Goal: Task Accomplishment & Management: Use online tool/utility

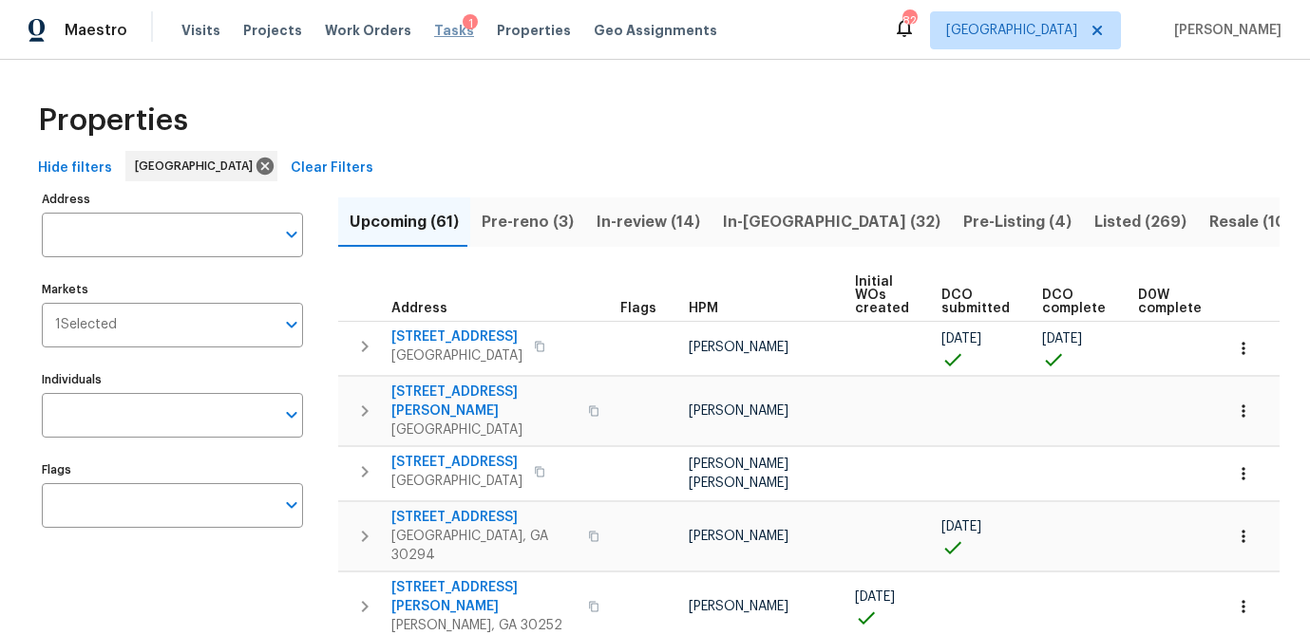
click at [439, 29] on span "Tasks" at bounding box center [454, 30] width 40 height 13
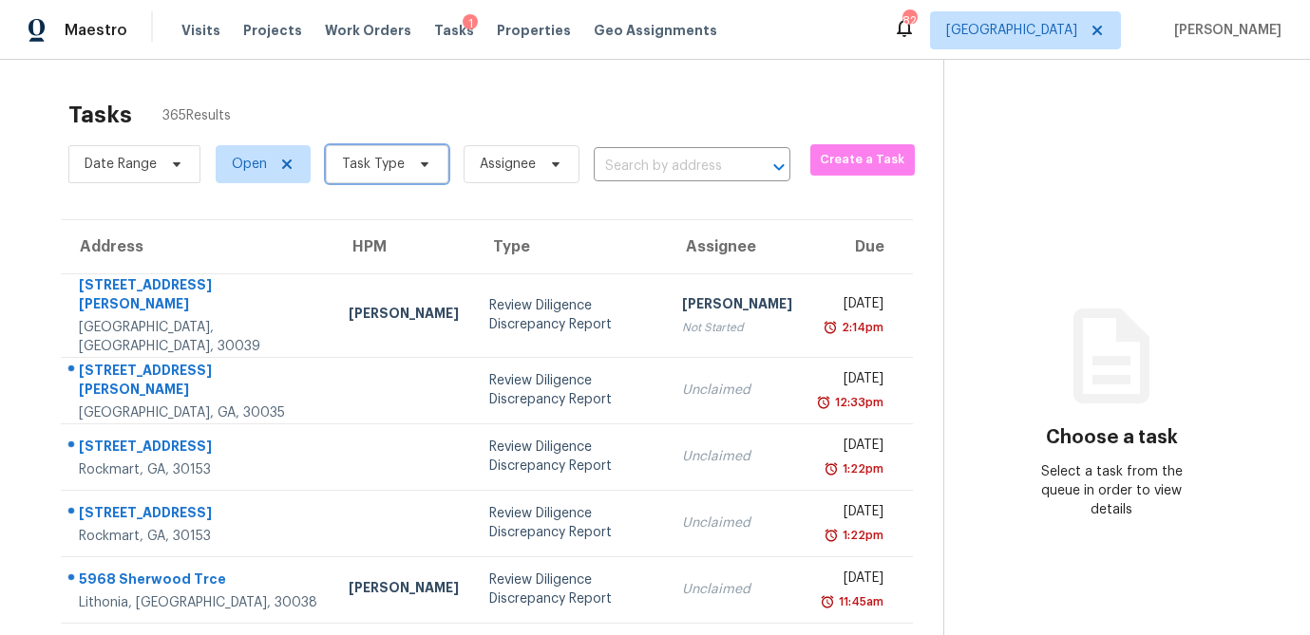
click at [424, 167] on icon at bounding box center [424, 164] width 15 height 15
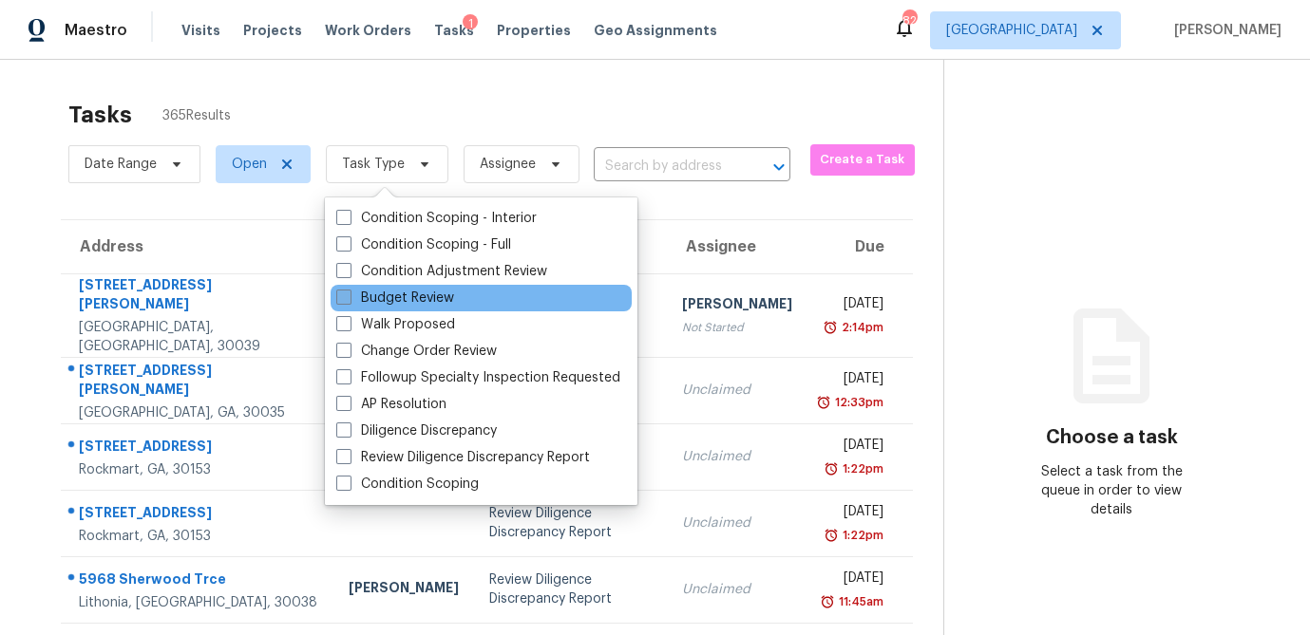
click at [354, 295] on label "Budget Review" at bounding box center [395, 298] width 118 height 19
click at [349, 295] on input "Budget Review" at bounding box center [342, 295] width 12 height 12
checkbox input "true"
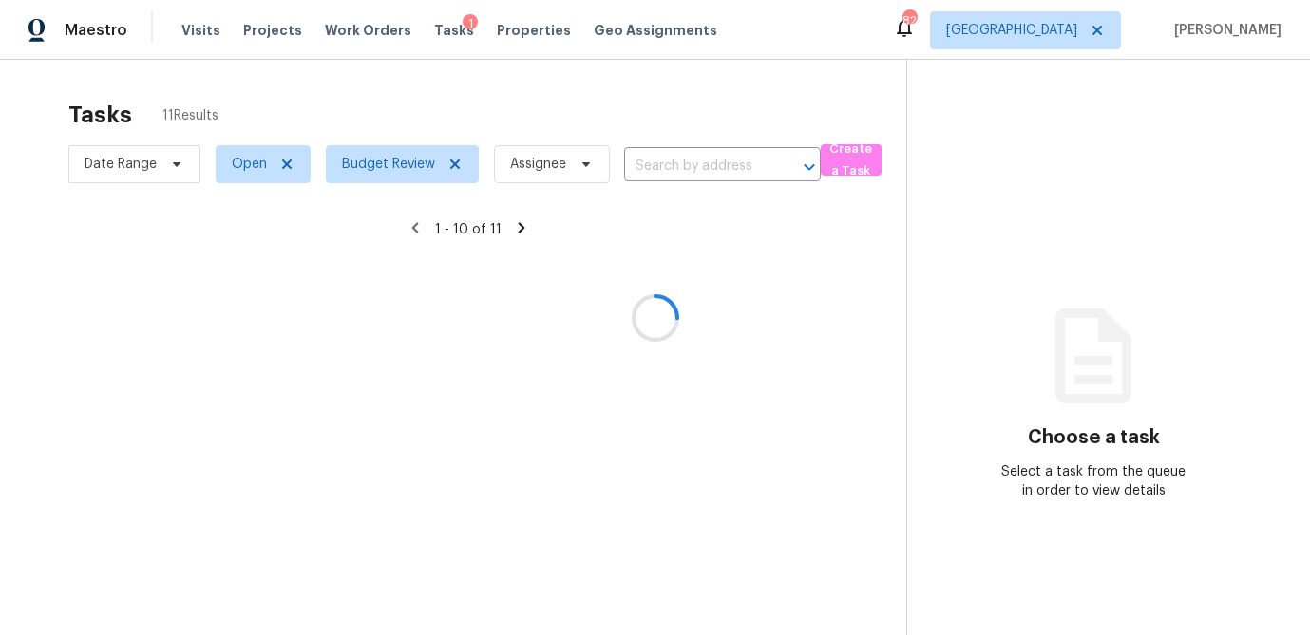
click at [431, 99] on div at bounding box center [655, 317] width 1310 height 635
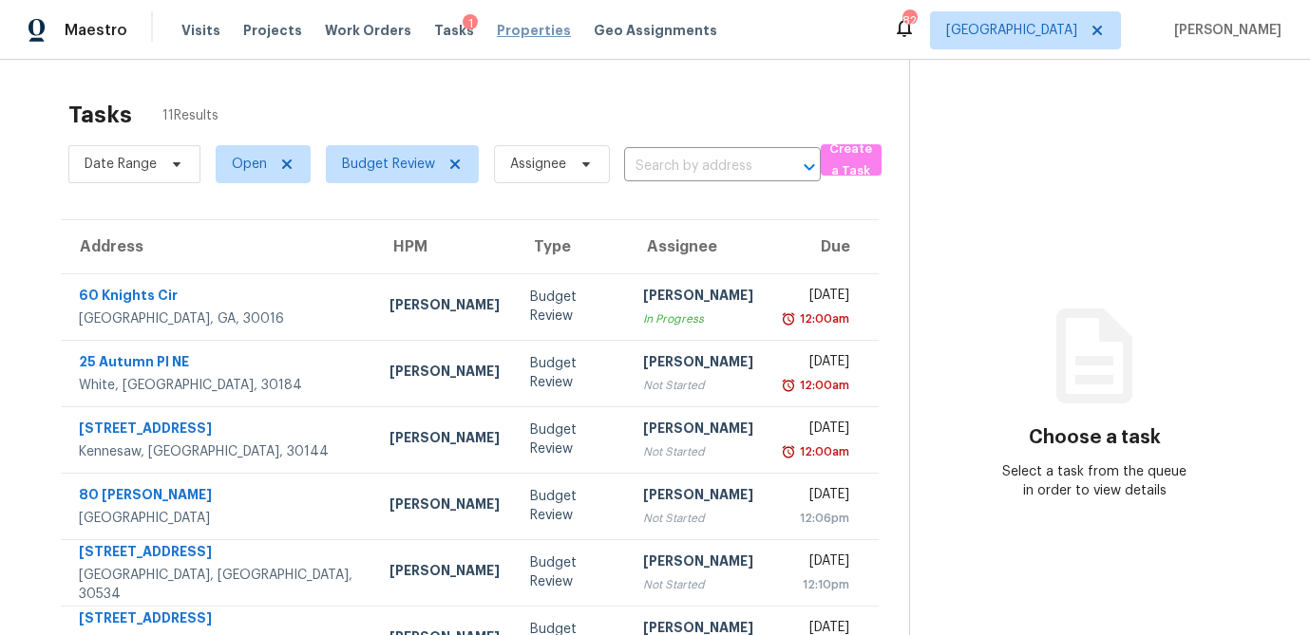
click at [518, 37] on span "Properties" at bounding box center [534, 30] width 74 height 19
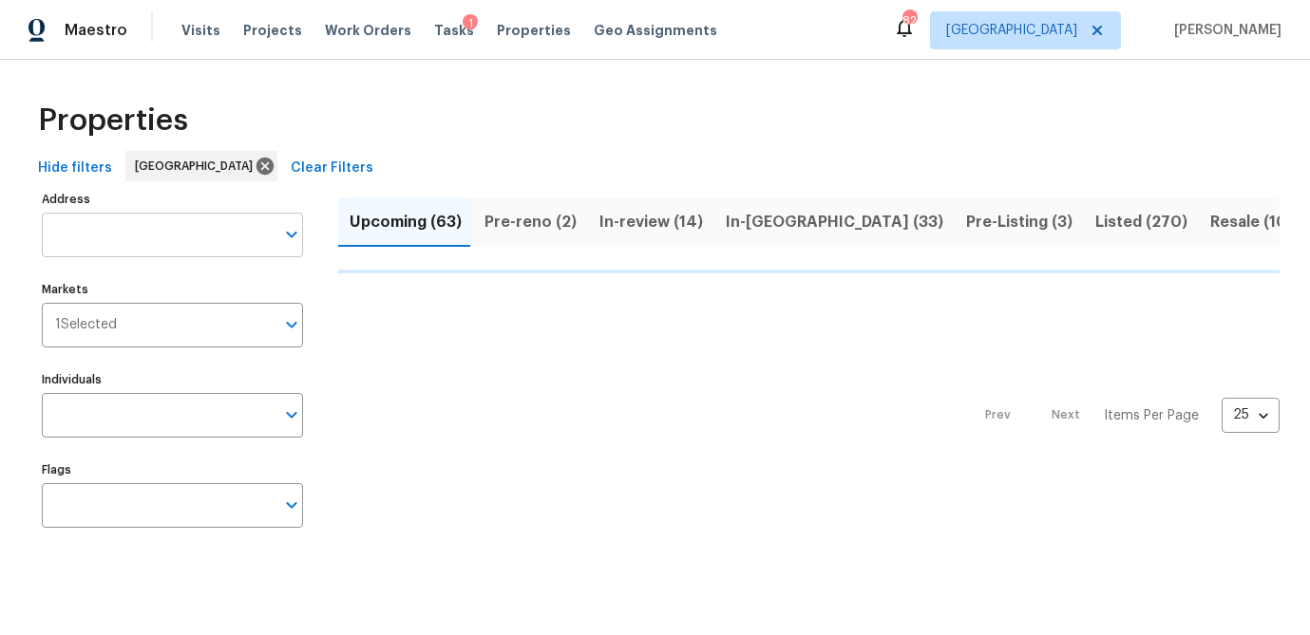
click at [147, 235] on input "Address" at bounding box center [158, 235] width 233 height 45
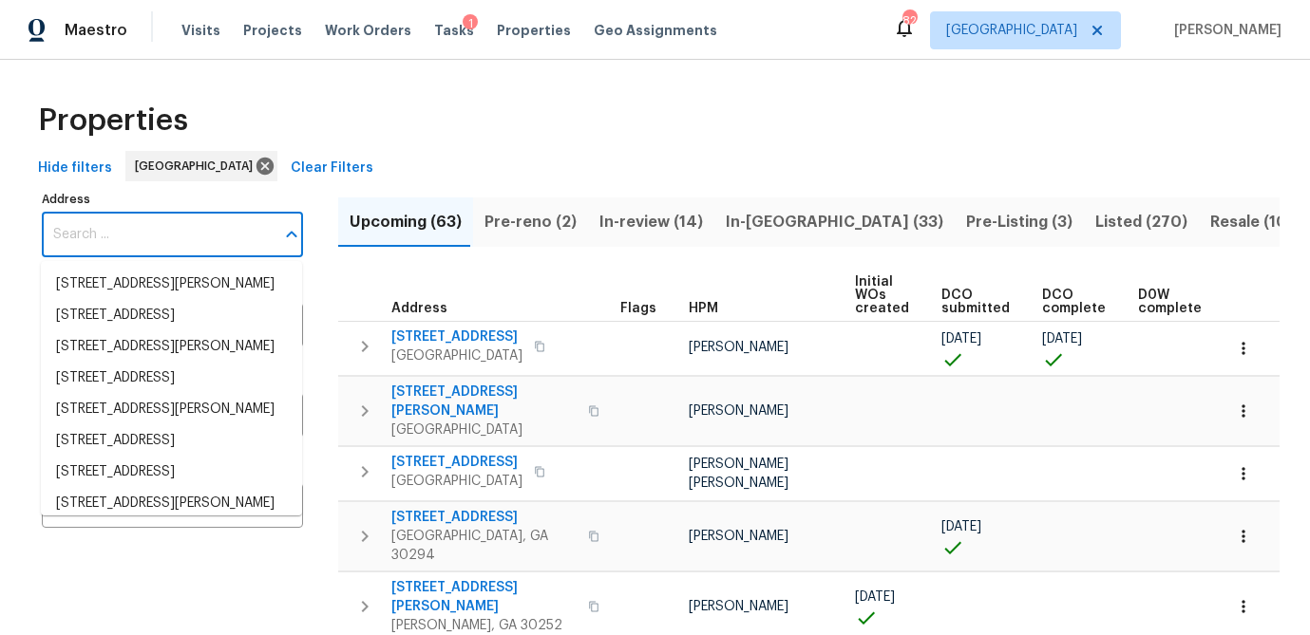
click at [146, 236] on input "Address" at bounding box center [158, 235] width 233 height 45
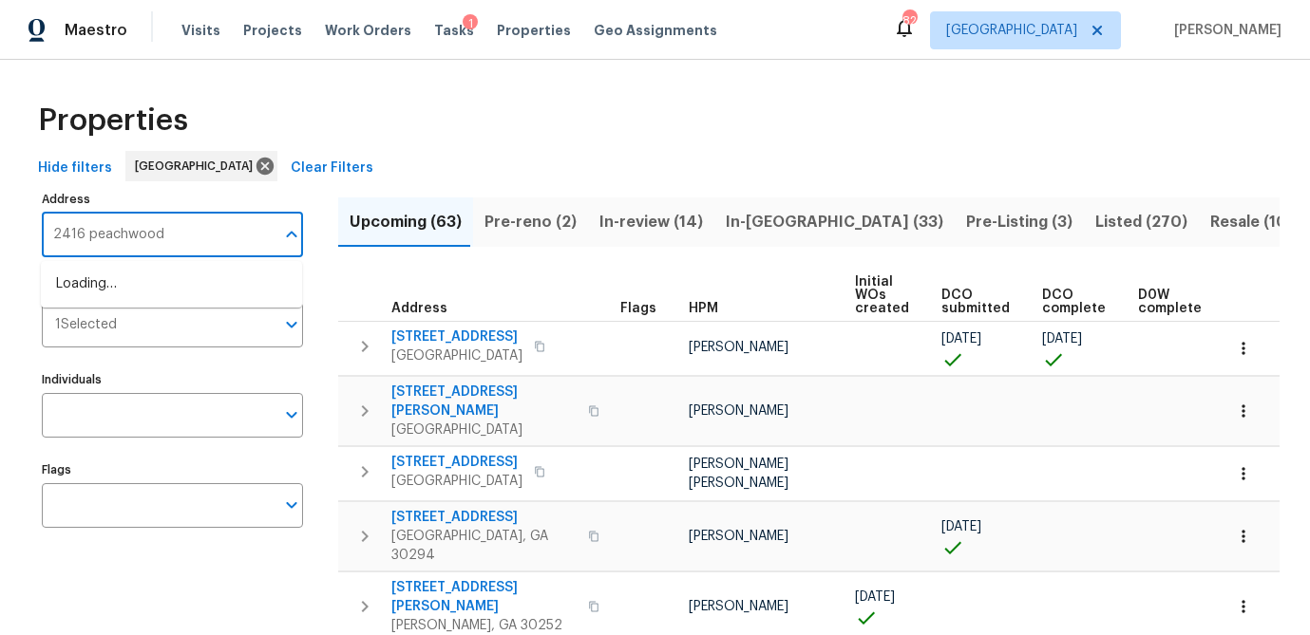
type input "2416 peachwood"
click at [164, 300] on li "2416 Peachwood Cir NE Apt 9 Atlanta GA 30345" at bounding box center [171, 284] width 261 height 31
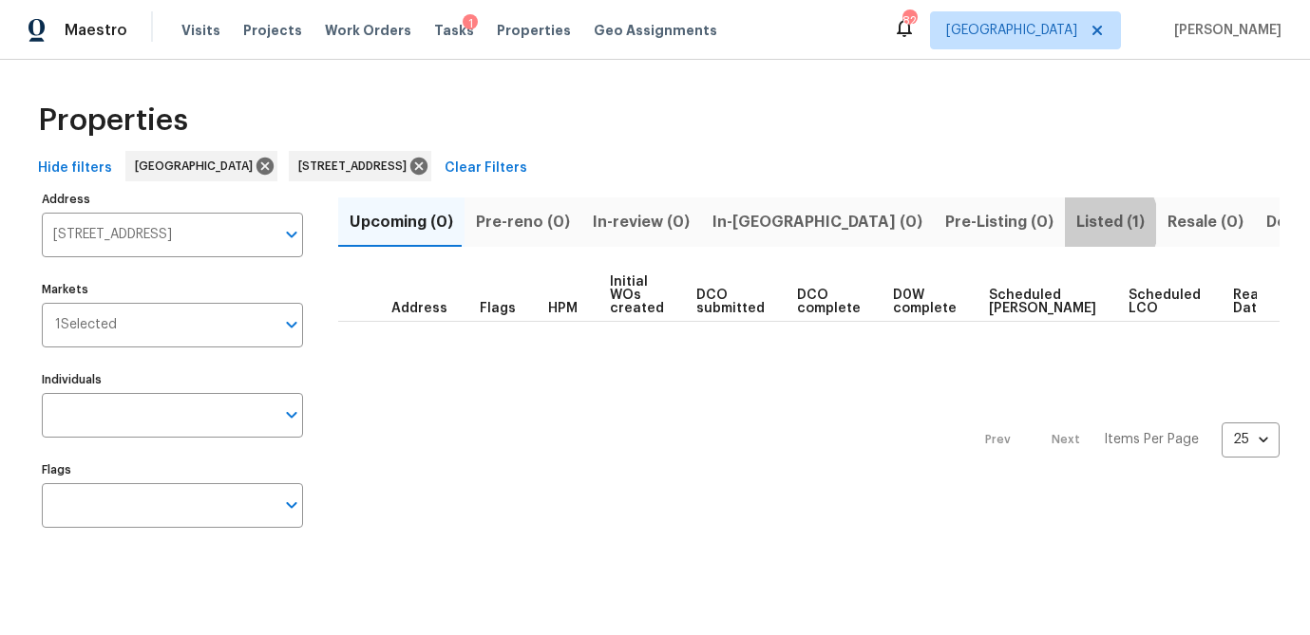
click at [1076, 222] on span "Listed (1)" at bounding box center [1110, 222] width 68 height 27
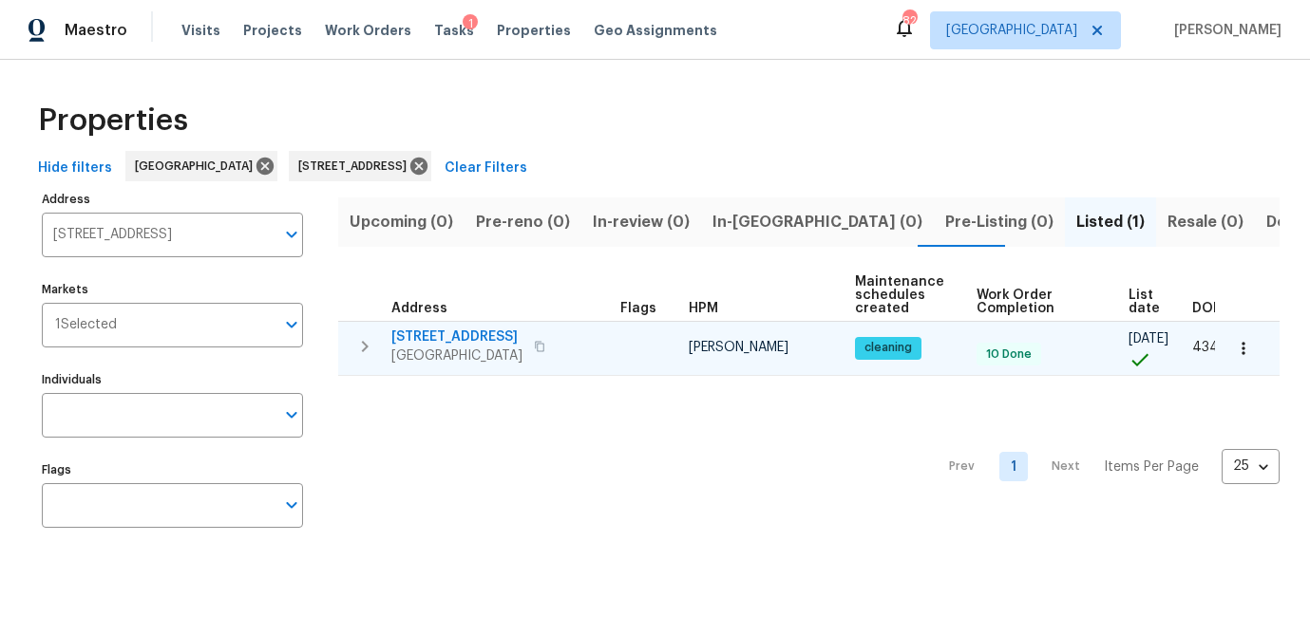
click at [490, 333] on span "[STREET_ADDRESS]" at bounding box center [456, 337] width 131 height 19
click at [1253, 354] on button "button" at bounding box center [1243, 349] width 42 height 42
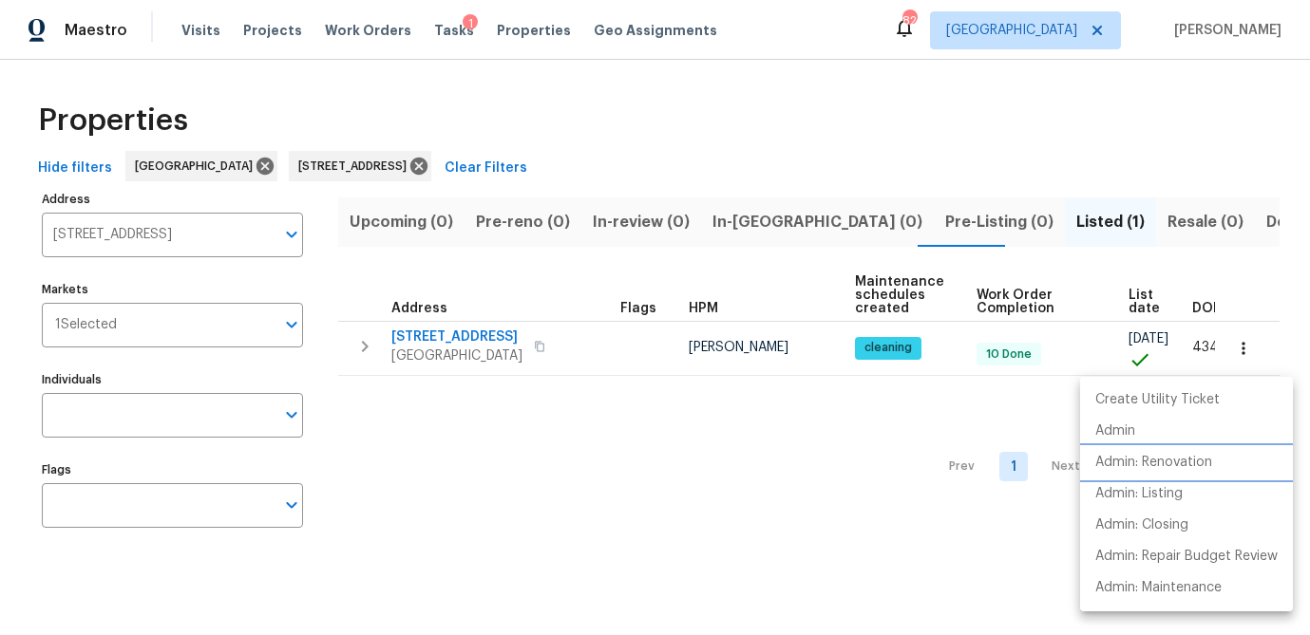
click at [1183, 461] on p "Admin: Renovation" at bounding box center [1153, 463] width 117 height 20
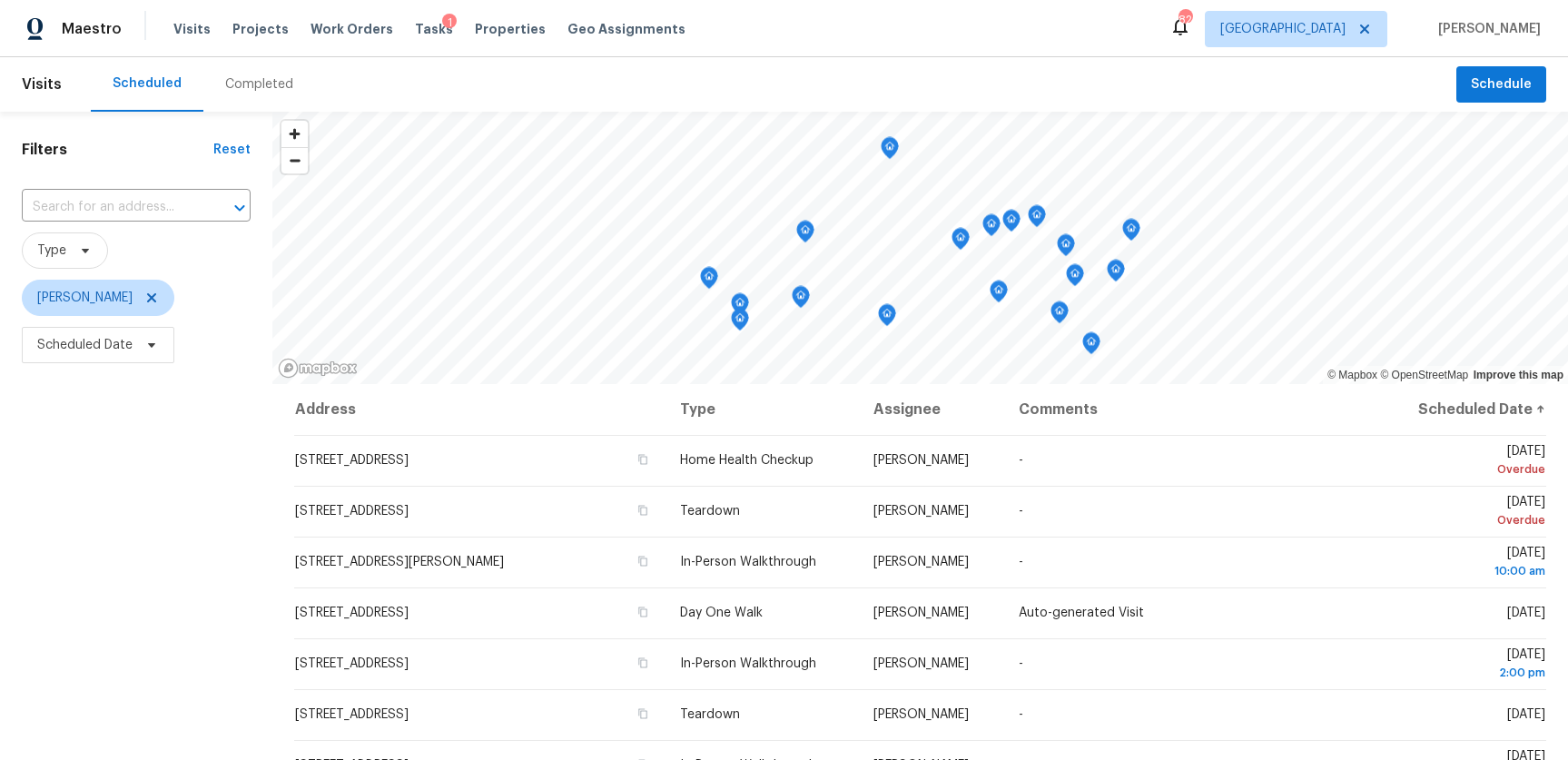
scroll to position [99, 0]
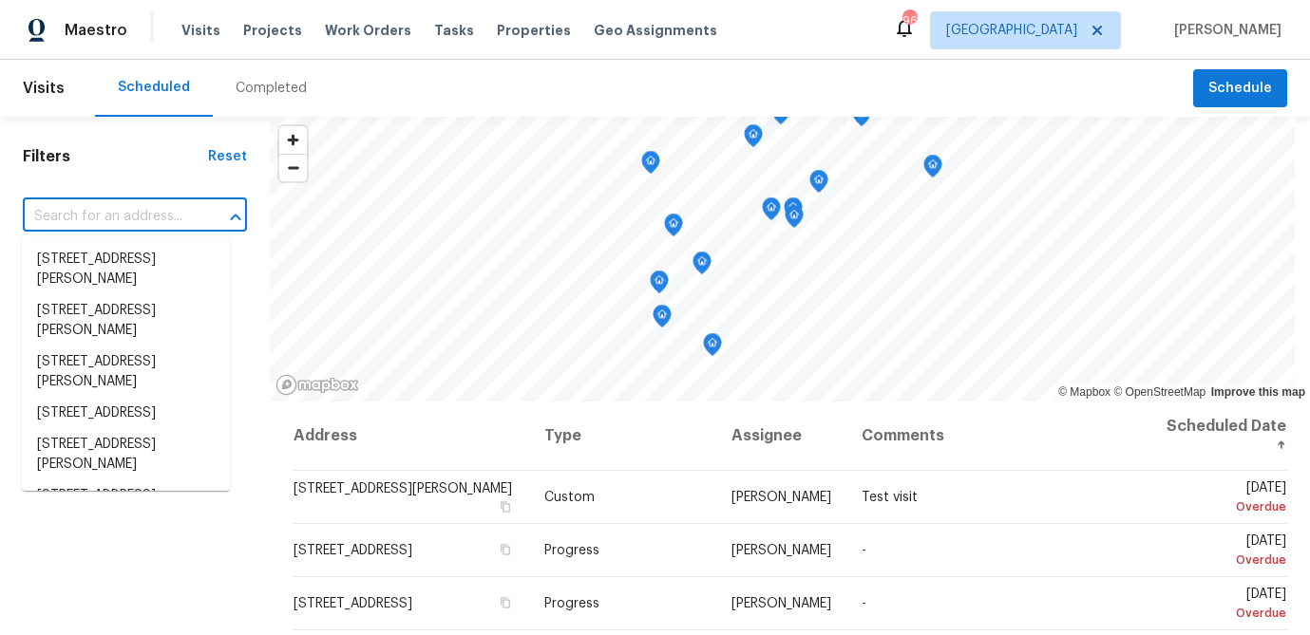
click at [126, 216] on input "text" at bounding box center [108, 216] width 171 height 29
paste input "125 Johnsons Walk, Stockbridge, GA 30281"
type input "125 Johnsons Walk, Stockbridge, GA 30281"
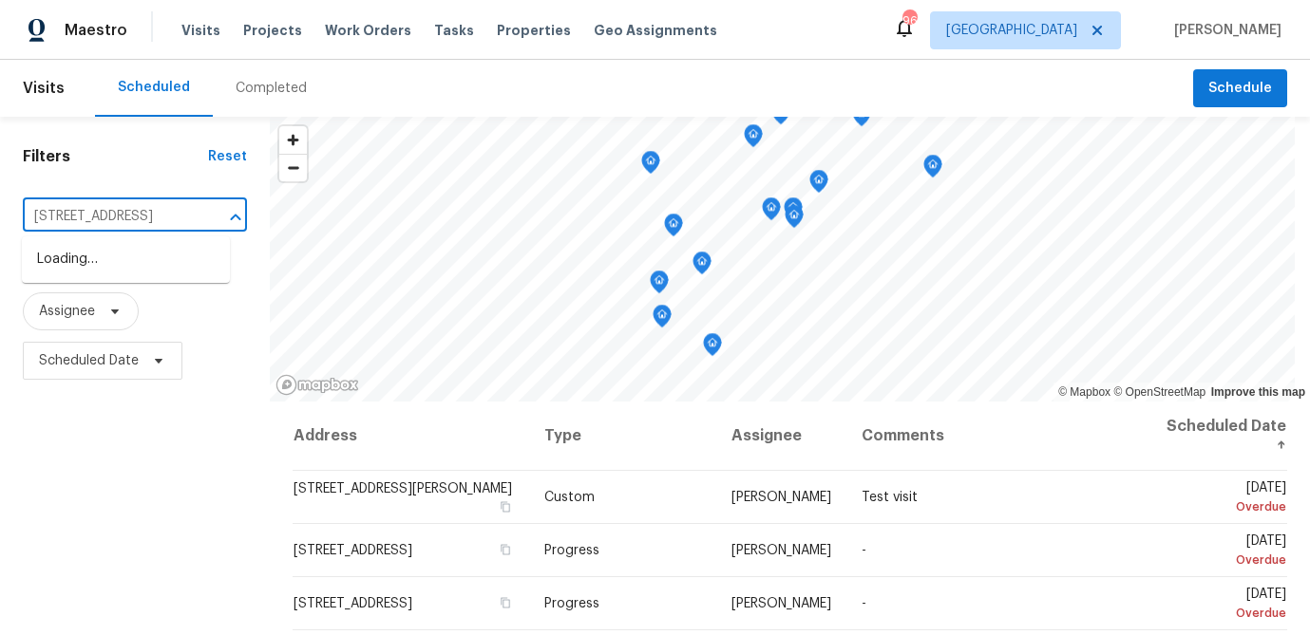
scroll to position [0, 122]
click at [123, 264] on li "125 Johnsons Walk, Stockbridge, GA 30281" at bounding box center [126, 259] width 208 height 31
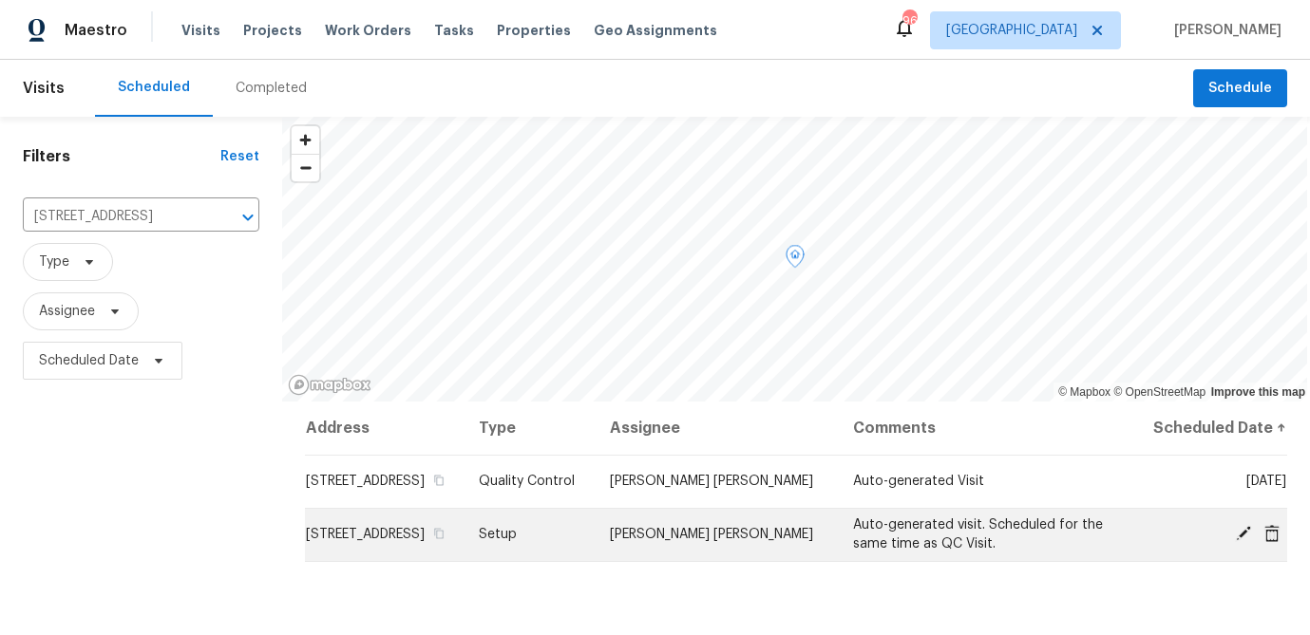
click at [1240, 541] on icon at bounding box center [1243, 533] width 15 height 15
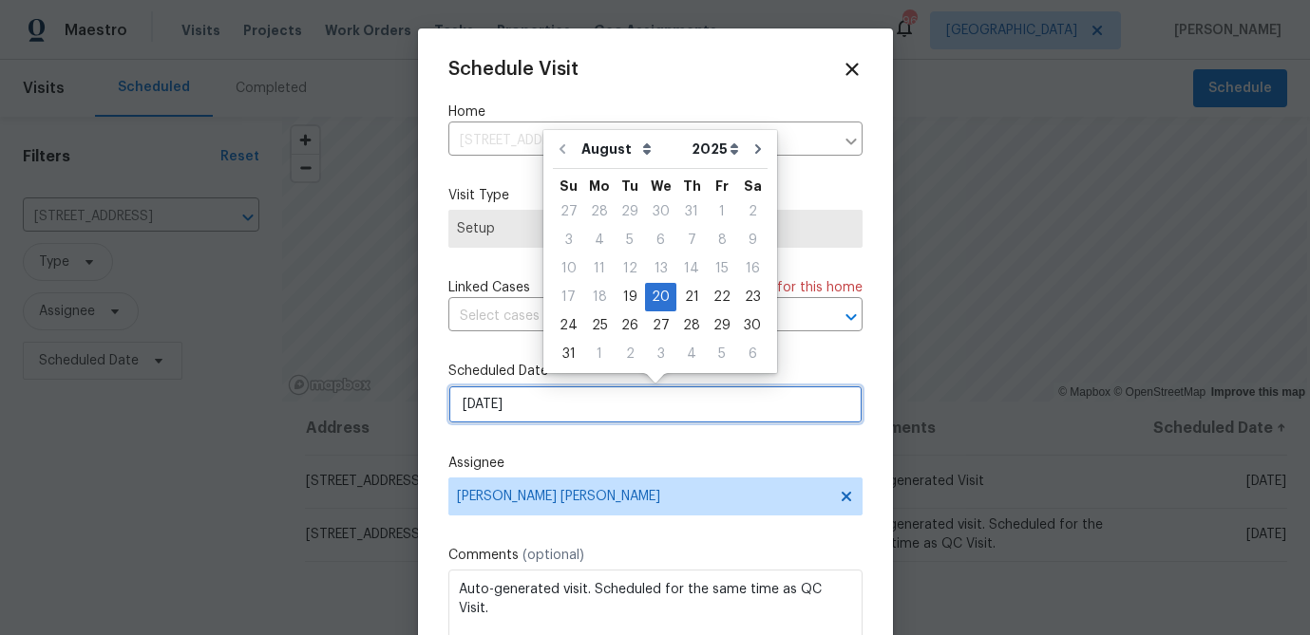
click at [491, 410] on input "8/20/2025" at bounding box center [655, 405] width 414 height 38
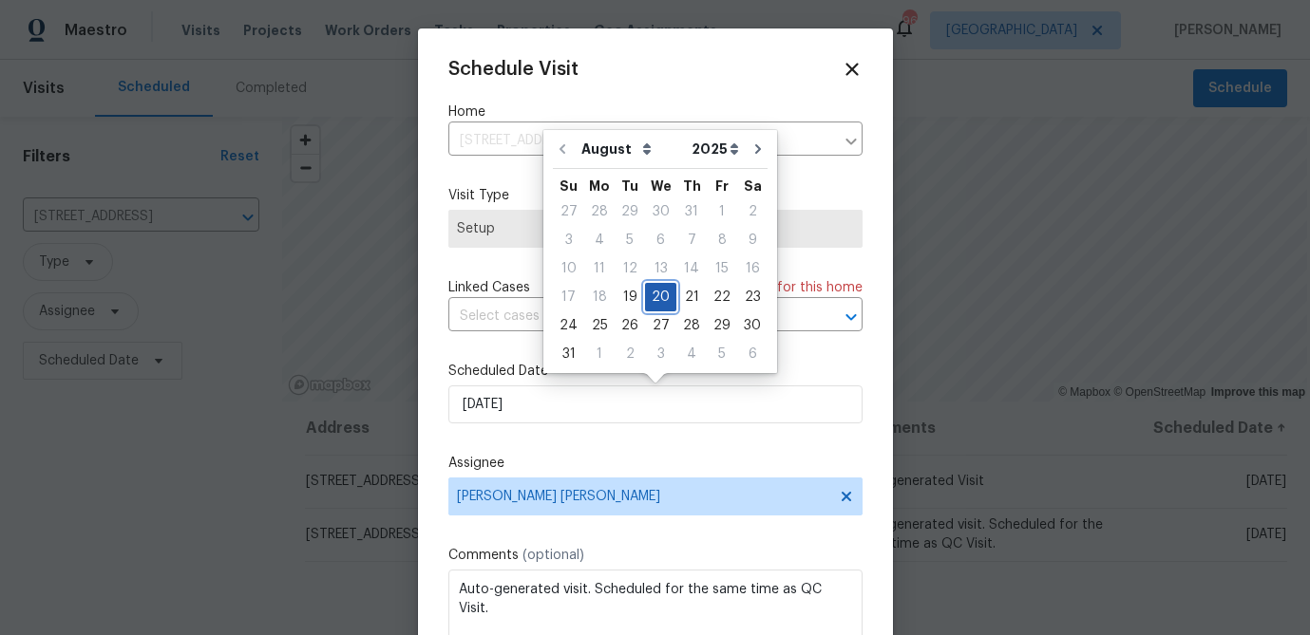
click at [653, 290] on div "20" at bounding box center [660, 297] width 31 height 27
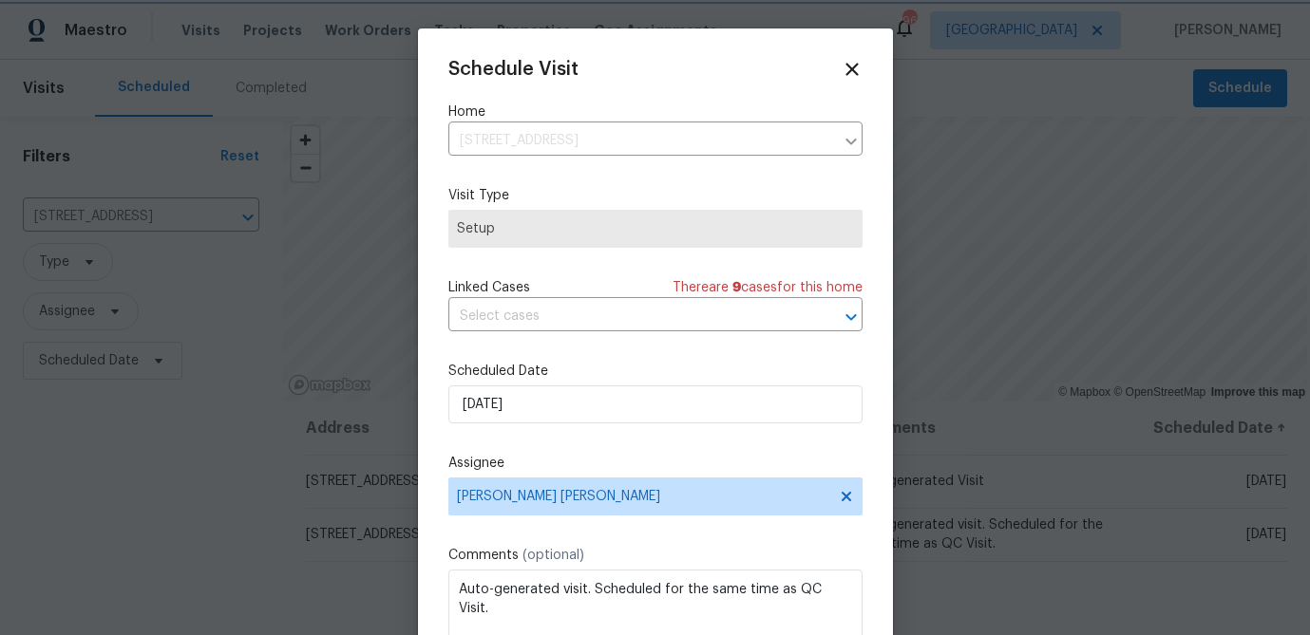
click at [594, 455] on label "Assignee" at bounding box center [655, 463] width 414 height 19
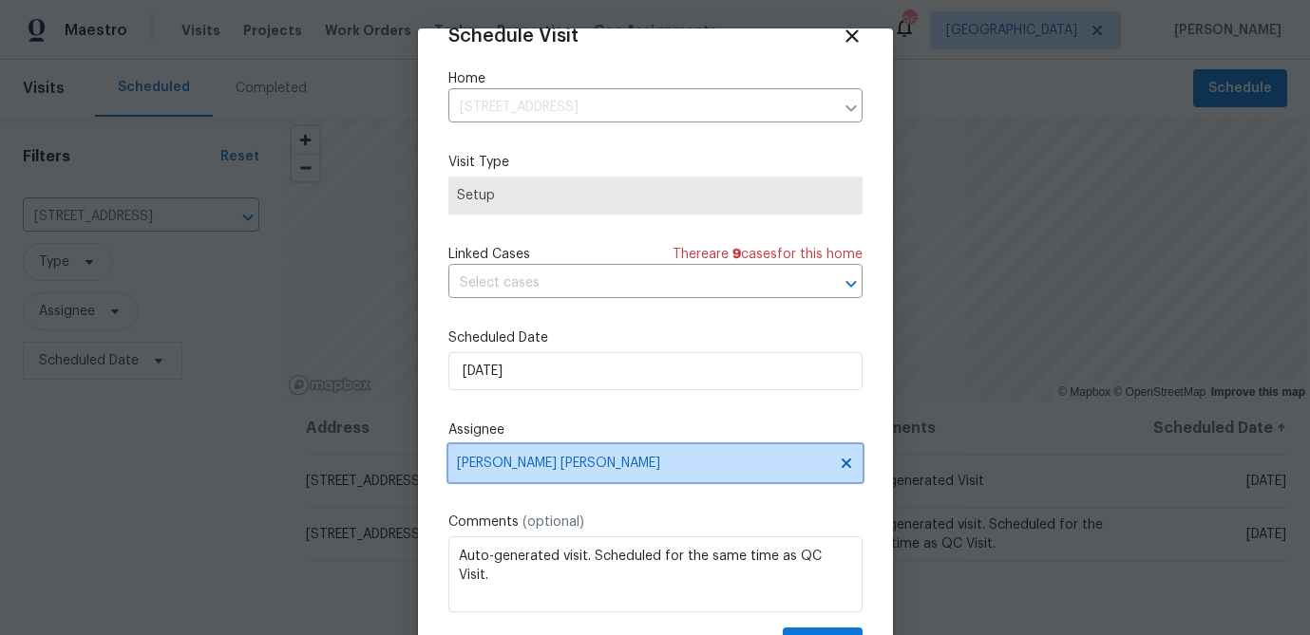
click at [594, 455] on span "Marcos Ricardo Resendiz" at bounding box center [655, 463] width 414 height 38
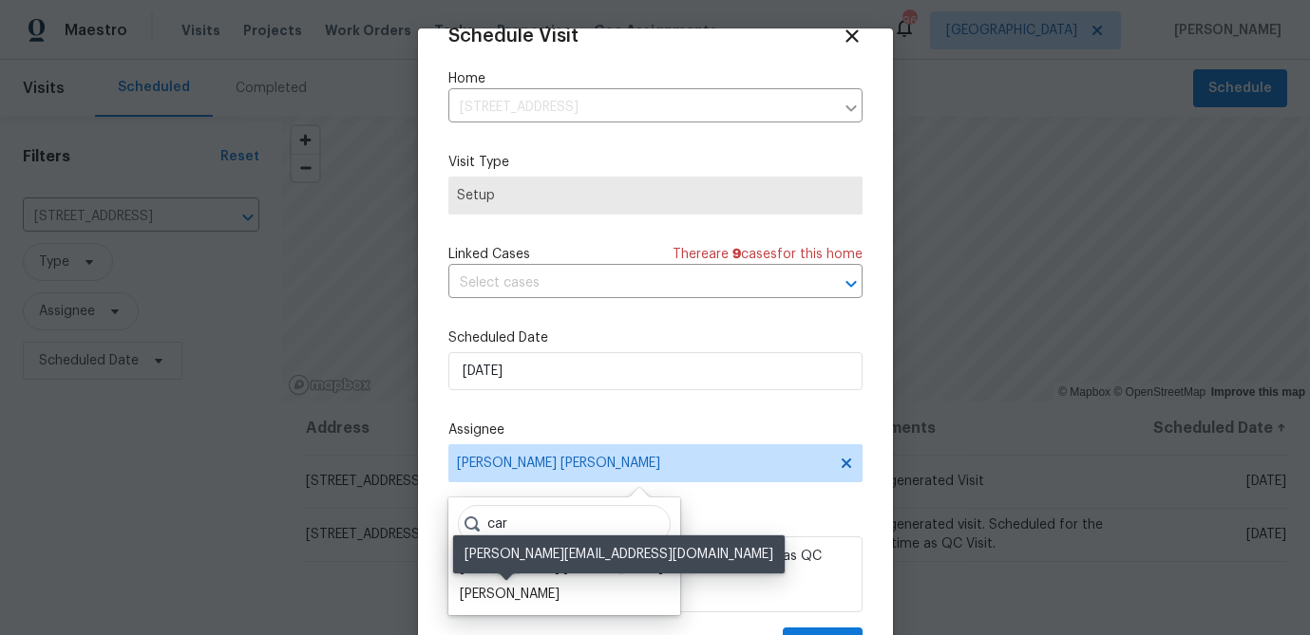
type input "car"
click at [509, 593] on div "[PERSON_NAME]" at bounding box center [510, 594] width 100 height 19
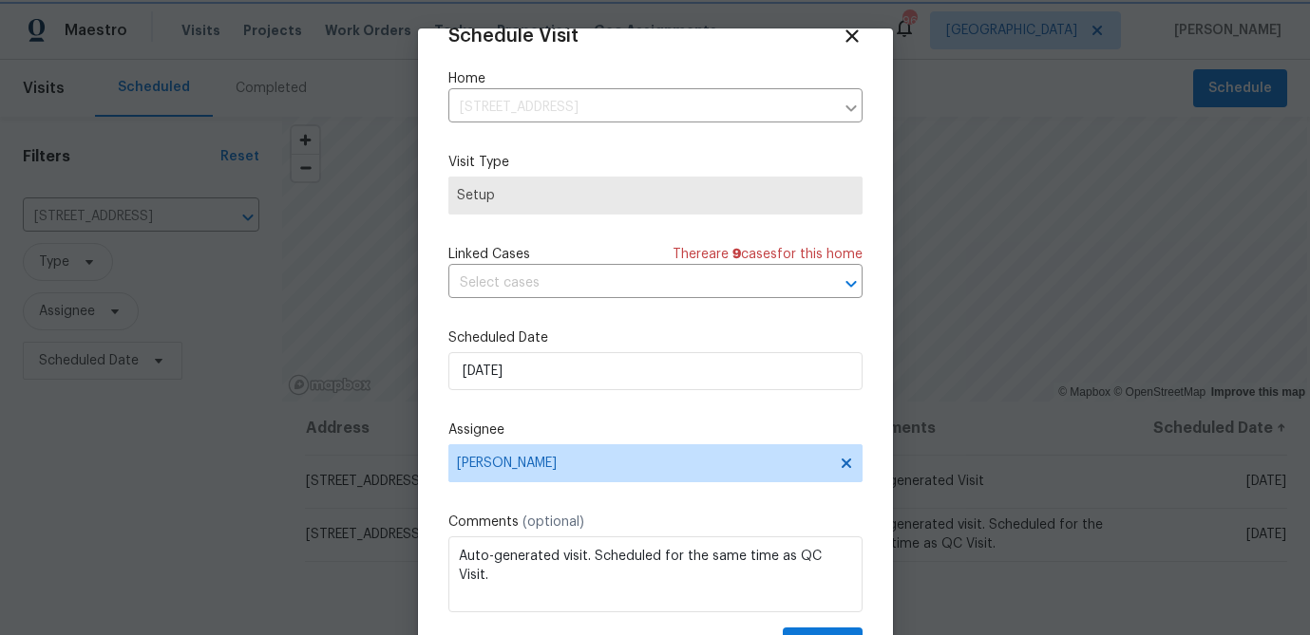
scroll to position [86, 0]
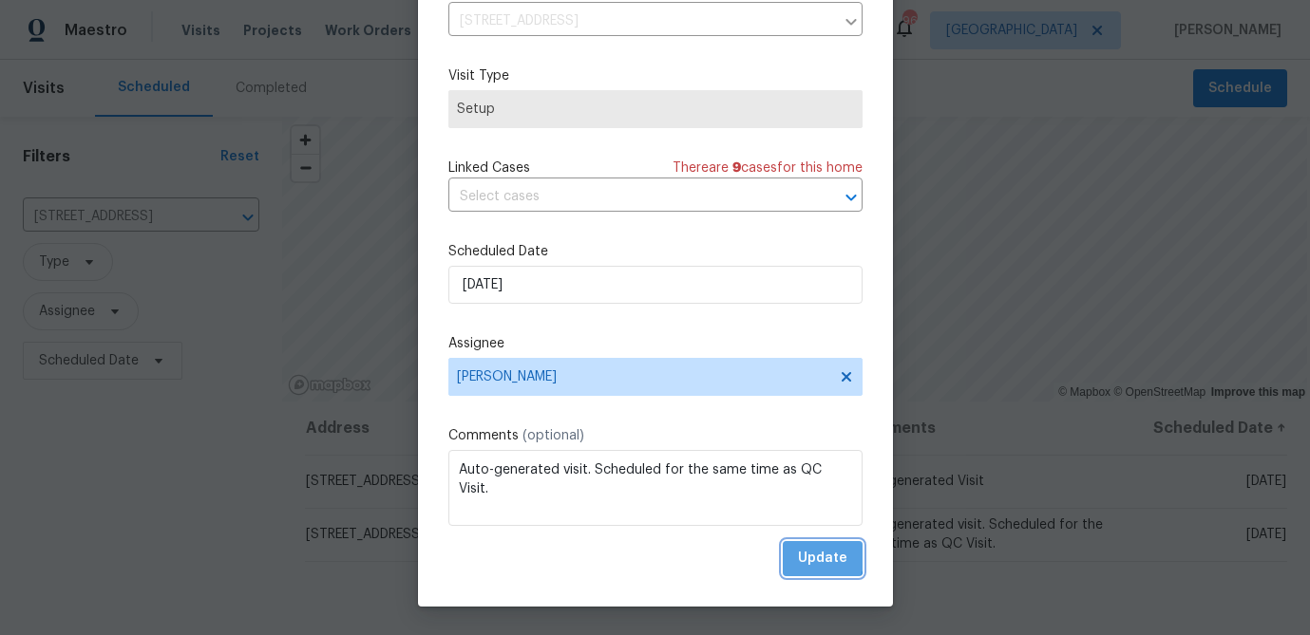
click at [810, 556] on span "Update" at bounding box center [822, 559] width 49 height 24
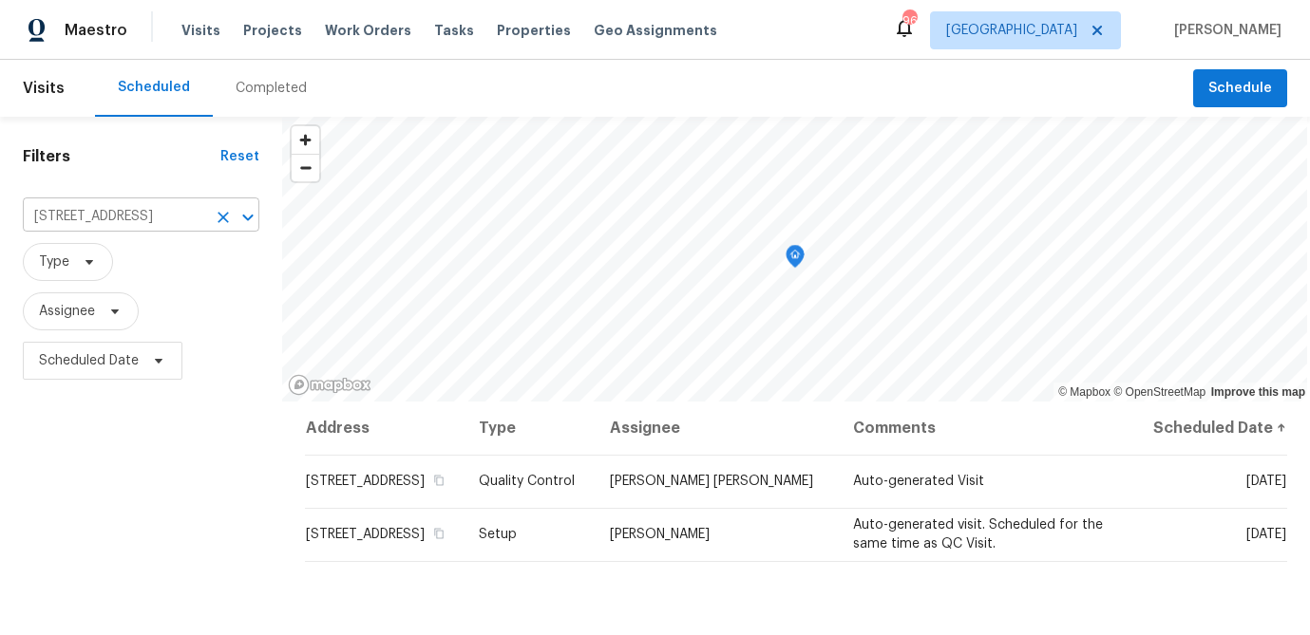
click at [137, 211] on input "125 Johnsons Walk, Stockbridge, GA 30281" at bounding box center [114, 216] width 183 height 29
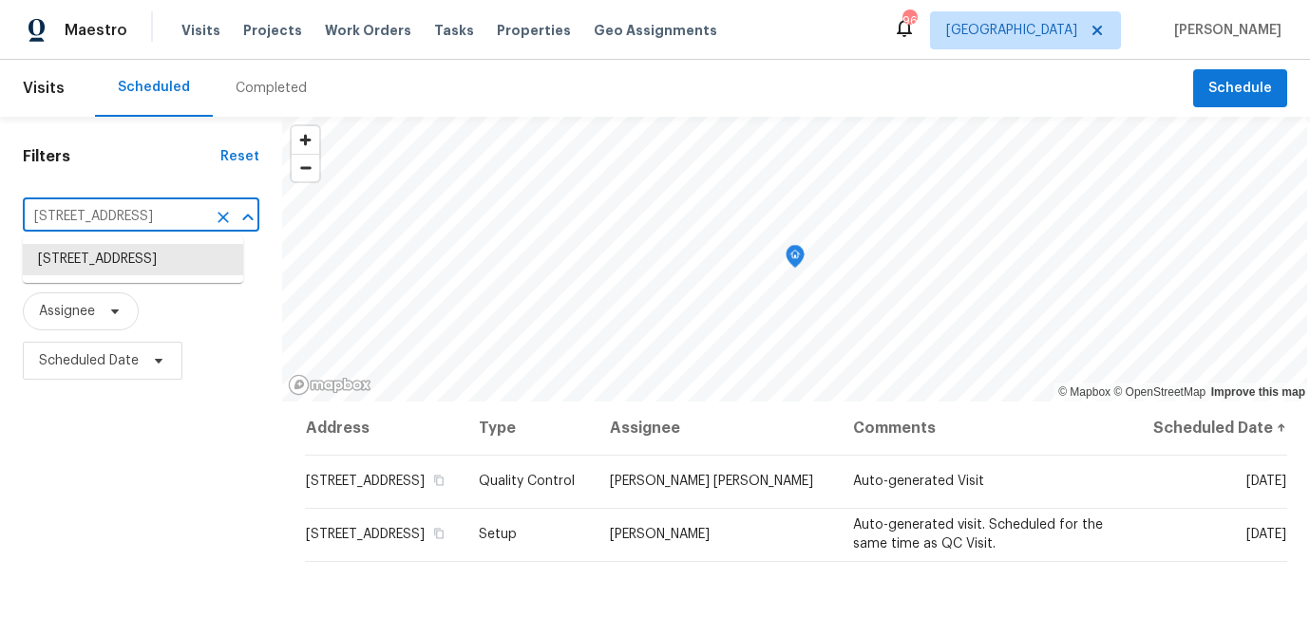
click at [137, 211] on input "125 Johnsons Walk, Stockbridge, GA 30281" at bounding box center [114, 216] width 183 height 29
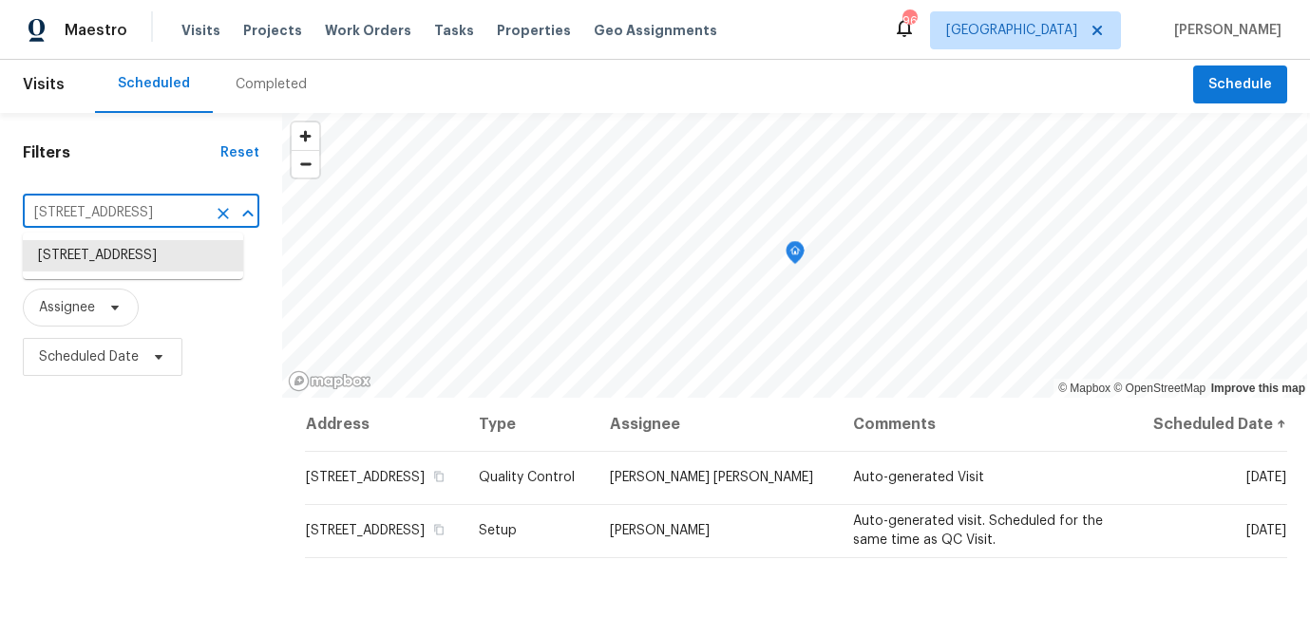
paste input "72 Stokes Dr"
type input "172 Stokes Dr, Stockbridge, GA 30281"
click at [140, 255] on li "172 Stokes Dr, Stockbridge, GA 30281" at bounding box center [133, 265] width 220 height 51
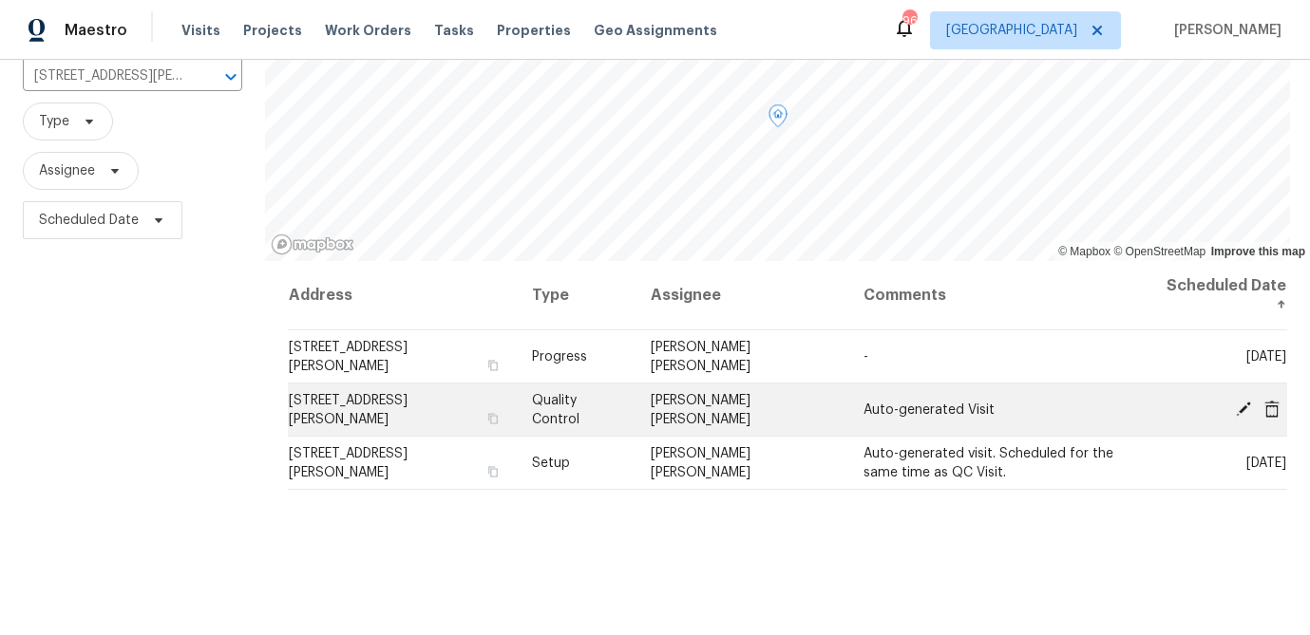
scroll to position [160, 0]
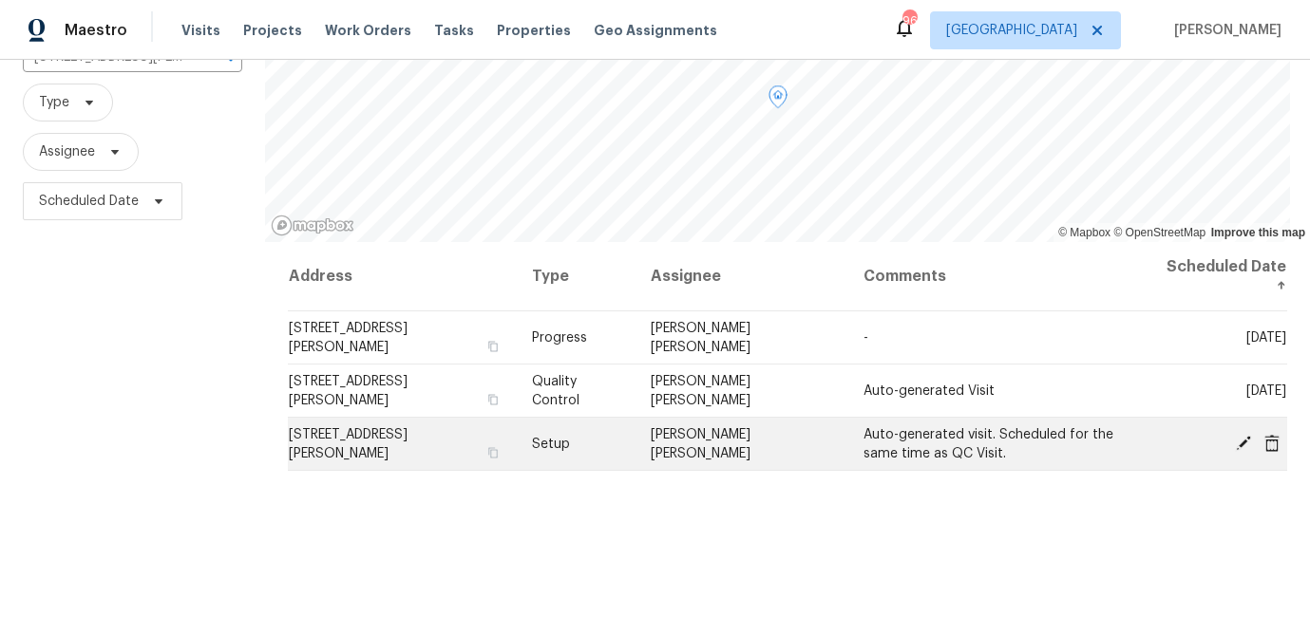
click at [1241, 442] on icon at bounding box center [1243, 442] width 15 height 15
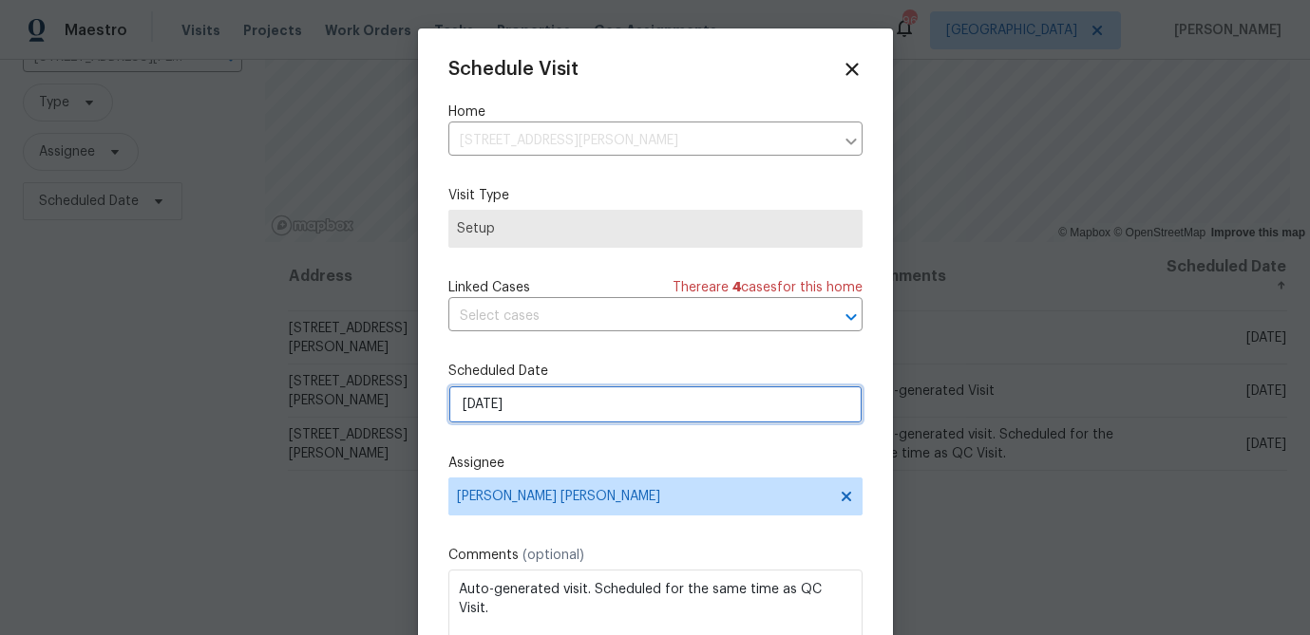
click at [494, 402] on input "8/22/2025" at bounding box center [655, 405] width 414 height 38
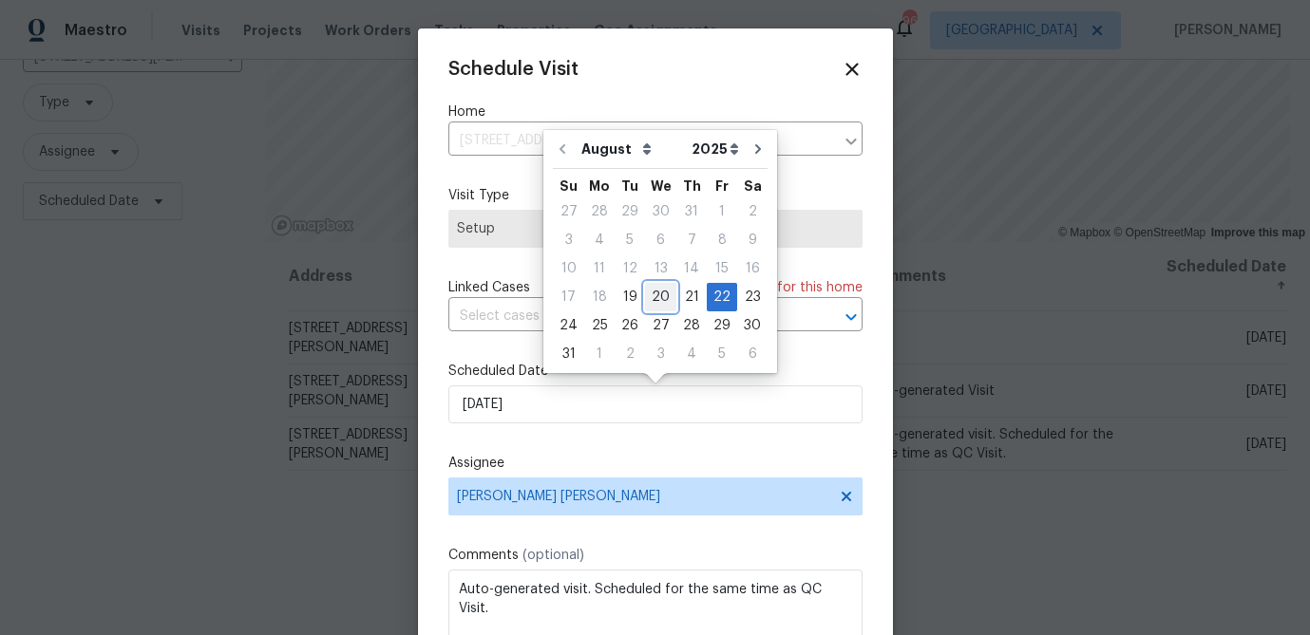
click at [649, 294] on div "20" at bounding box center [660, 297] width 31 height 27
type input "8/20/2025"
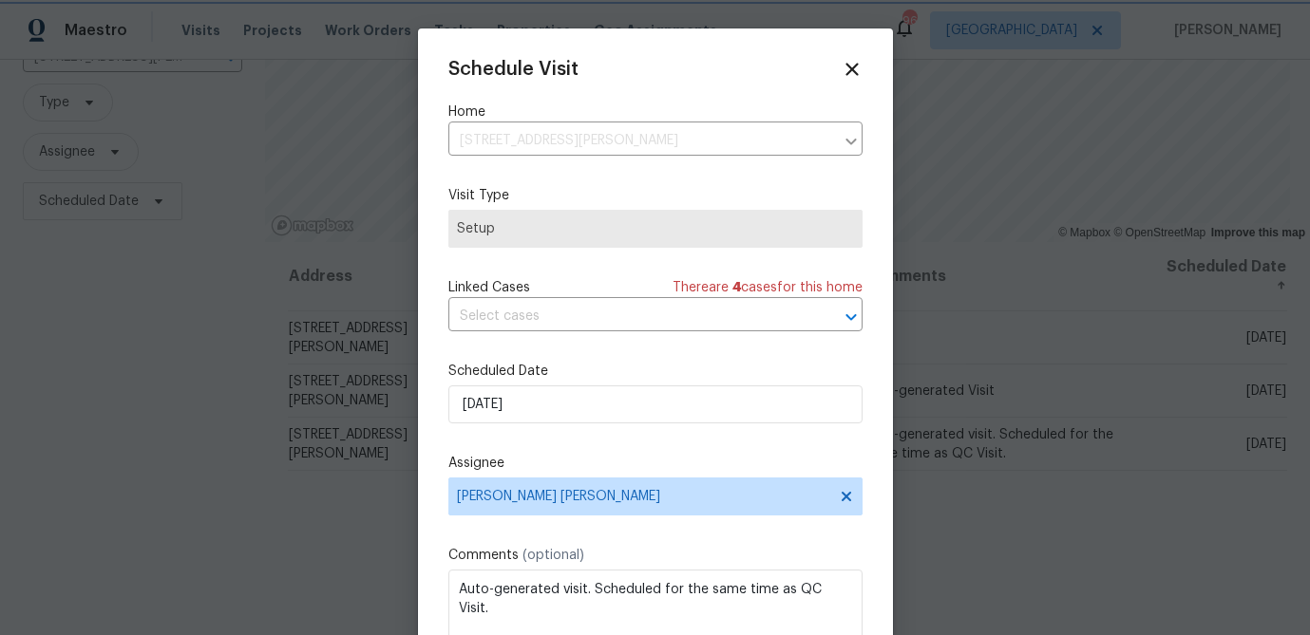
scroll to position [34, 0]
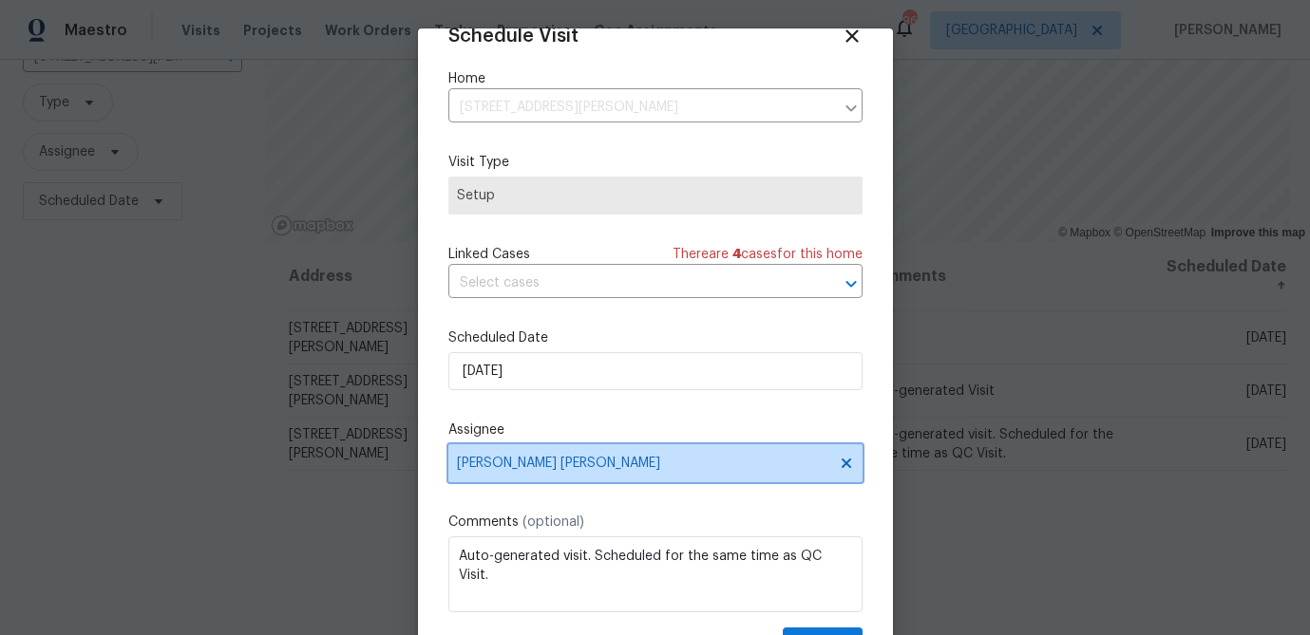
click at [589, 463] on span "Marcos Ricardo Resendiz" at bounding box center [643, 463] width 372 height 15
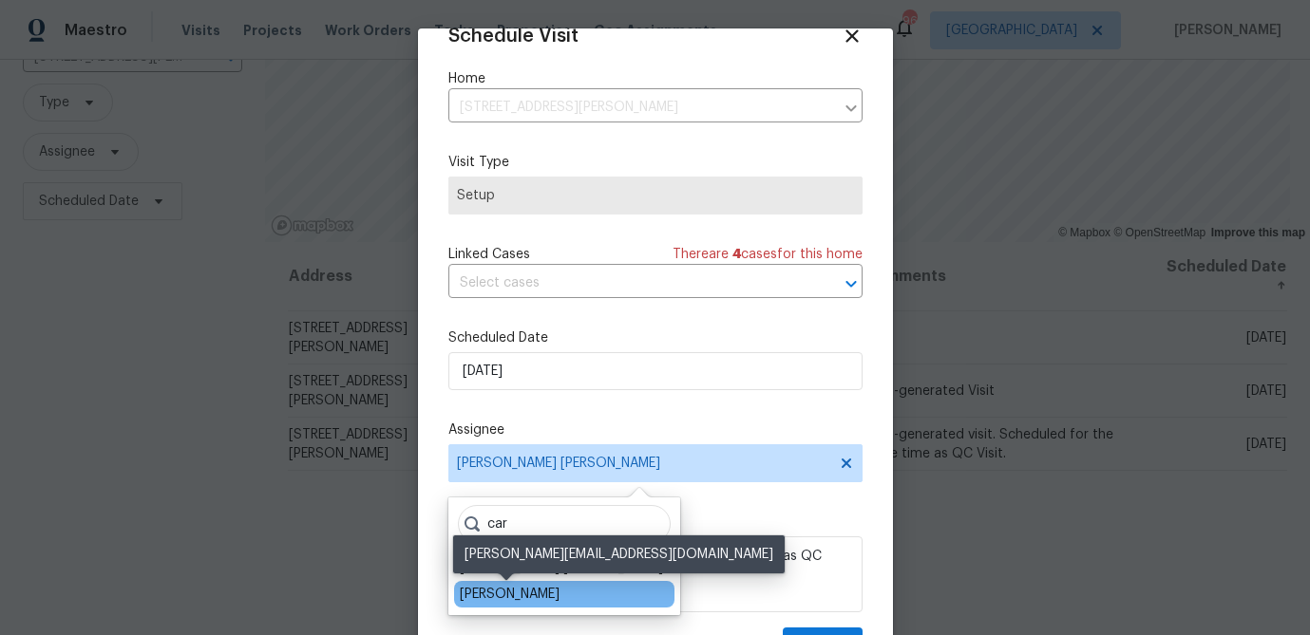
type input "car"
click at [532, 594] on div "[PERSON_NAME]" at bounding box center [510, 594] width 100 height 19
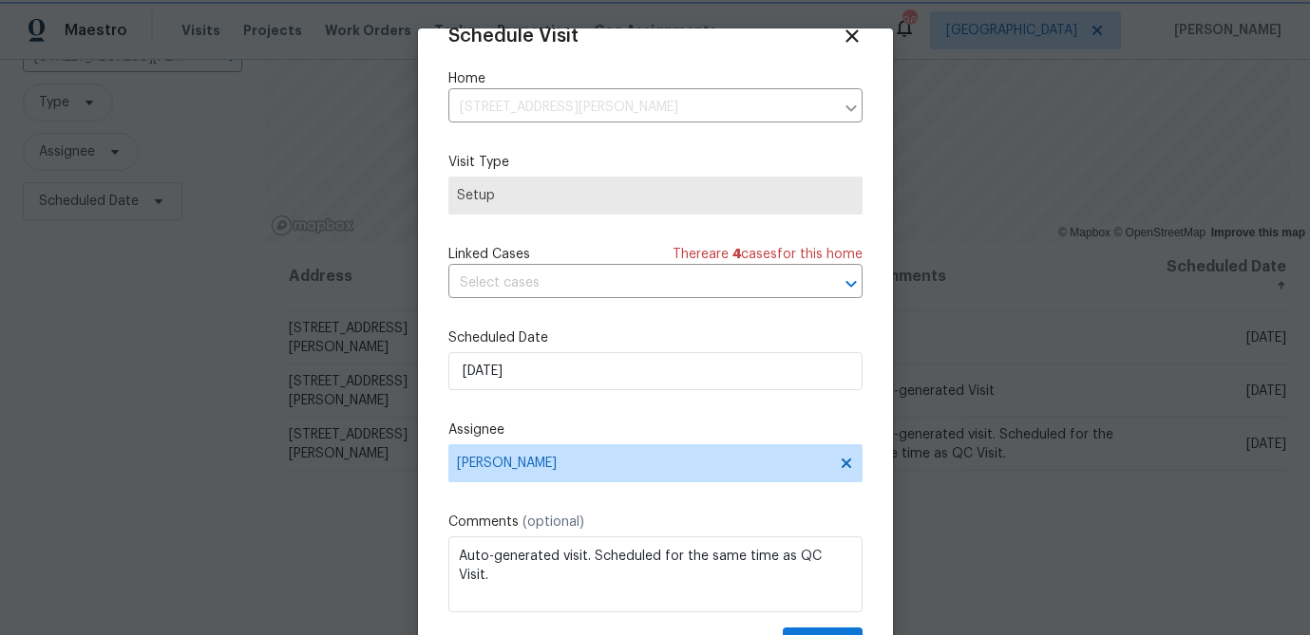
scroll to position [86, 0]
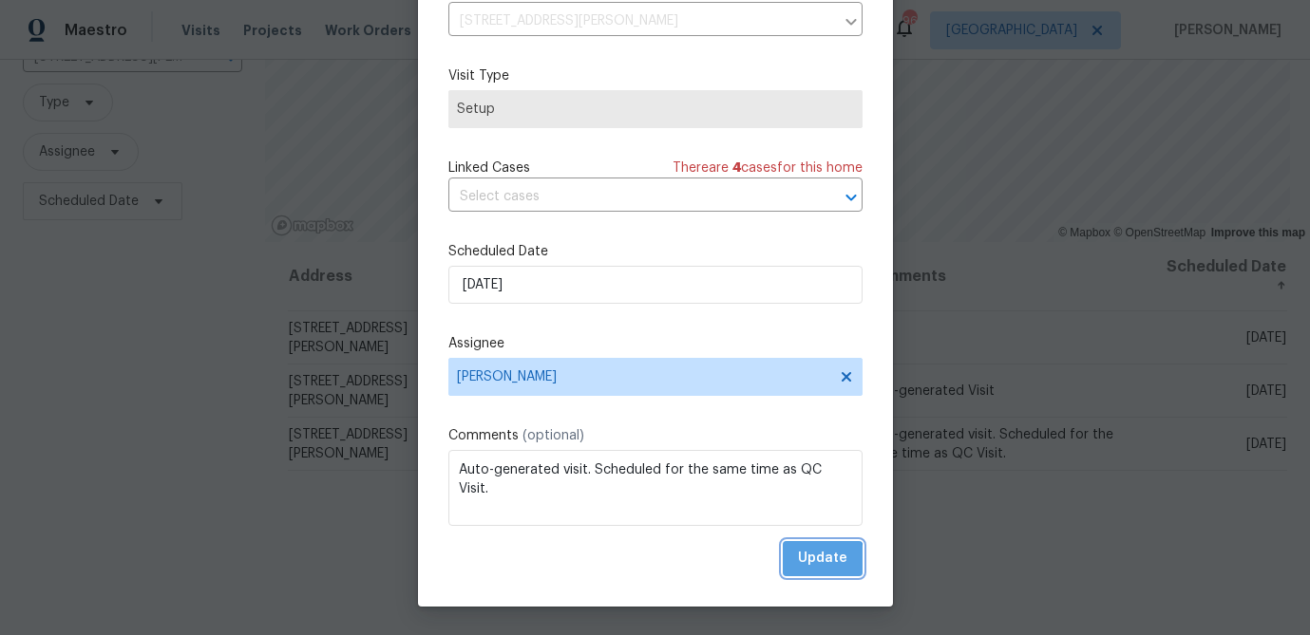
drag, startPoint x: 812, startPoint y: 566, endPoint x: 801, endPoint y: 566, distance: 11.4
click at [812, 566] on span "Update" at bounding box center [822, 559] width 49 height 24
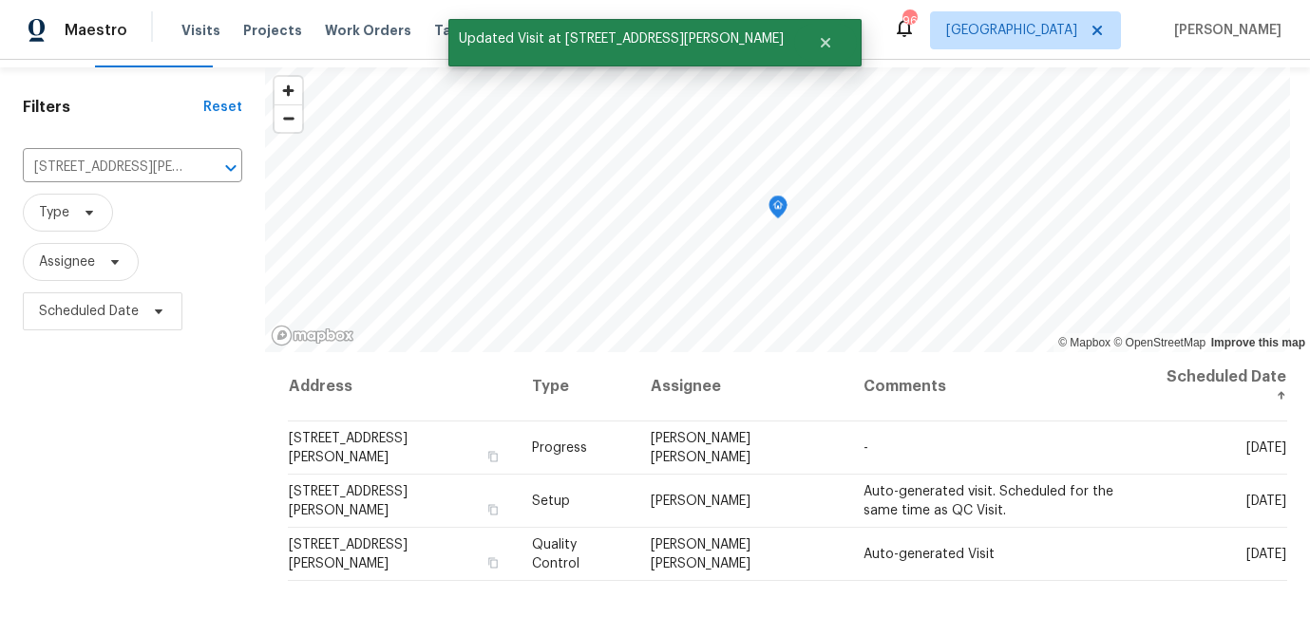
scroll to position [27, 0]
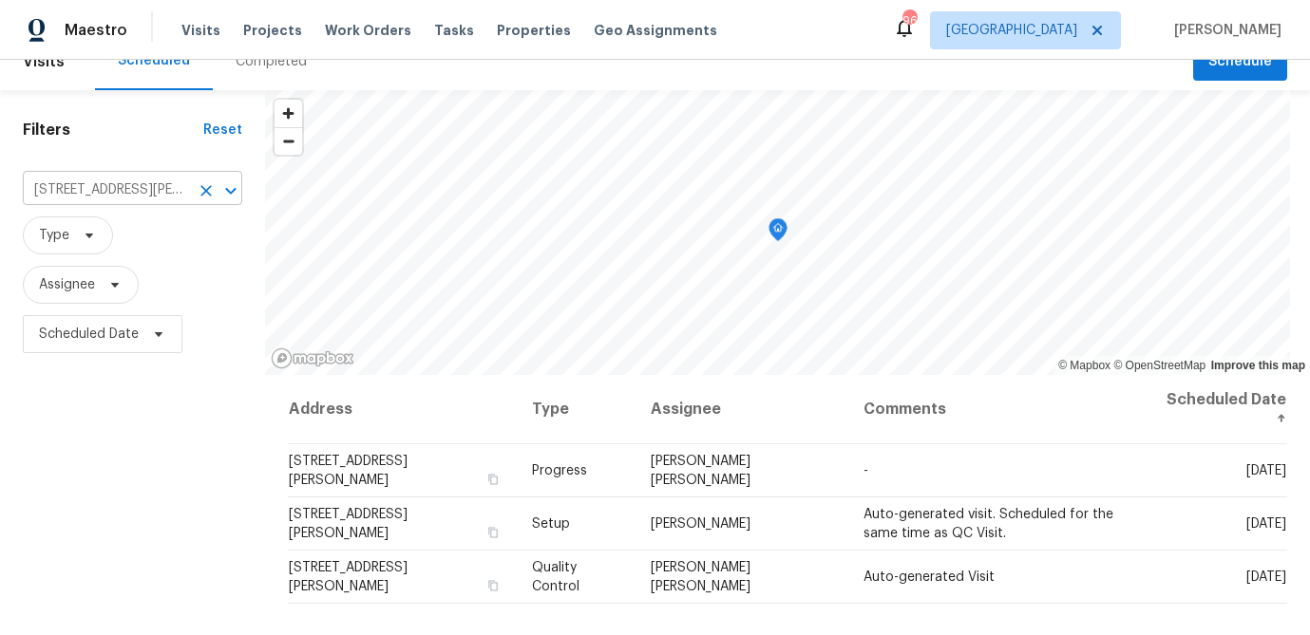
click at [141, 187] on input "172 Stokes Dr, Stockbridge, GA 30281" at bounding box center [106, 190] width 166 height 29
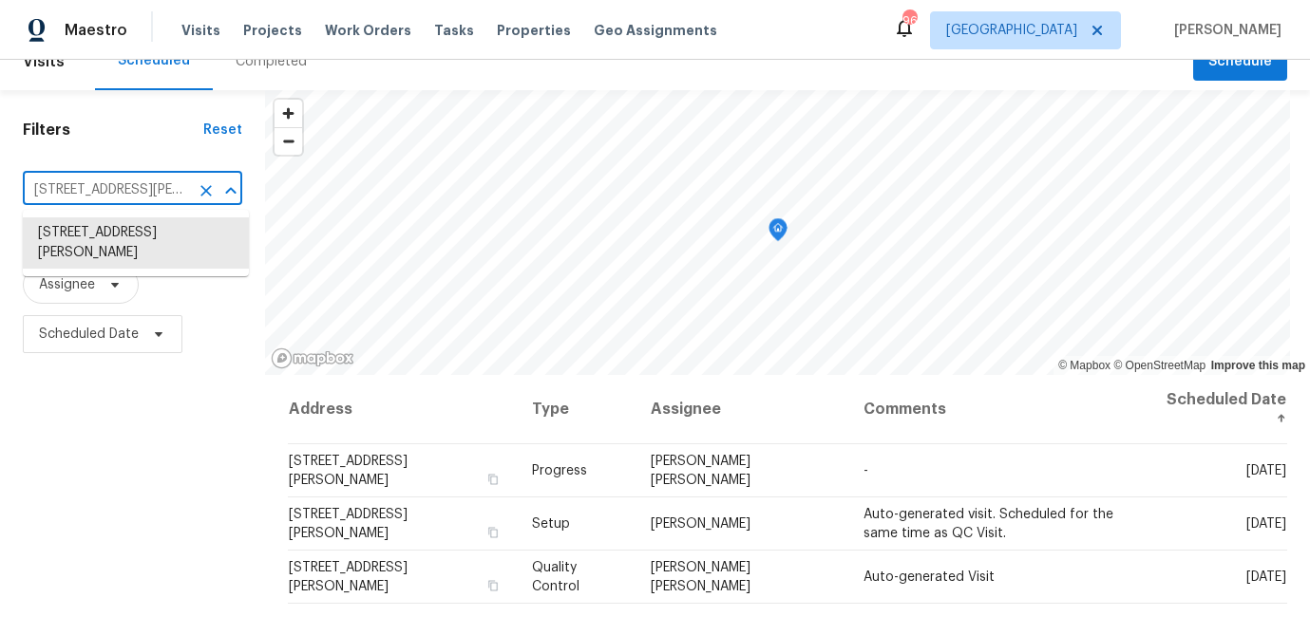
click at [141, 187] on input "172 Stokes Dr, Stockbridge, GA 30281" at bounding box center [106, 190] width 166 height 29
paste input "3117 Jodeco Dr"
type input "3117 Jodeco Dr"
click at [142, 236] on li "3117 Jodeco Dr, Jonesboro, GA 30236" at bounding box center [136, 232] width 226 height 31
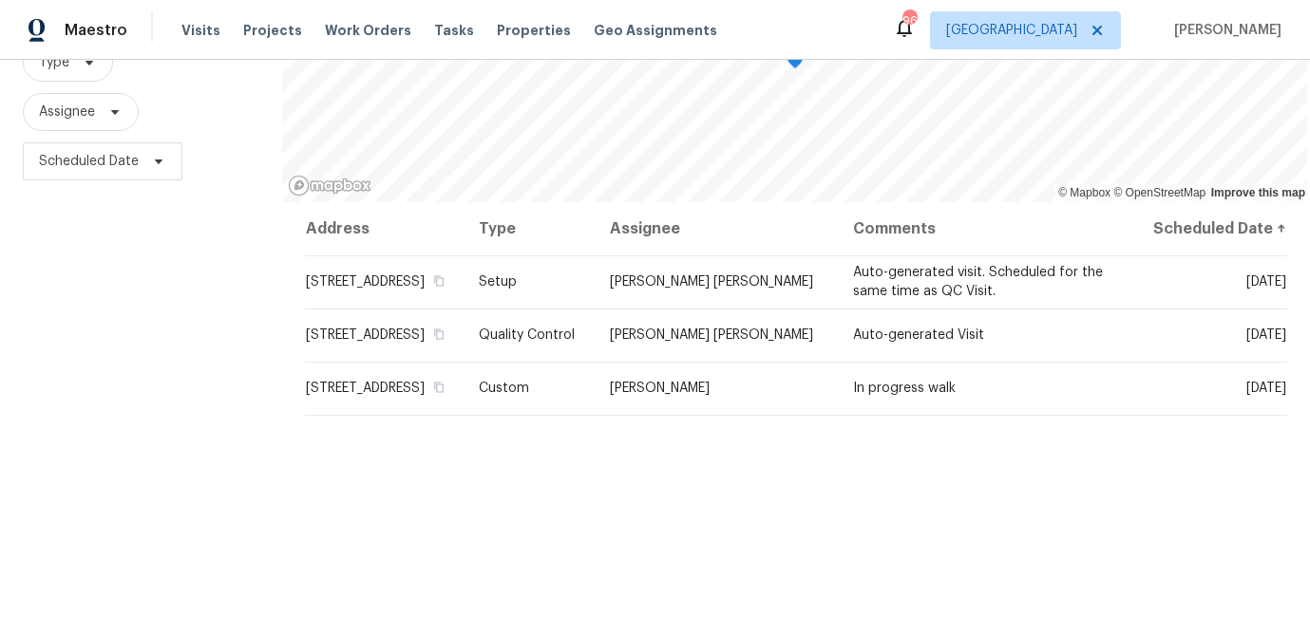
scroll to position [236, 0]
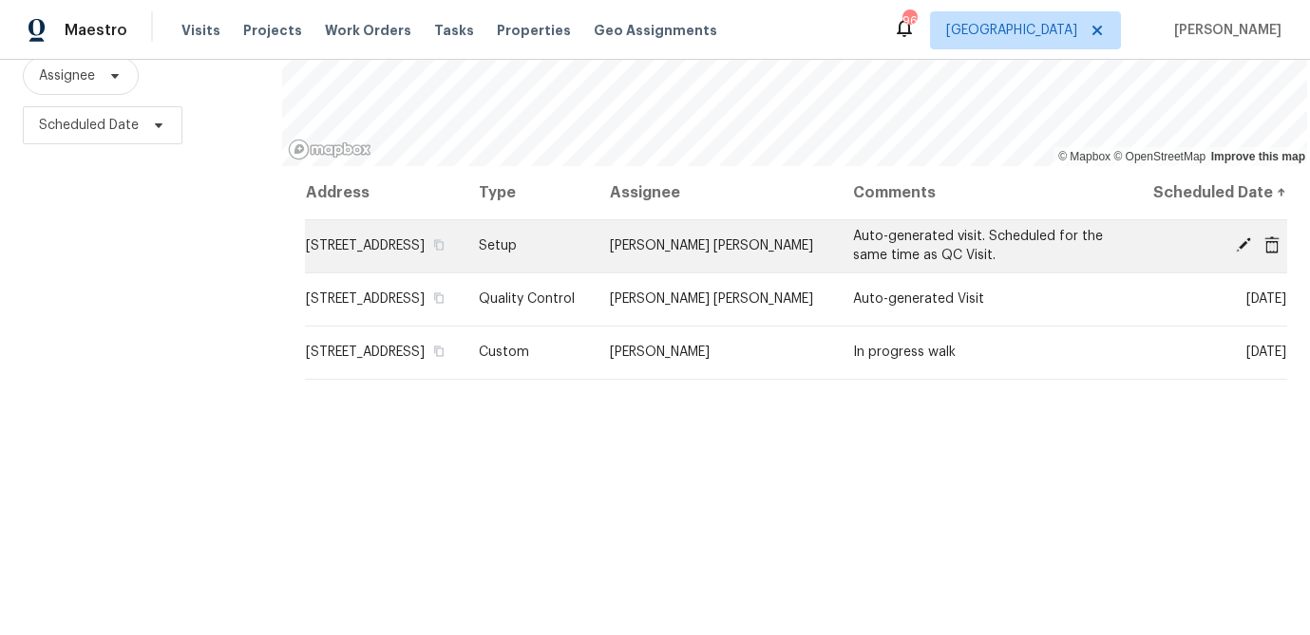
click at [1234, 254] on span at bounding box center [1243, 244] width 28 height 17
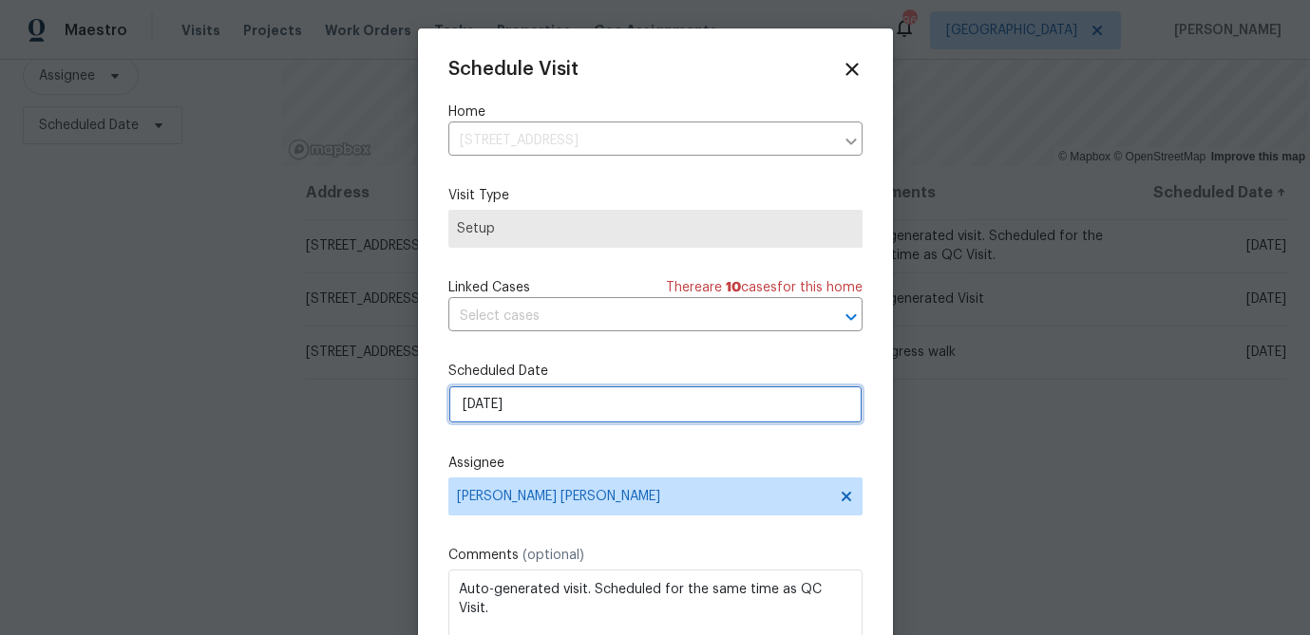
click at [490, 413] on input "8/22/2025" at bounding box center [655, 405] width 414 height 38
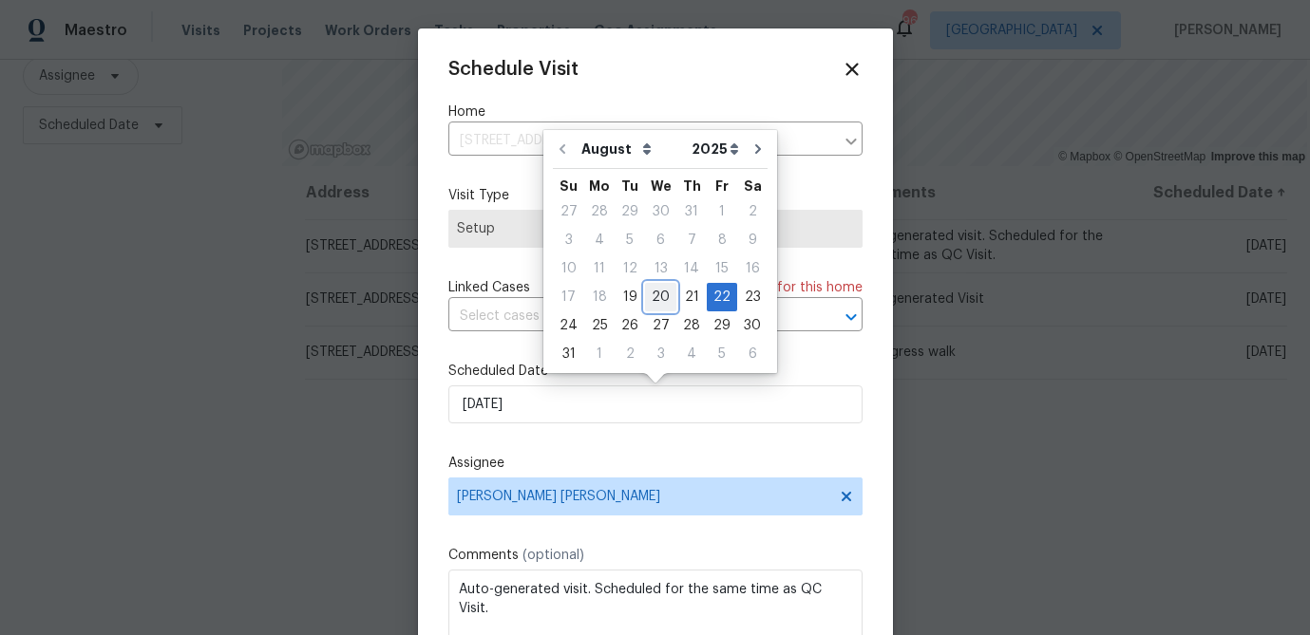
click at [648, 298] on div "20" at bounding box center [660, 297] width 31 height 27
type input "8/20/2025"
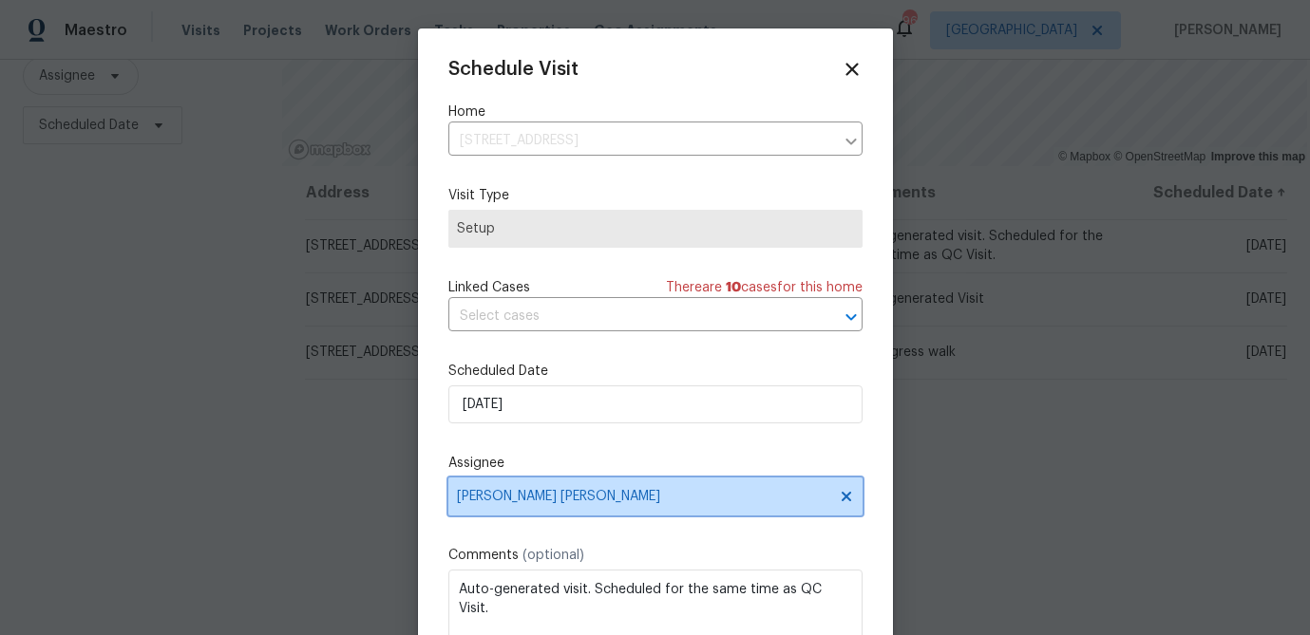
click at [519, 486] on span "Marcos Ricardo Resendiz" at bounding box center [655, 497] width 414 height 38
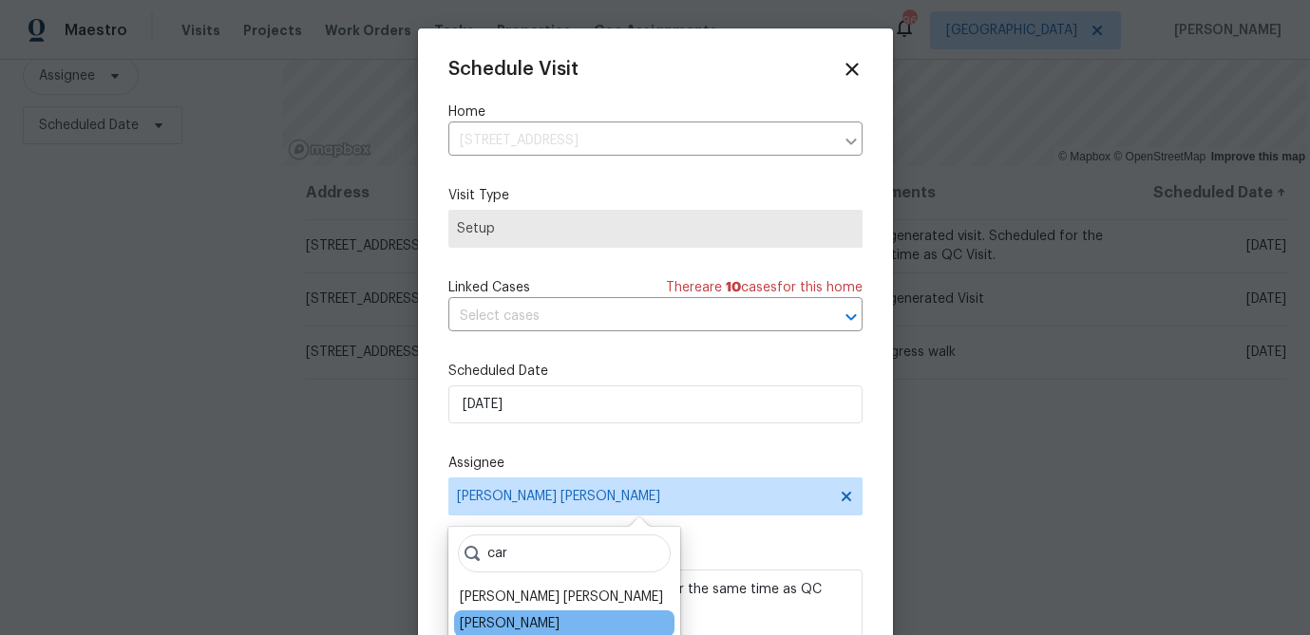
type input "car"
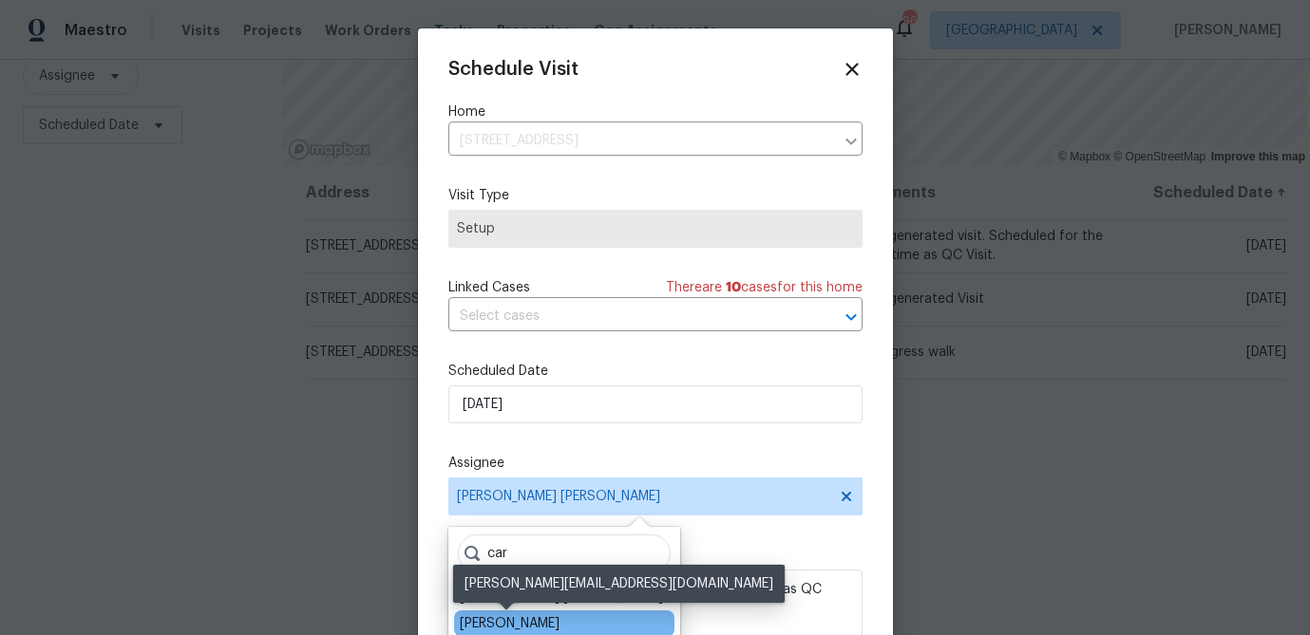
click at [481, 620] on div "[PERSON_NAME]" at bounding box center [510, 623] width 100 height 19
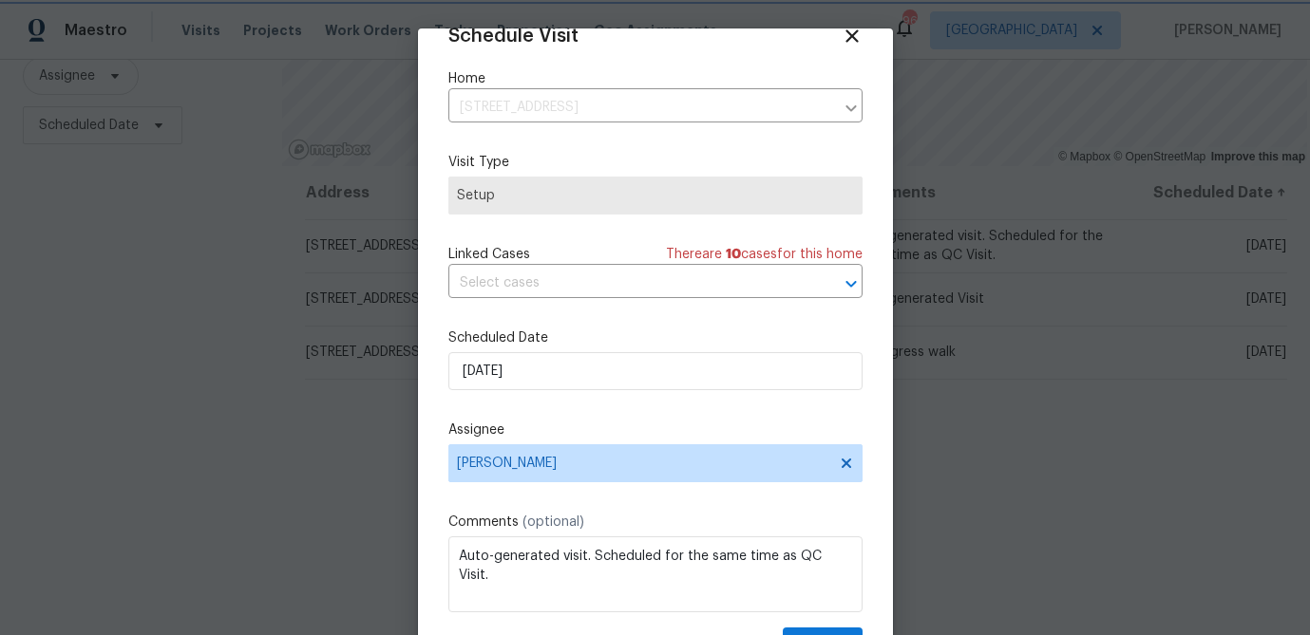
scroll to position [86, 0]
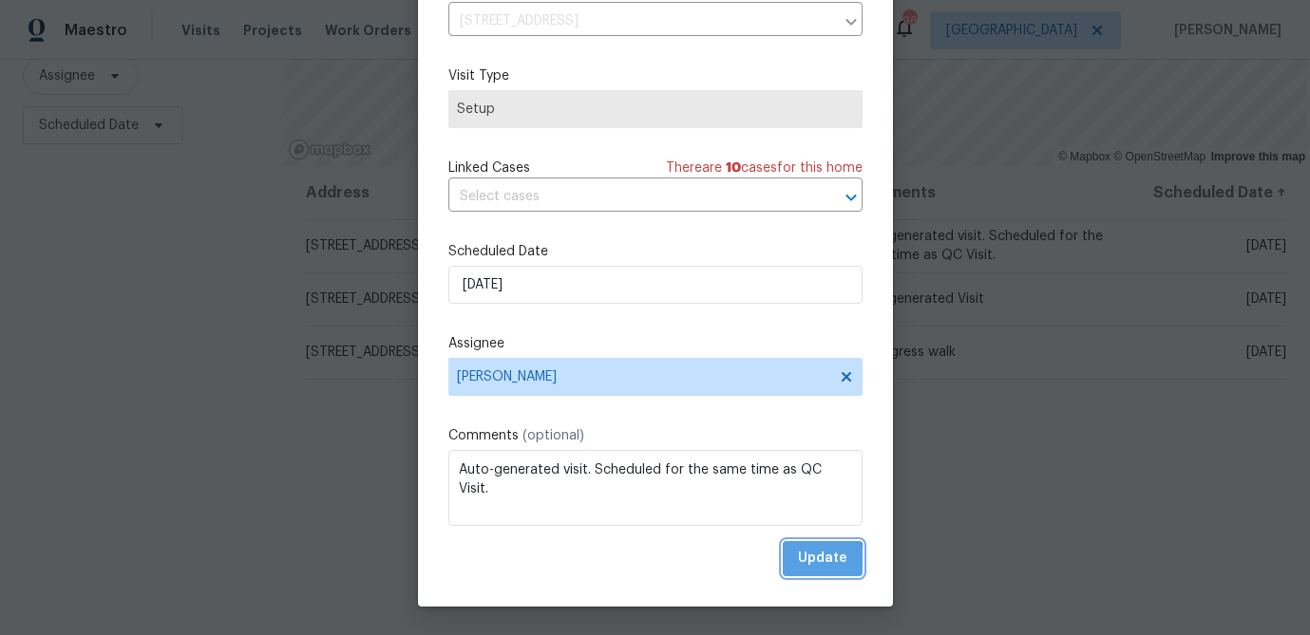
drag, startPoint x: 813, startPoint y: 562, endPoint x: 802, endPoint y: 563, distance: 11.4
click at [813, 562] on span "Update" at bounding box center [822, 559] width 49 height 24
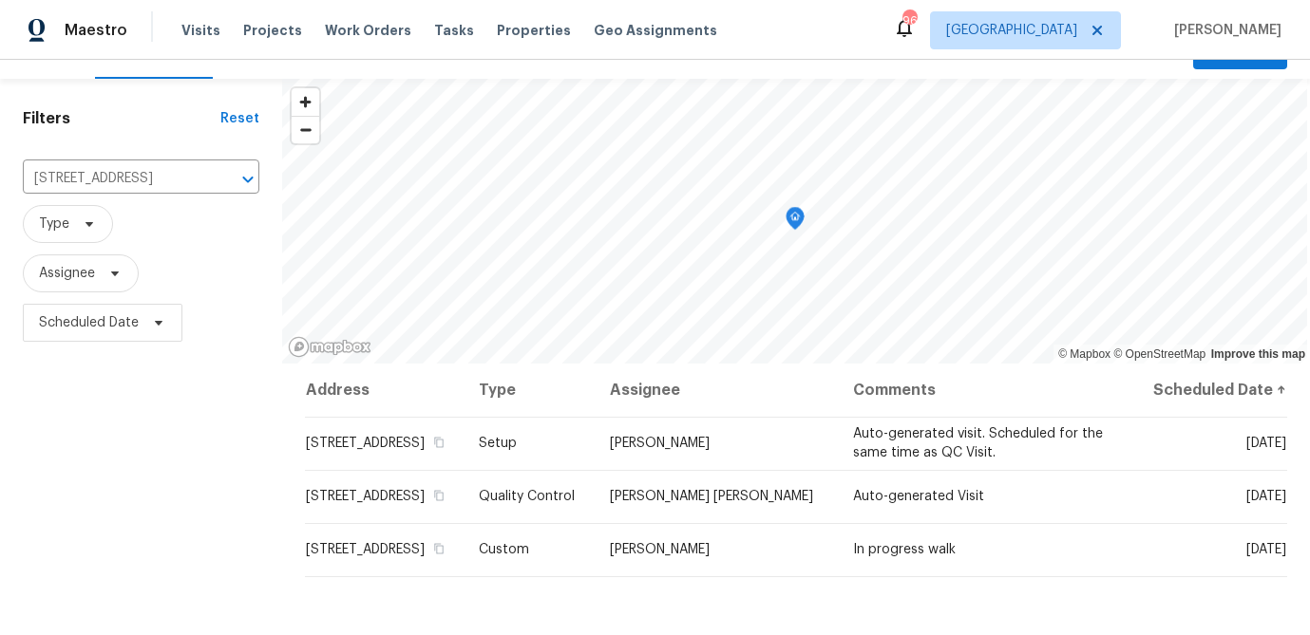
scroll to position [31, 0]
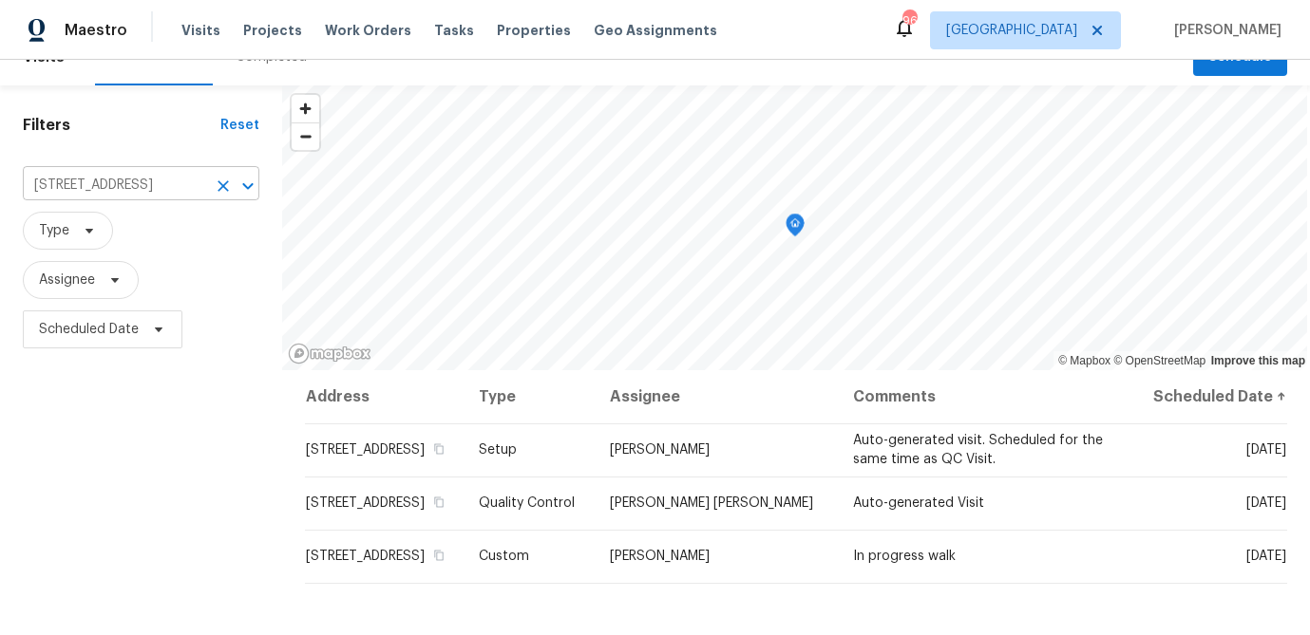
click at [121, 191] on input "3117 Jodeco Dr, Jonesboro, GA 30236" at bounding box center [114, 185] width 183 height 29
paste input "44 Standing Rock Rd"
type input "44 Standing Rock Rd"
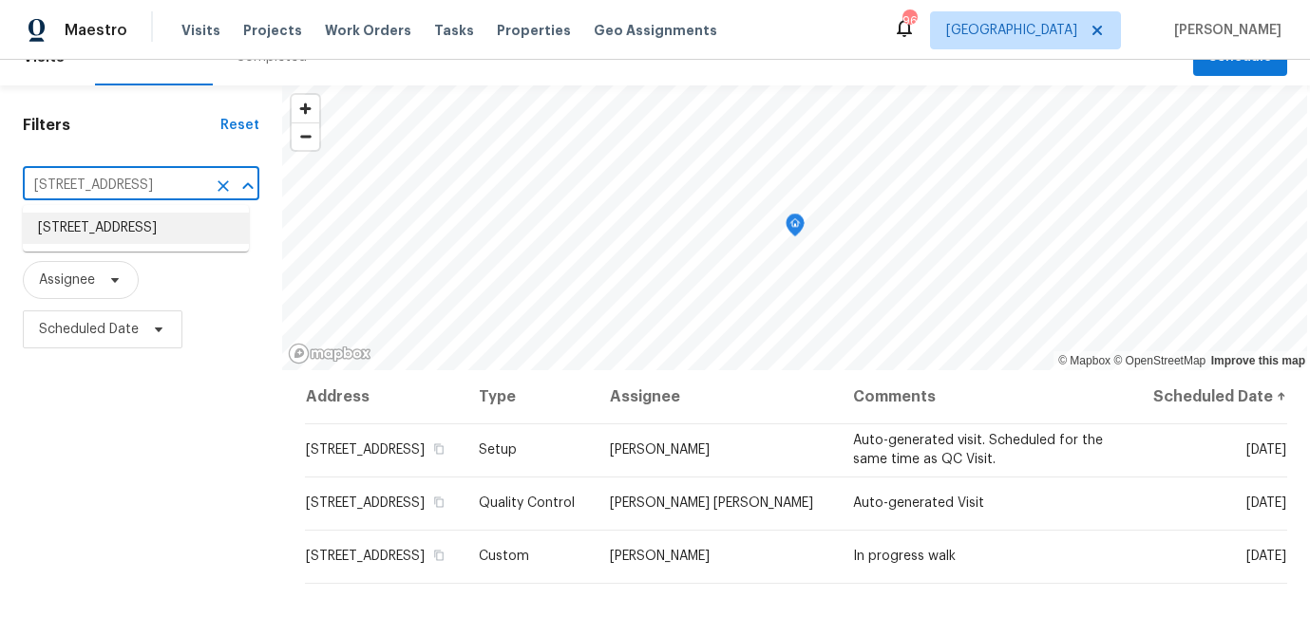
click at [113, 237] on li "44 Standing Rock Rd, Senoia, GA 30276" at bounding box center [136, 228] width 226 height 31
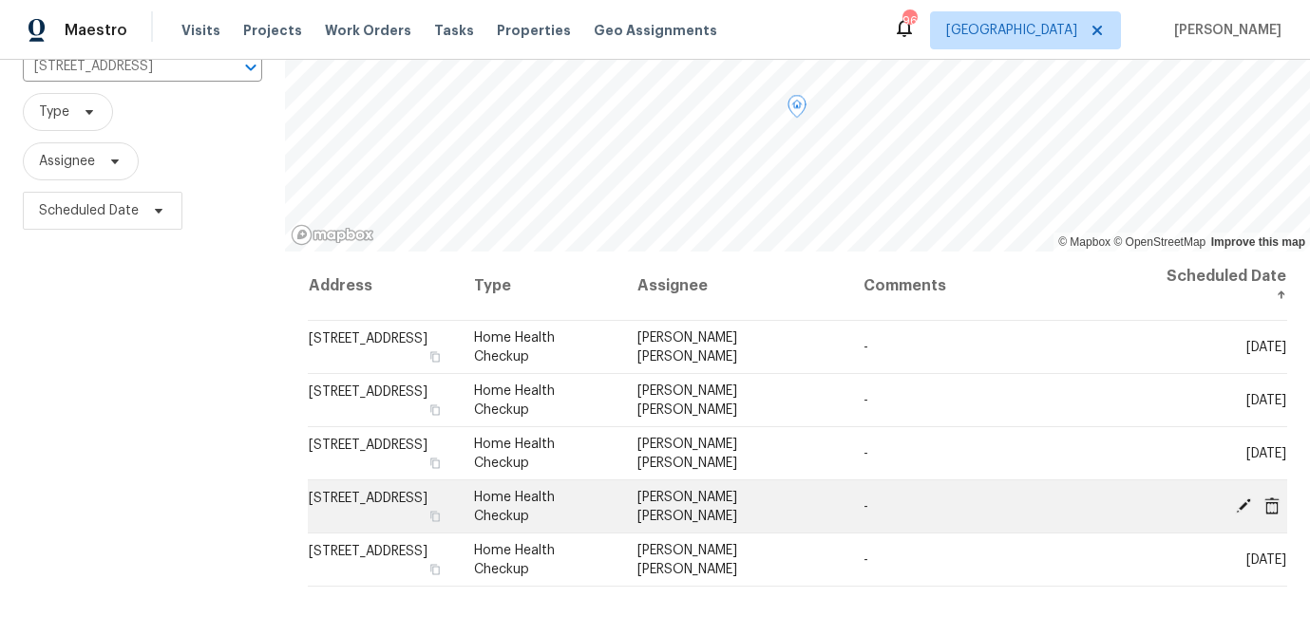
scroll to position [154, 0]
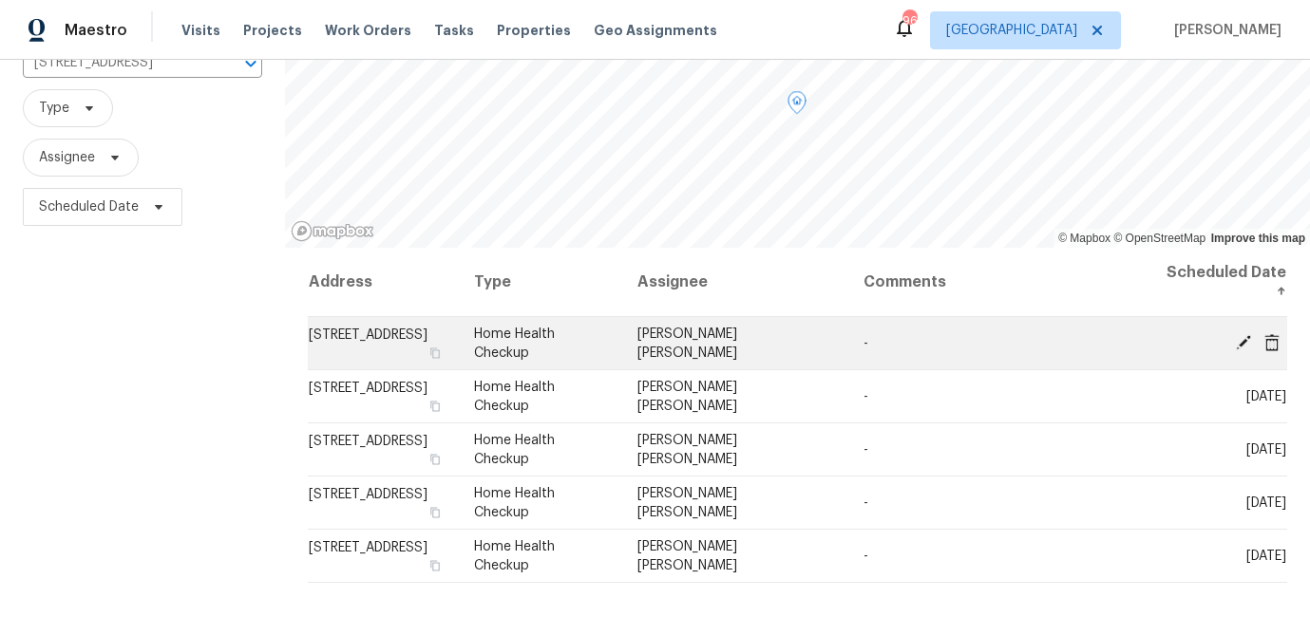
click at [1239, 337] on icon at bounding box center [1243, 341] width 17 height 17
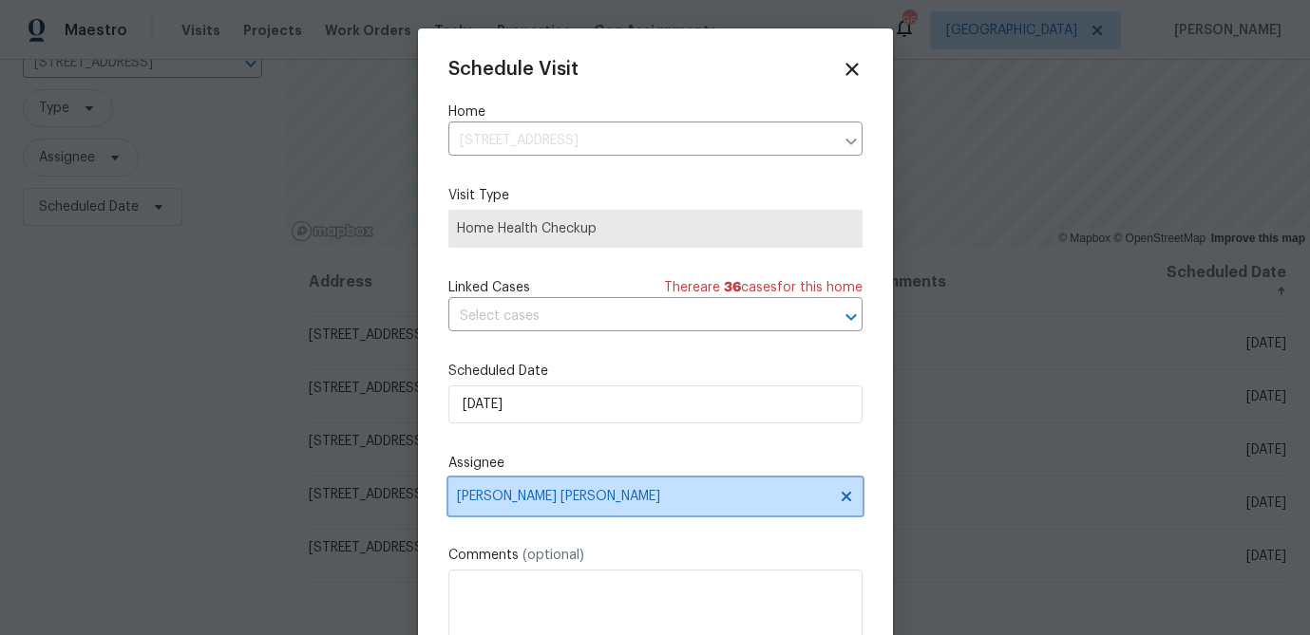
click at [509, 487] on span "Marcos Ricardo Resendiz" at bounding box center [655, 497] width 414 height 38
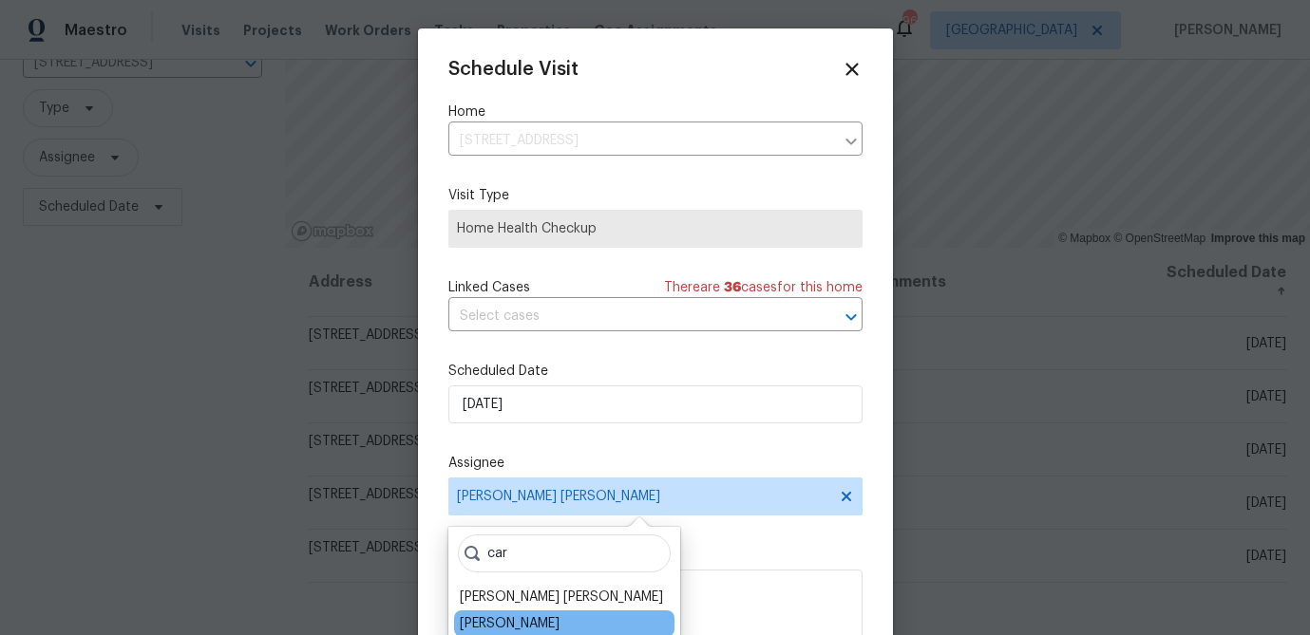
type input "car"
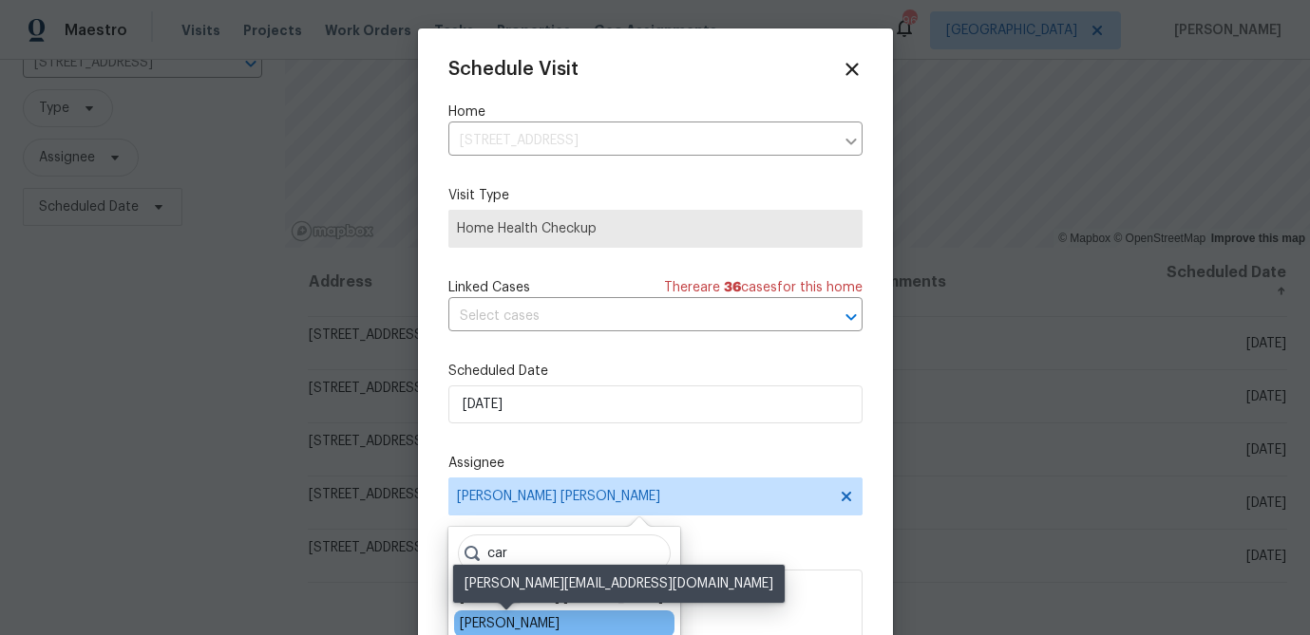
click at [530, 614] on div "[PERSON_NAME]" at bounding box center [510, 623] width 100 height 19
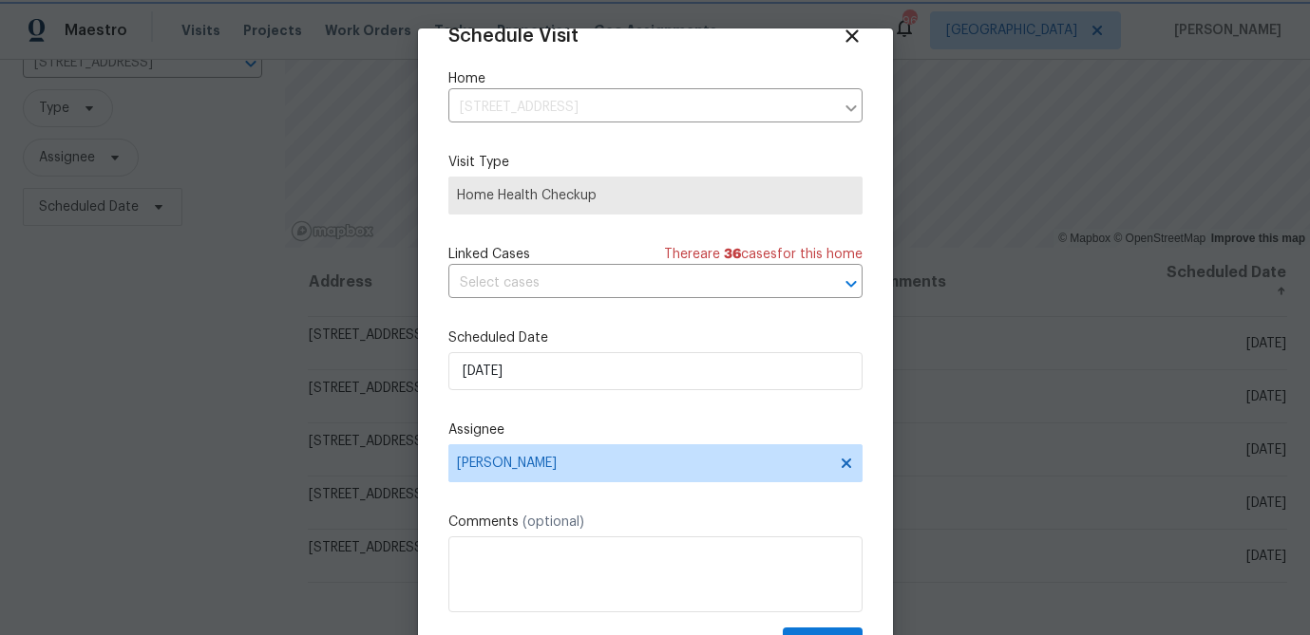
scroll to position [86, 0]
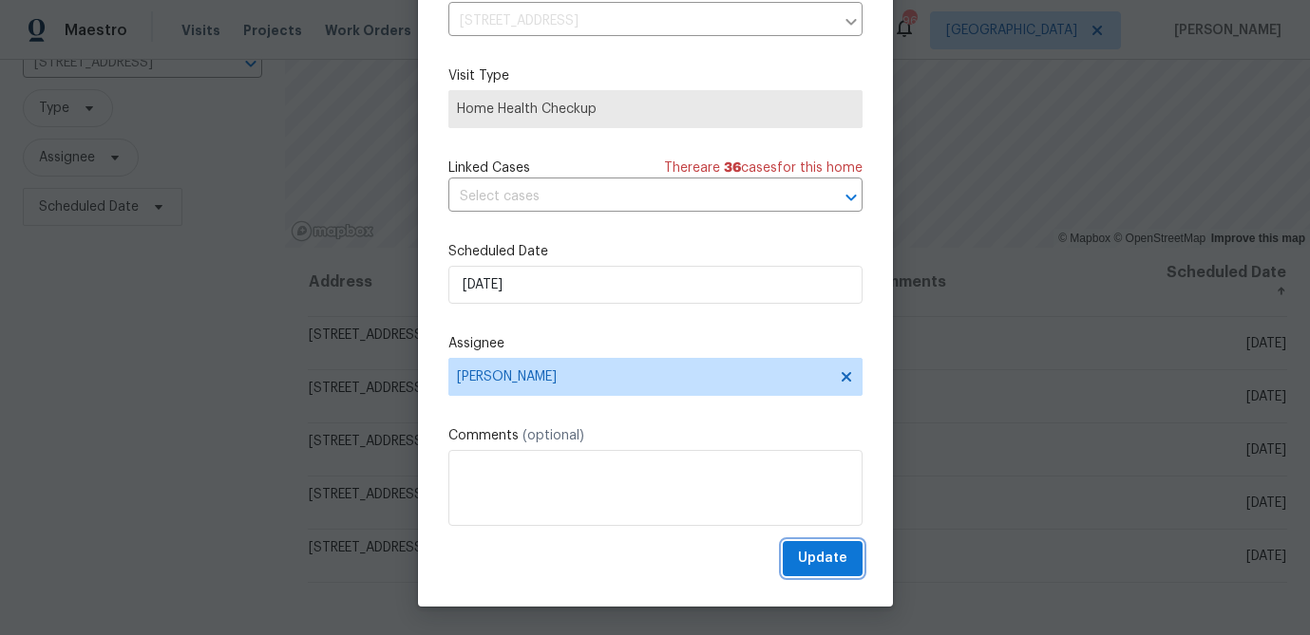
click at [819, 559] on span "Update" at bounding box center [822, 559] width 49 height 24
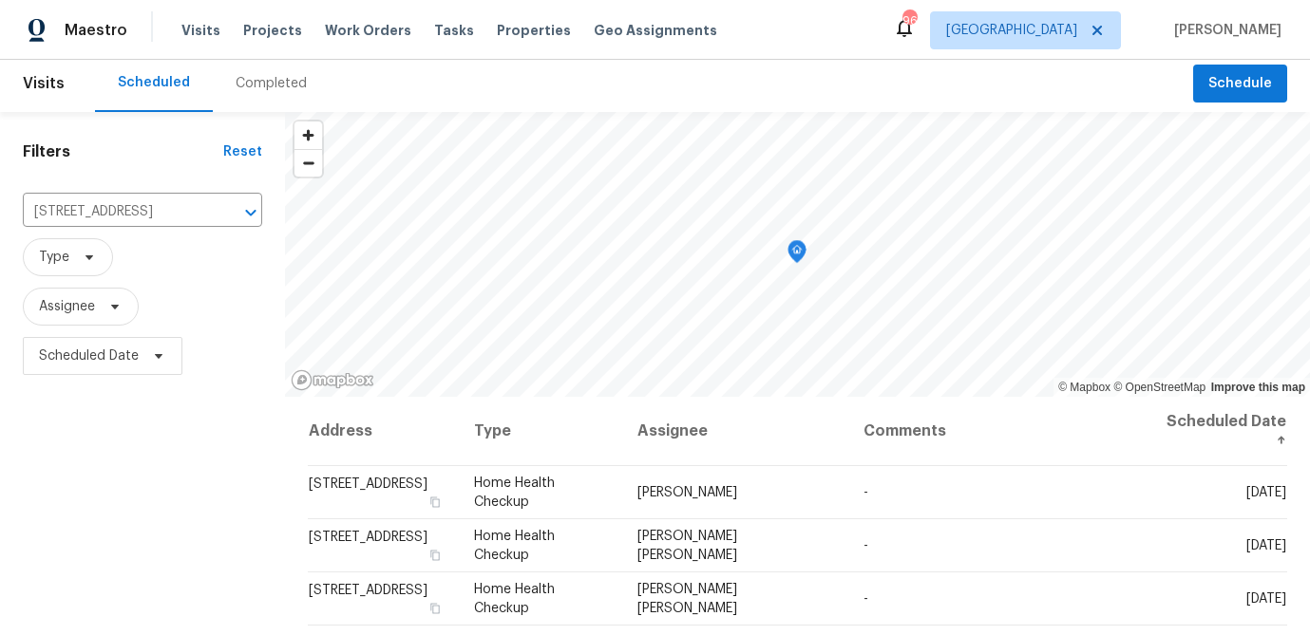
scroll to position [0, 0]
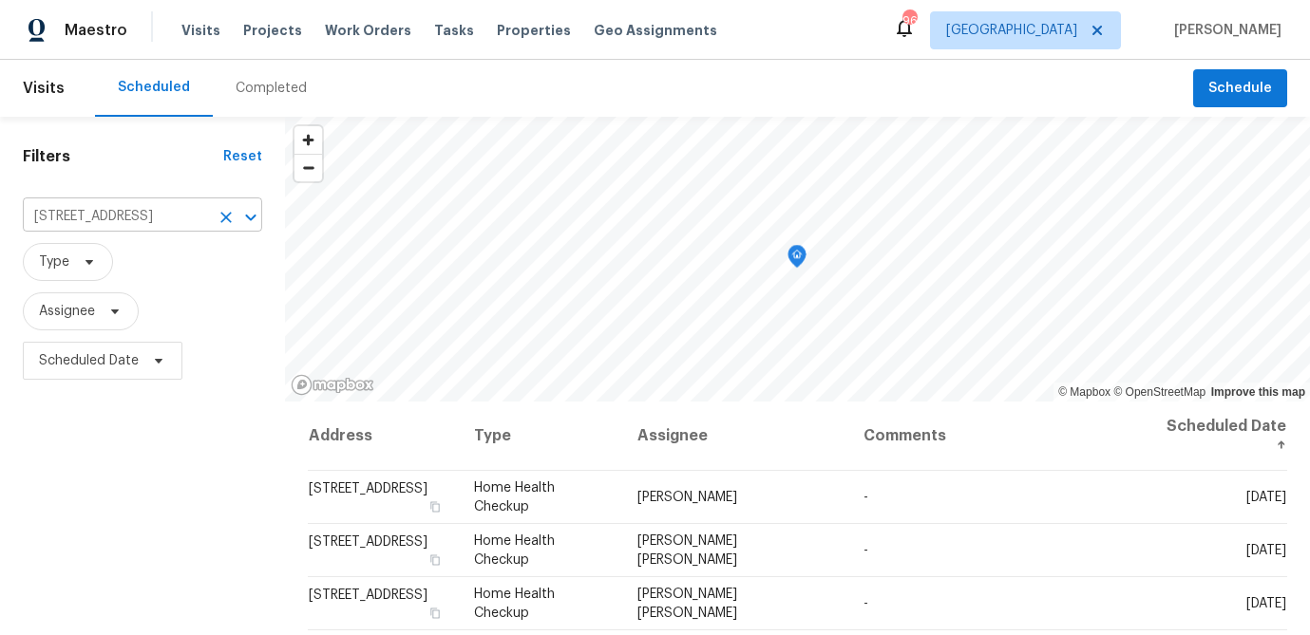
click at [117, 215] on input "44 Standing Rock Rd, Senoia, GA 30276" at bounding box center [116, 216] width 186 height 29
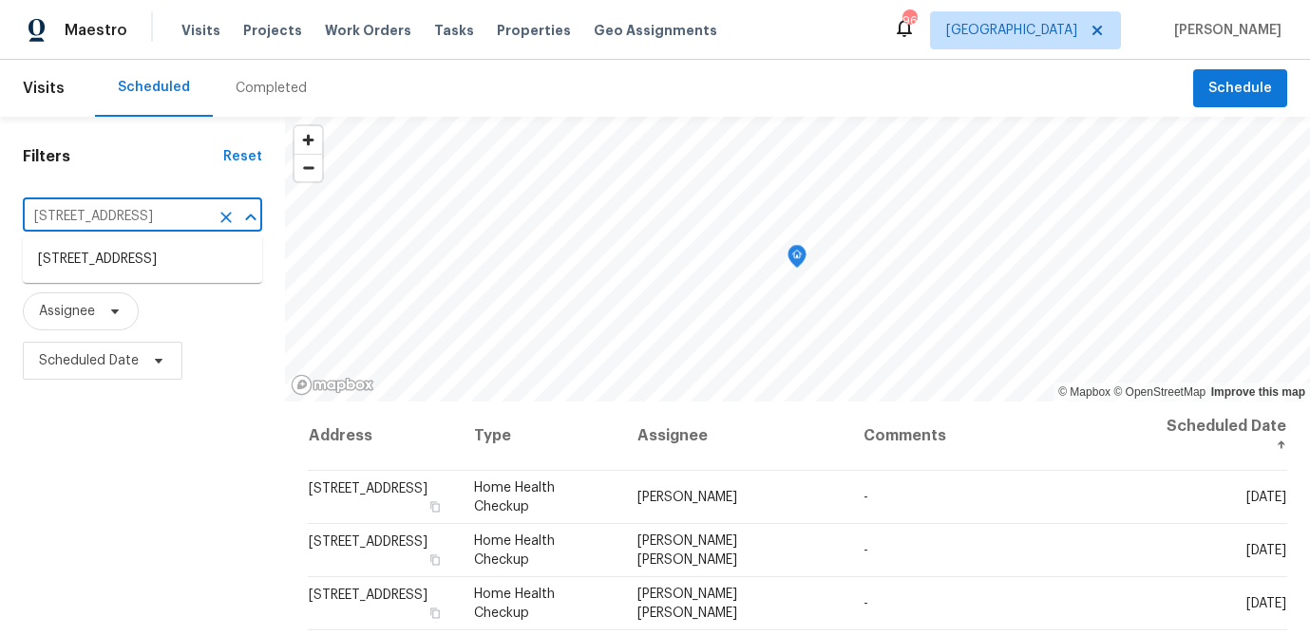
click at [117, 215] on input "44 Standing Rock Rd, Senoia, GA 30276" at bounding box center [116, 216] width 186 height 29
paste input "63 Couch Rd, Senoia"
type input "63 Couch Rd, Senoia"
click at [128, 263] on li "63 Couch Rd, Senoia, GA 30276" at bounding box center [142, 259] width 239 height 31
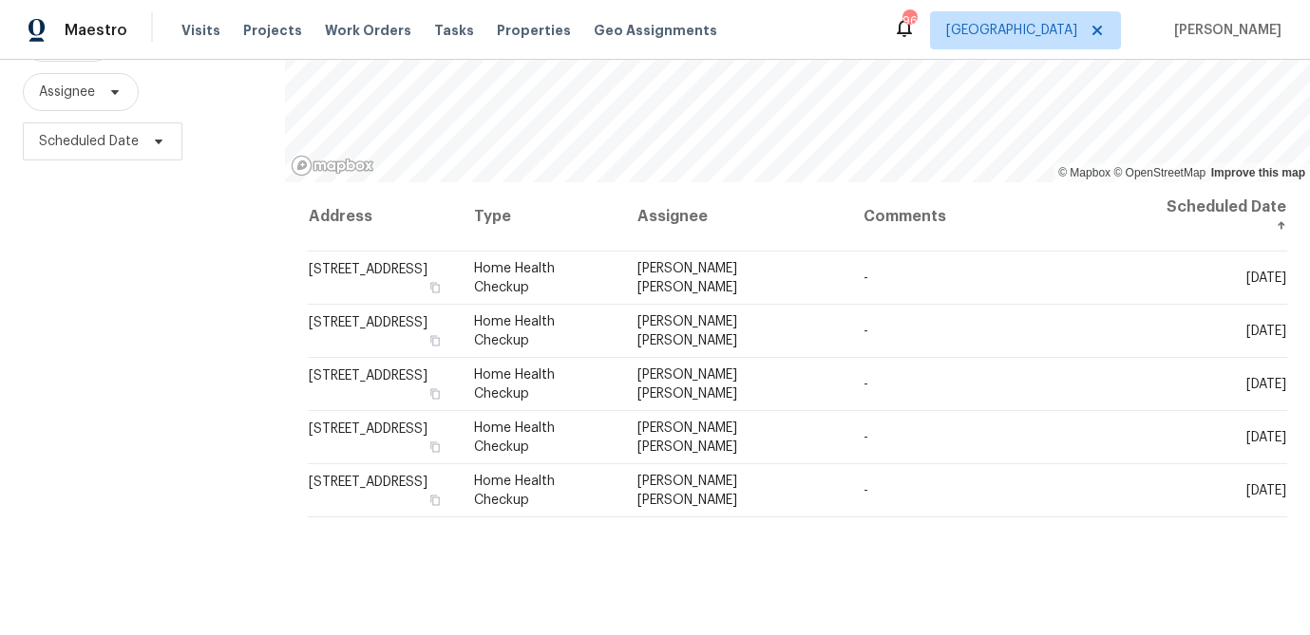
scroll to position [222, 0]
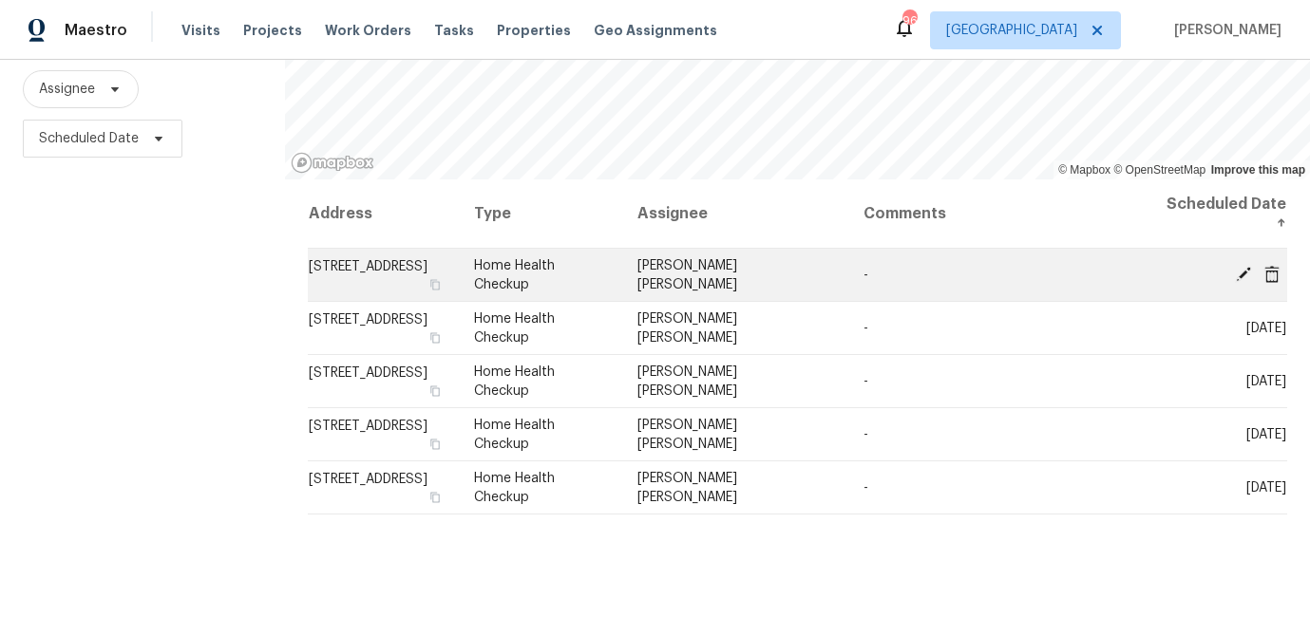
click at [1240, 274] on icon at bounding box center [1243, 273] width 15 height 15
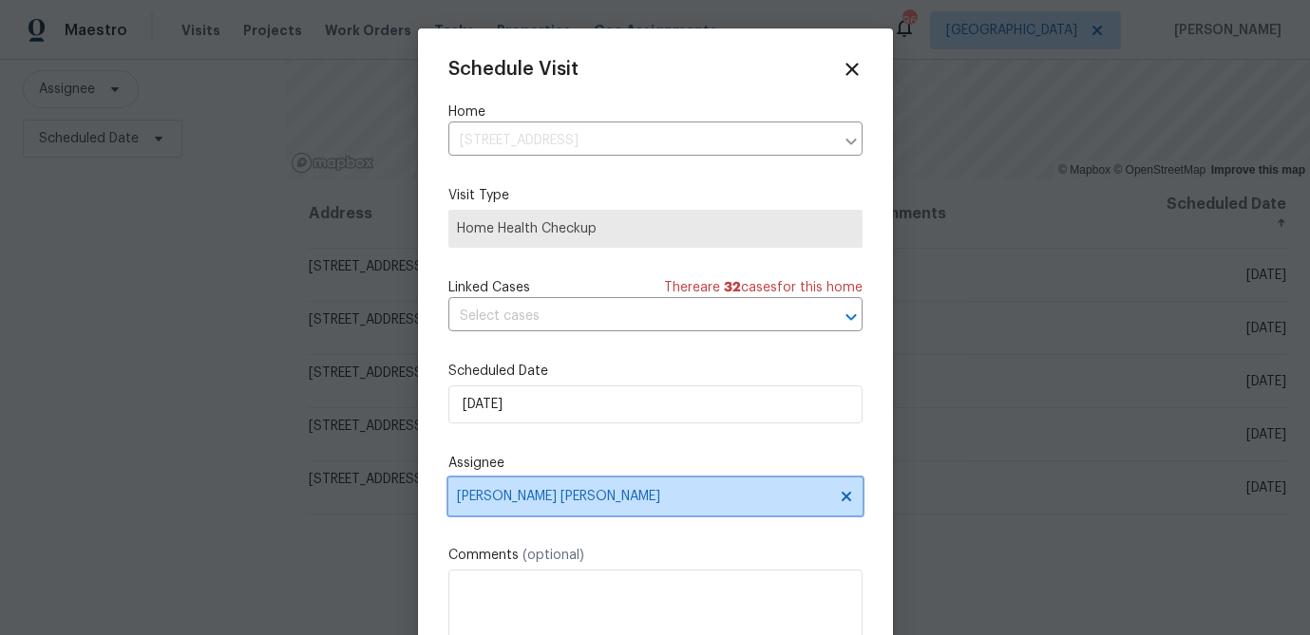
click at [545, 506] on span "Marcos Ricardo Resendiz" at bounding box center [655, 497] width 414 height 38
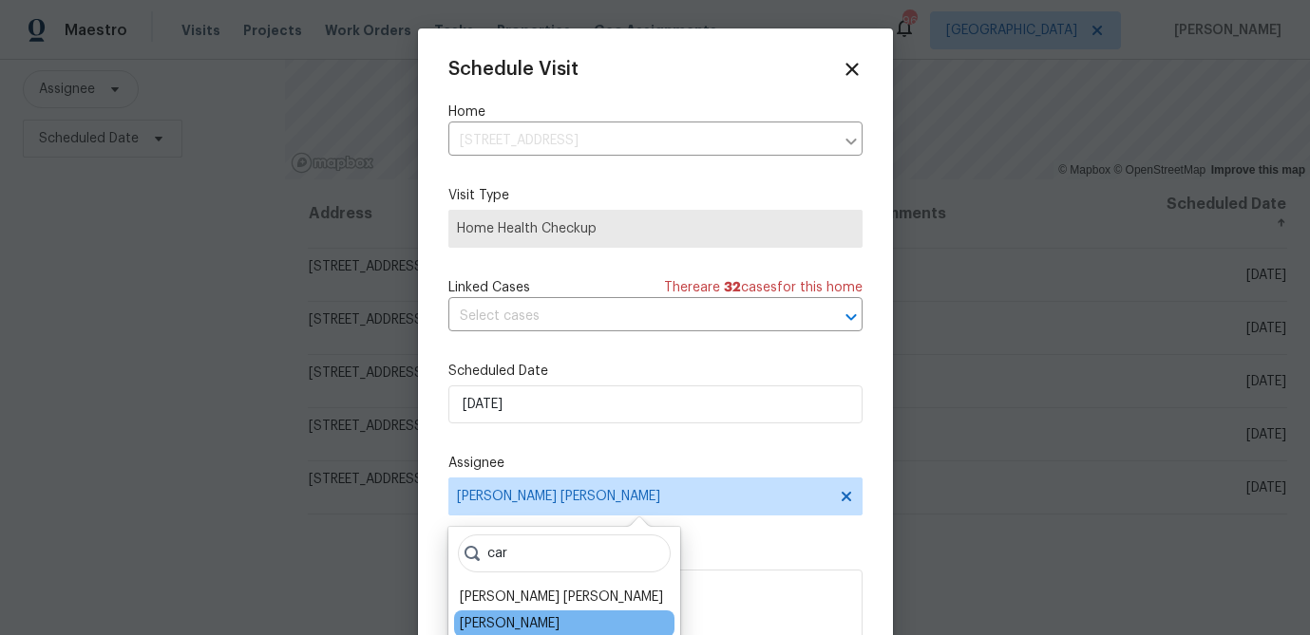
type input "car"
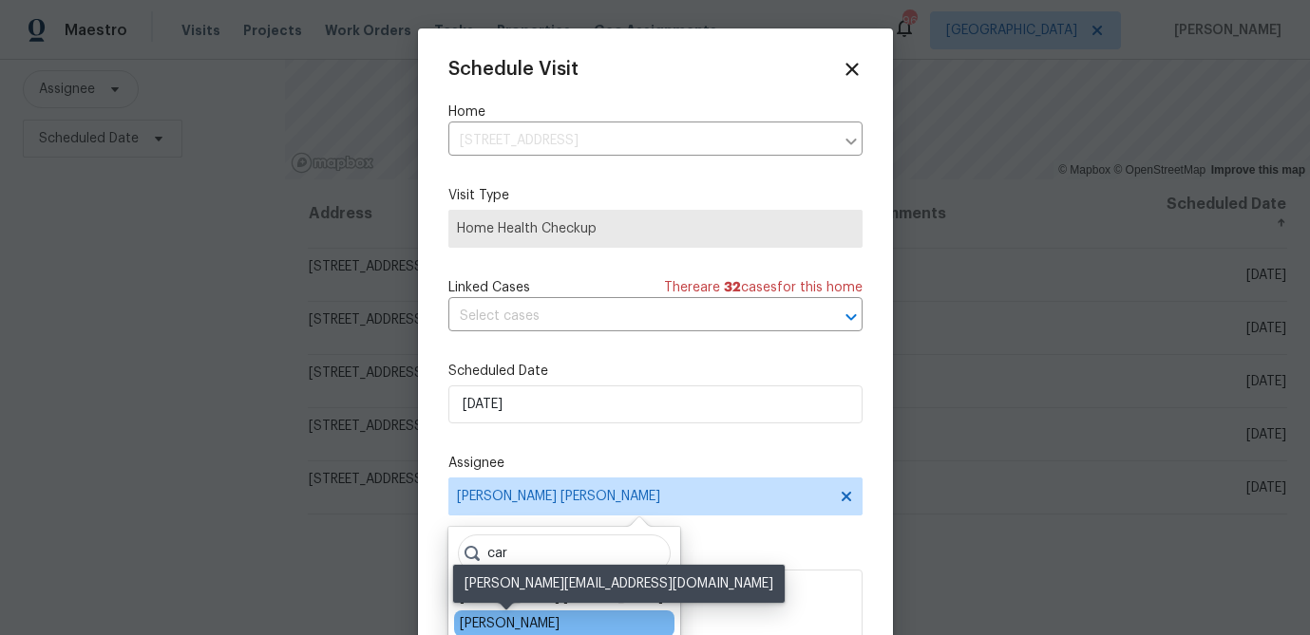
click at [499, 617] on div "[PERSON_NAME]" at bounding box center [510, 623] width 100 height 19
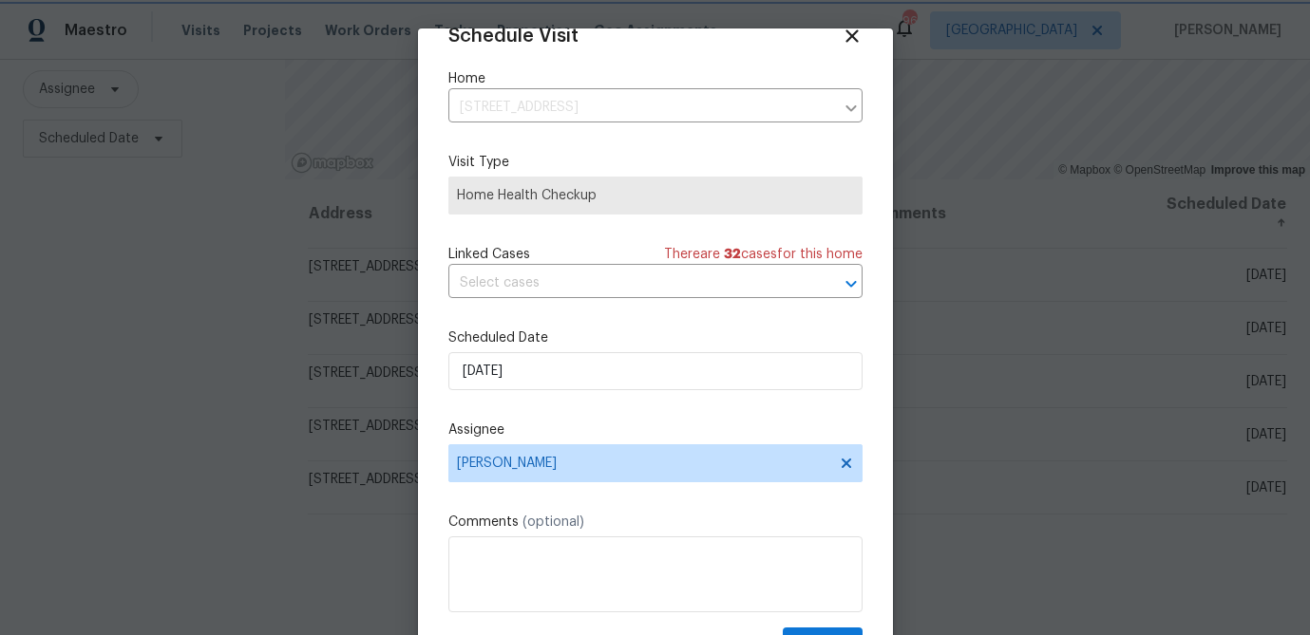
scroll to position [86, 0]
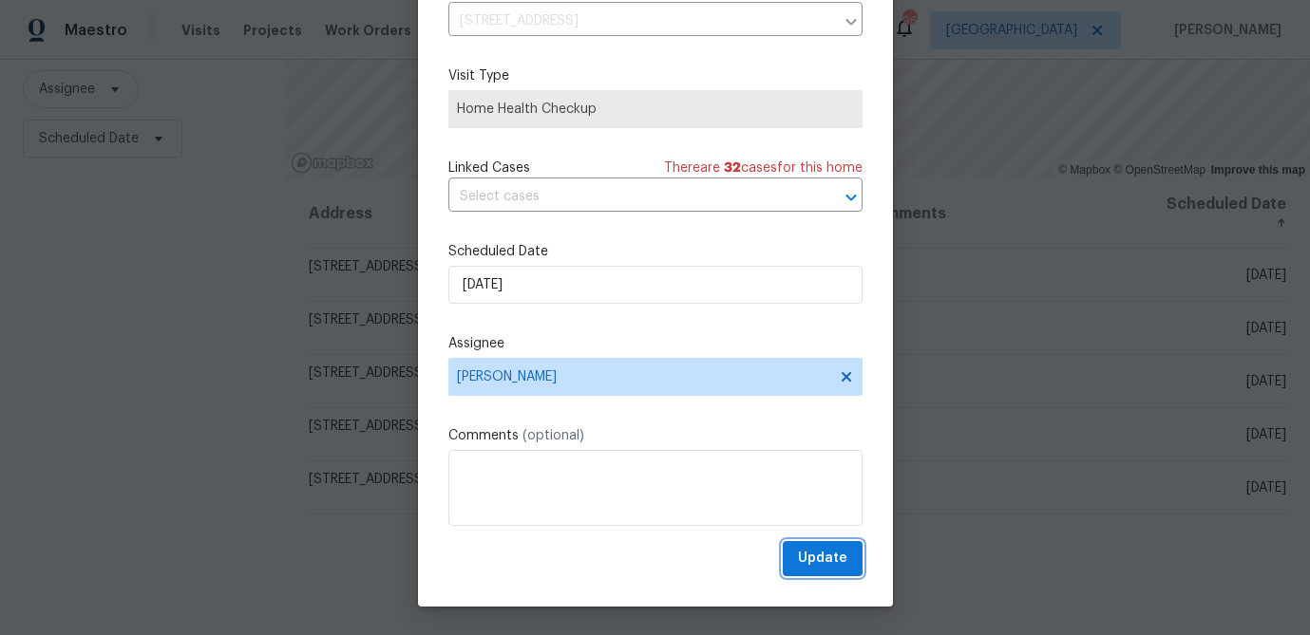
click at [826, 561] on span "Update" at bounding box center [822, 559] width 49 height 24
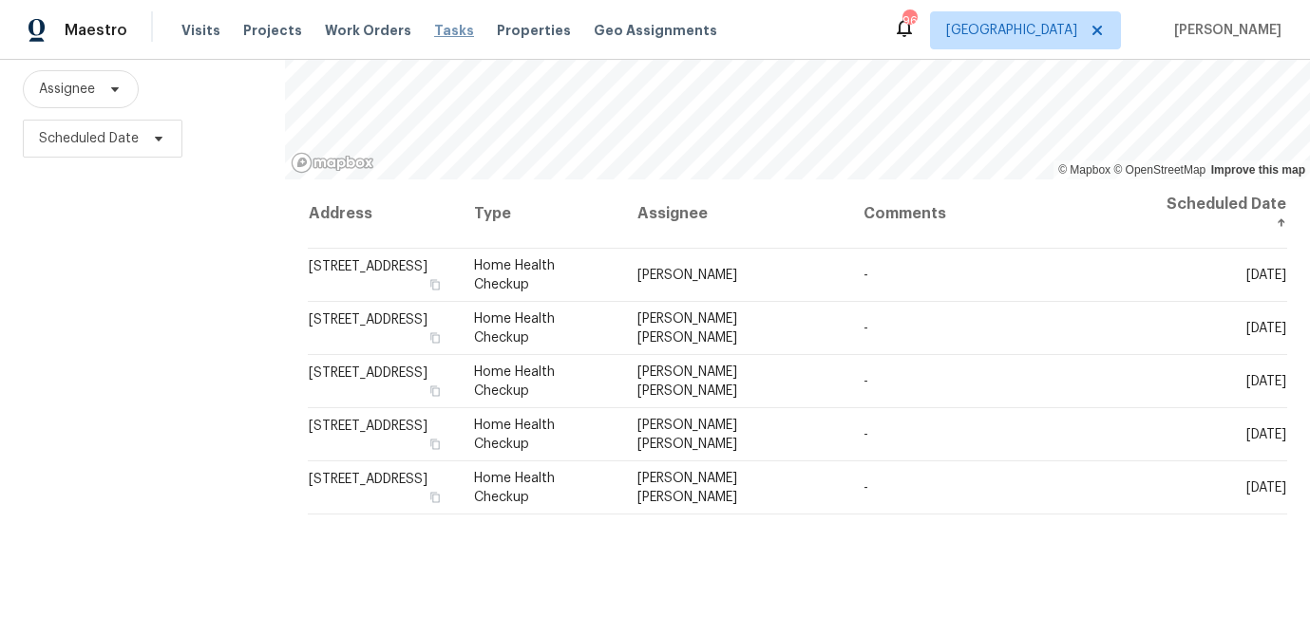
click at [439, 31] on span "Tasks" at bounding box center [454, 30] width 40 height 13
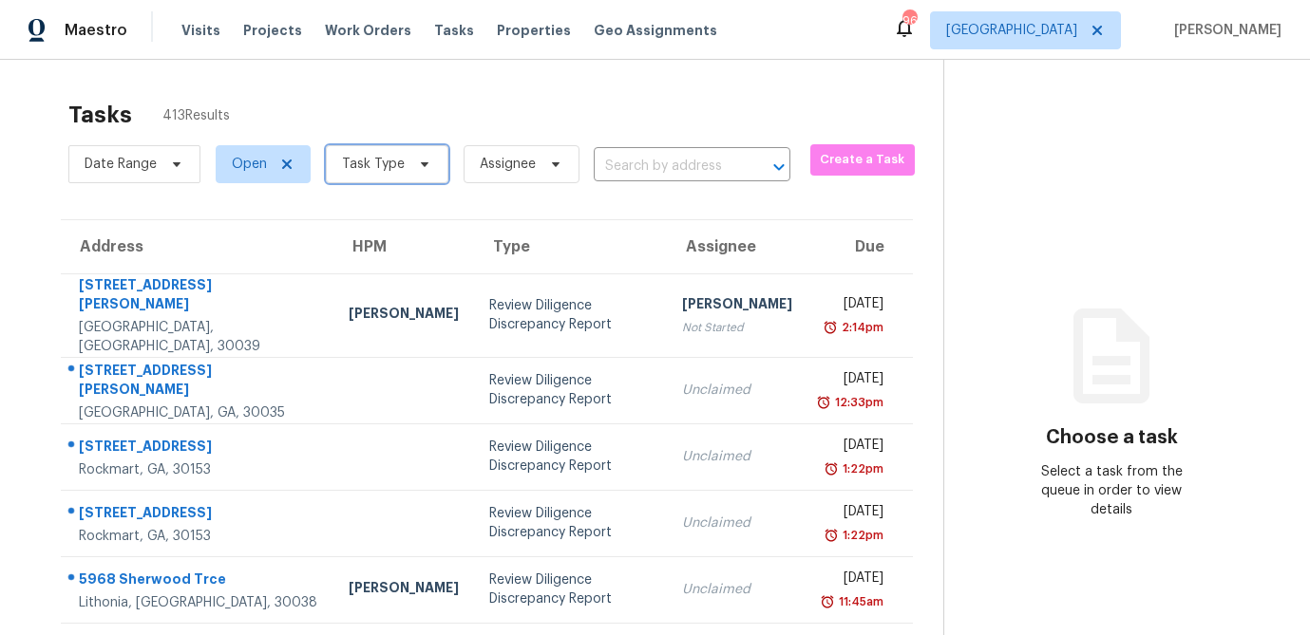
click at [429, 166] on span "Task Type" at bounding box center [387, 164] width 123 height 38
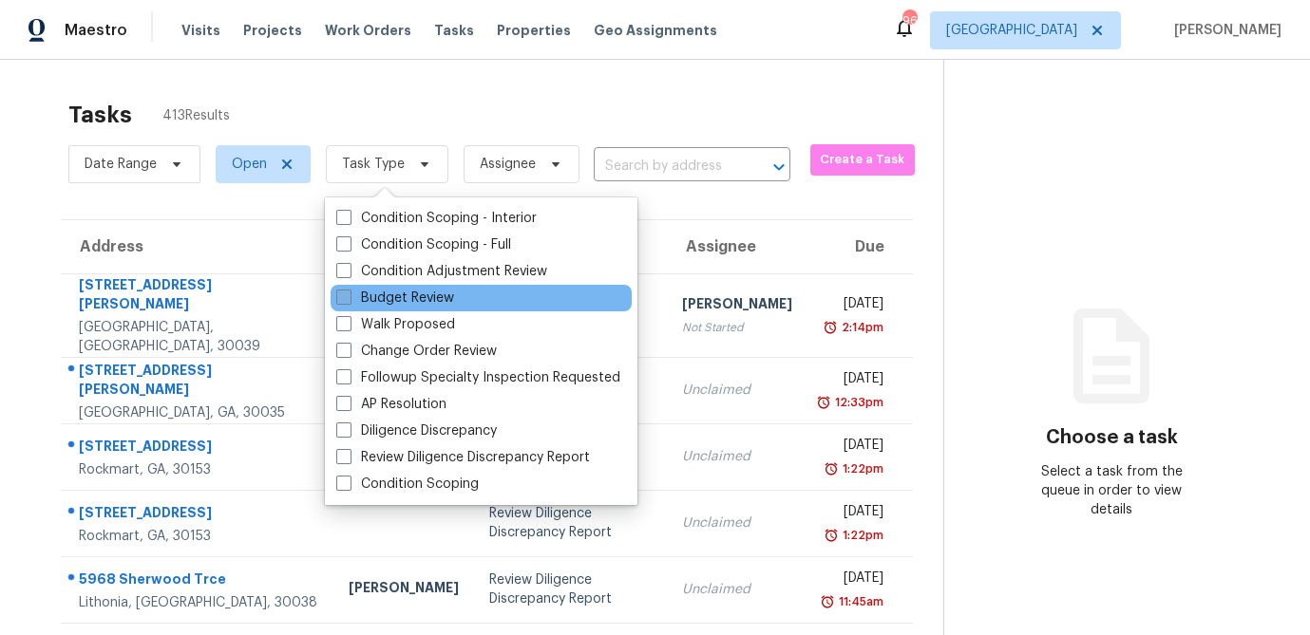
click at [345, 296] on span at bounding box center [343, 297] width 15 height 15
click at [345, 296] on input "Budget Review" at bounding box center [342, 295] width 12 height 12
checkbox input "true"
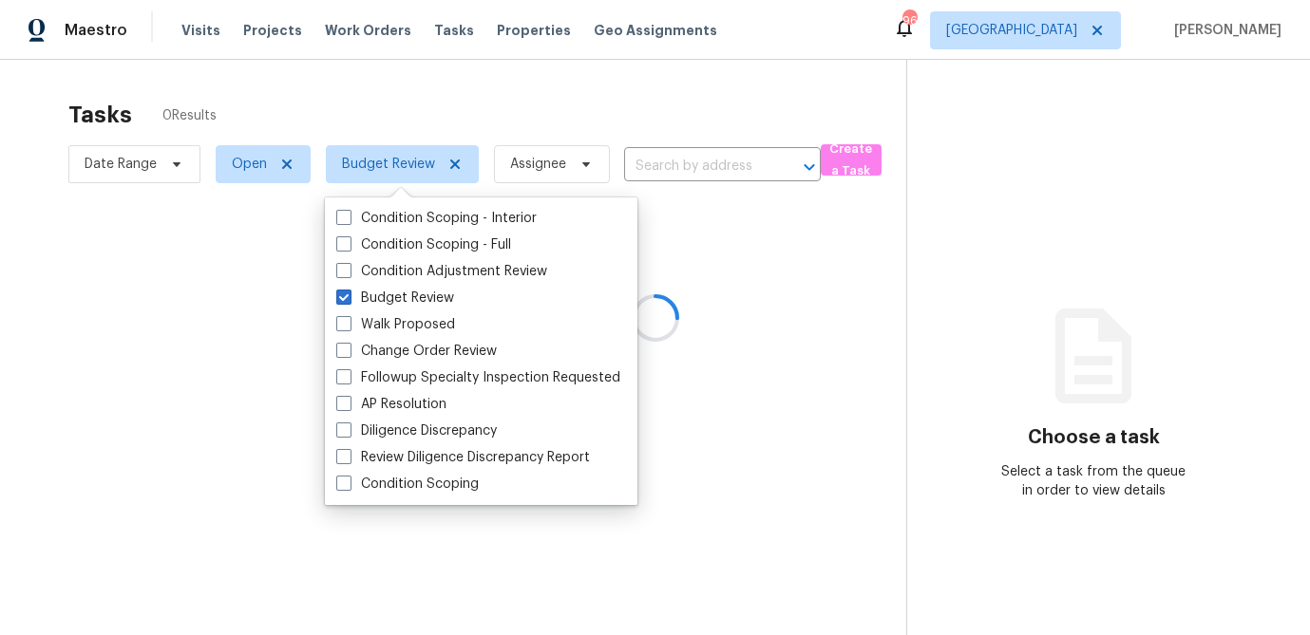
click at [476, 99] on div at bounding box center [655, 317] width 1310 height 635
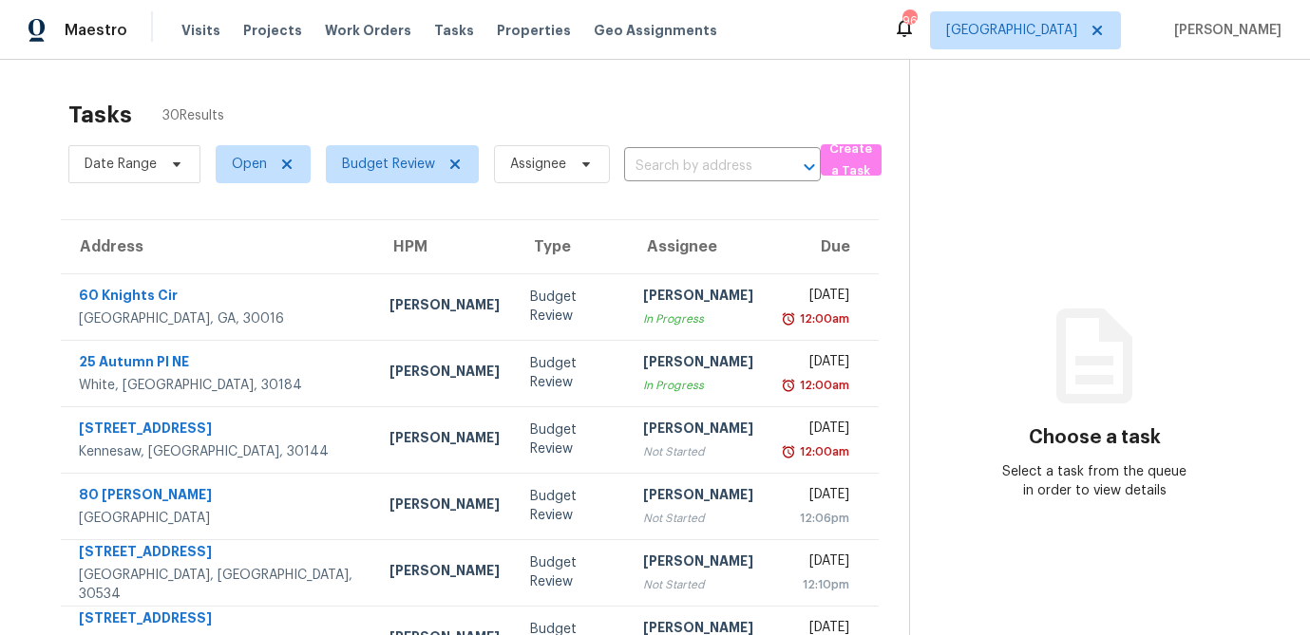
scroll to position [353, 0]
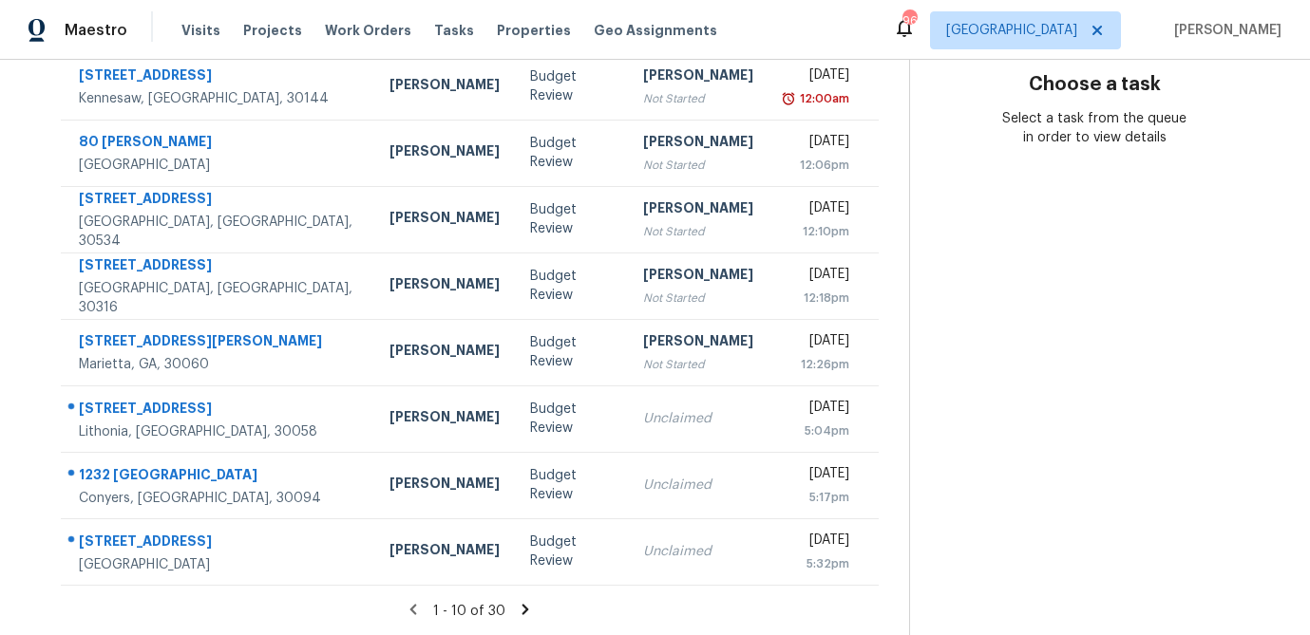
click at [517, 609] on icon at bounding box center [525, 609] width 17 height 17
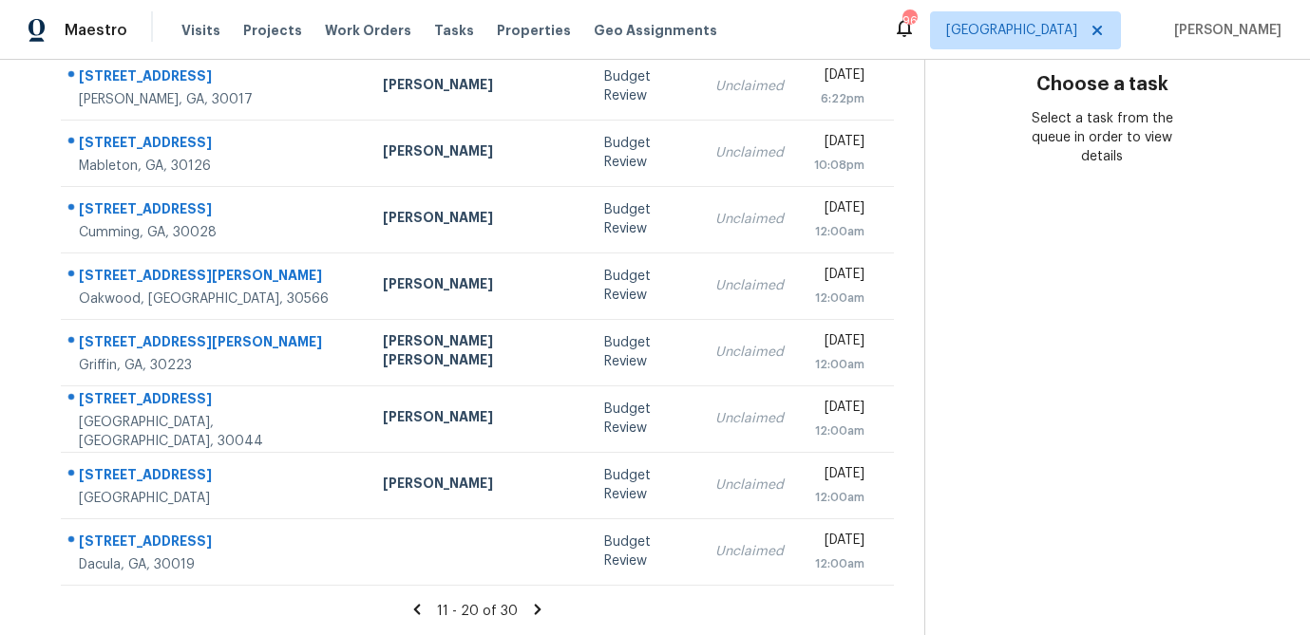
click at [529, 604] on icon at bounding box center [537, 609] width 17 height 17
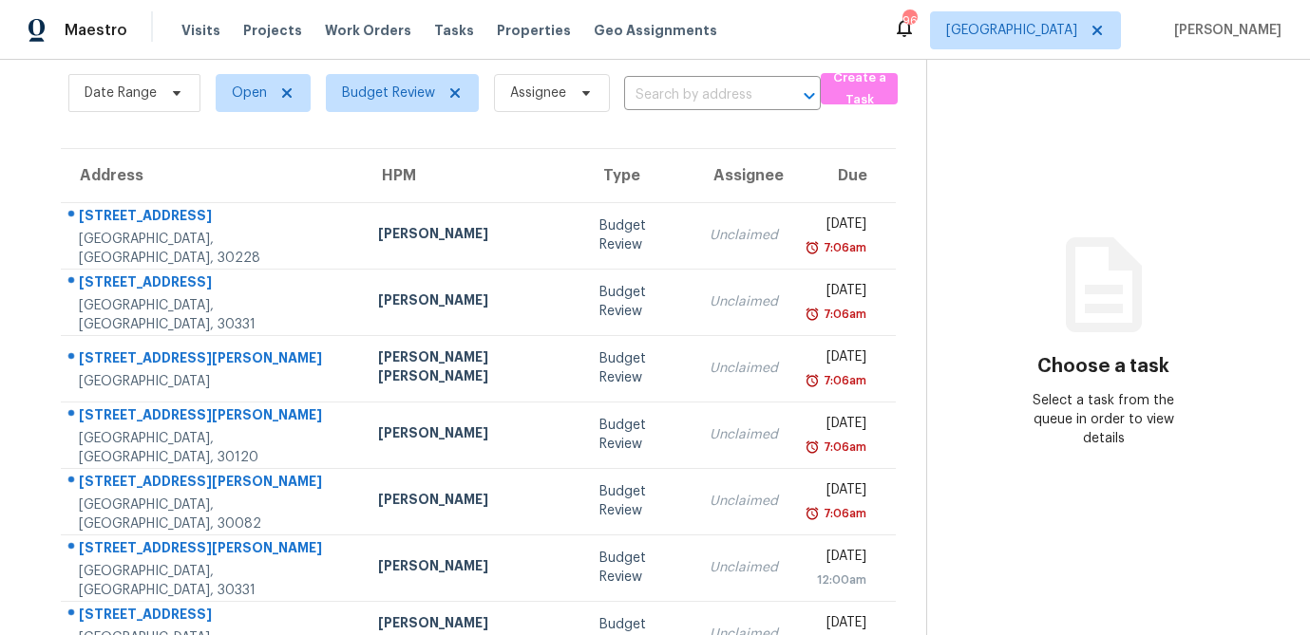
scroll to position [70, 0]
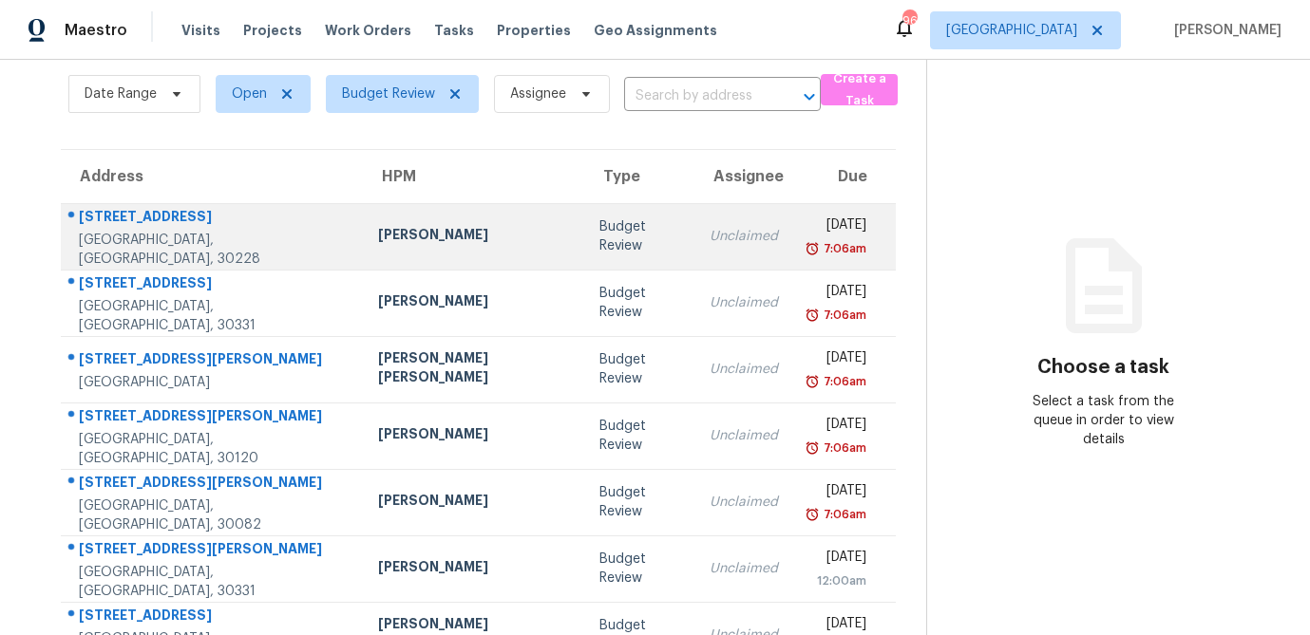
click at [599, 253] on div "Budget Review" at bounding box center [639, 236] width 80 height 38
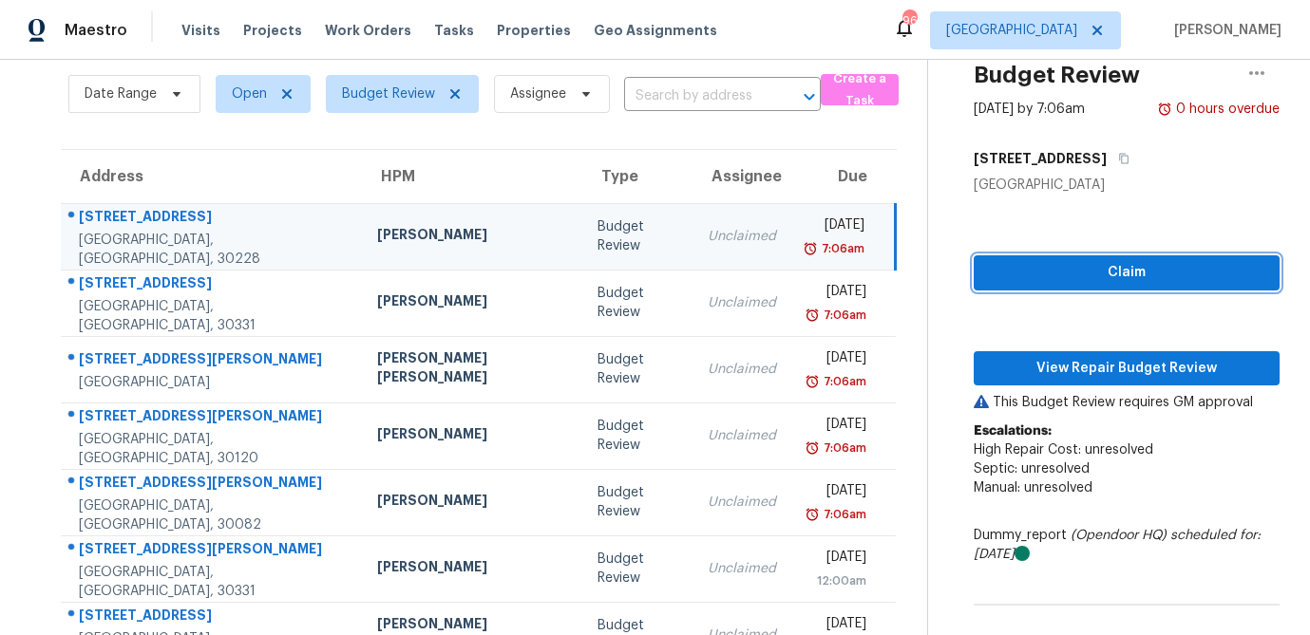
click at [1028, 276] on span "Claim" at bounding box center [1126, 273] width 275 height 24
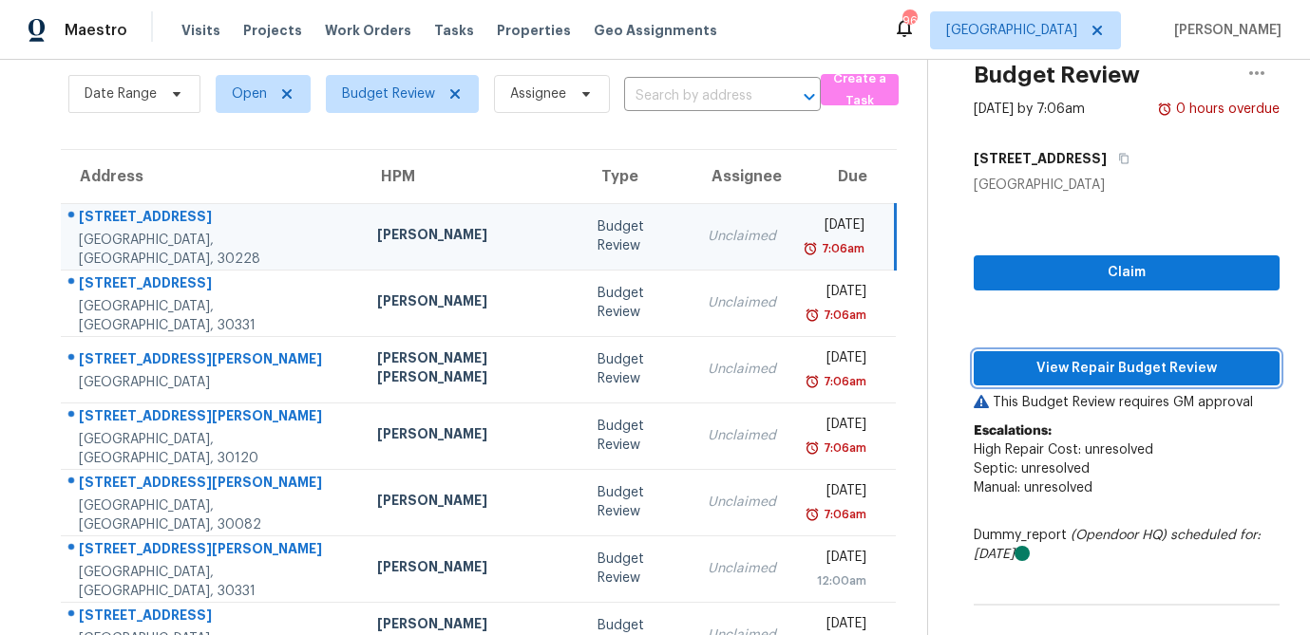
click at [1034, 366] on span "View Repair Budget Review" at bounding box center [1126, 369] width 275 height 24
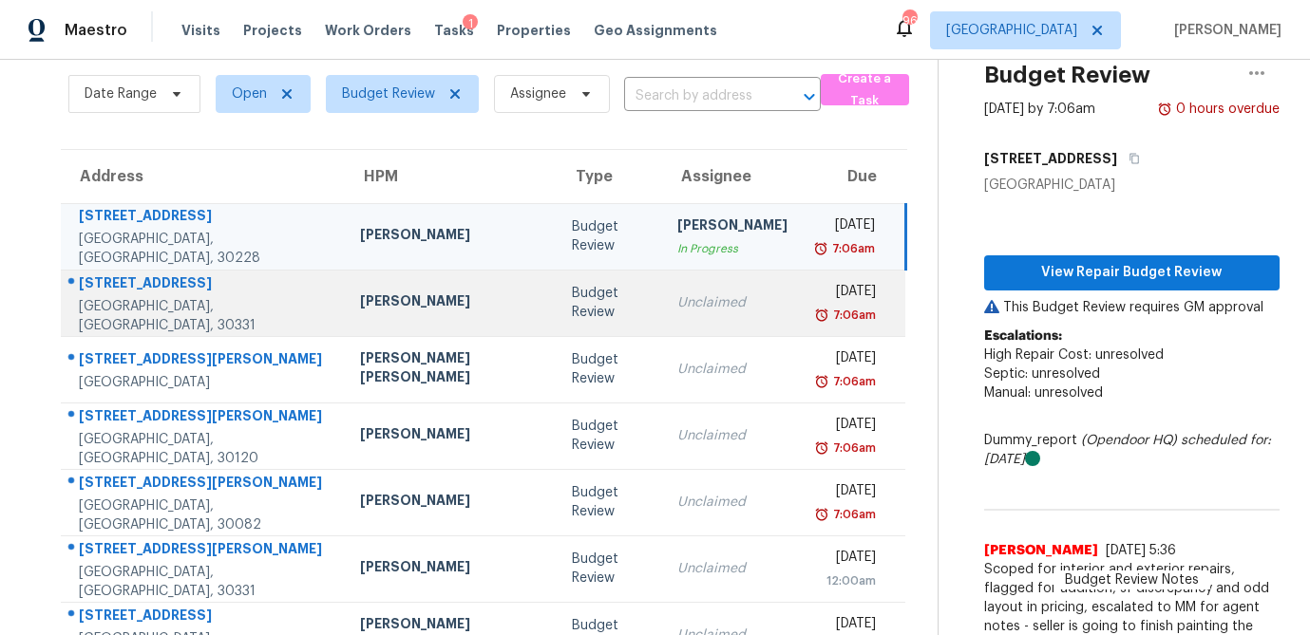
click at [563, 317] on td "Budget Review" at bounding box center [610, 303] width 106 height 66
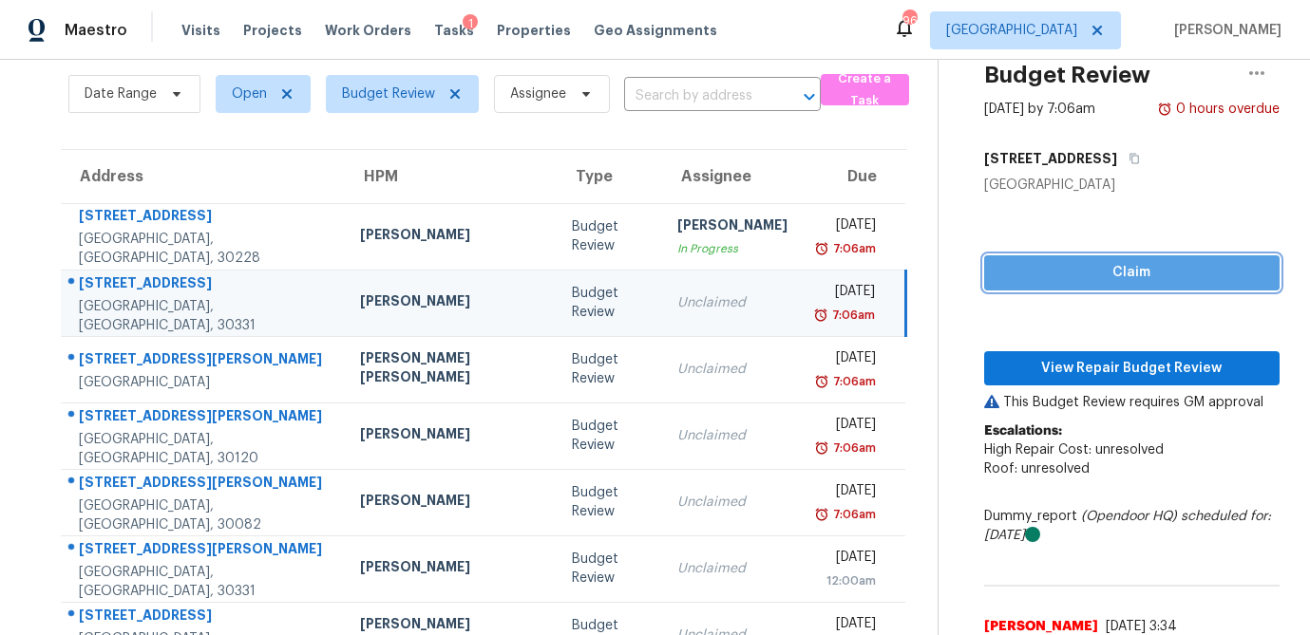
click at [1086, 271] on span "Claim" at bounding box center [1131, 273] width 265 height 24
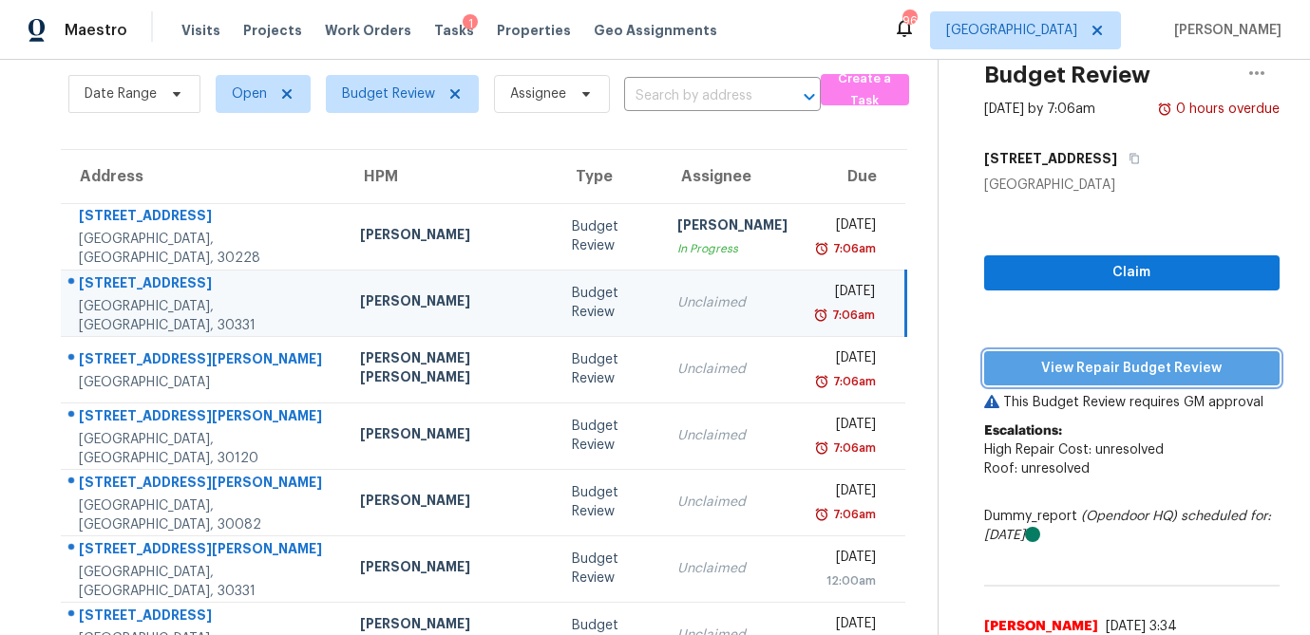
click at [1068, 358] on span "View Repair Budget Review" at bounding box center [1131, 369] width 265 height 24
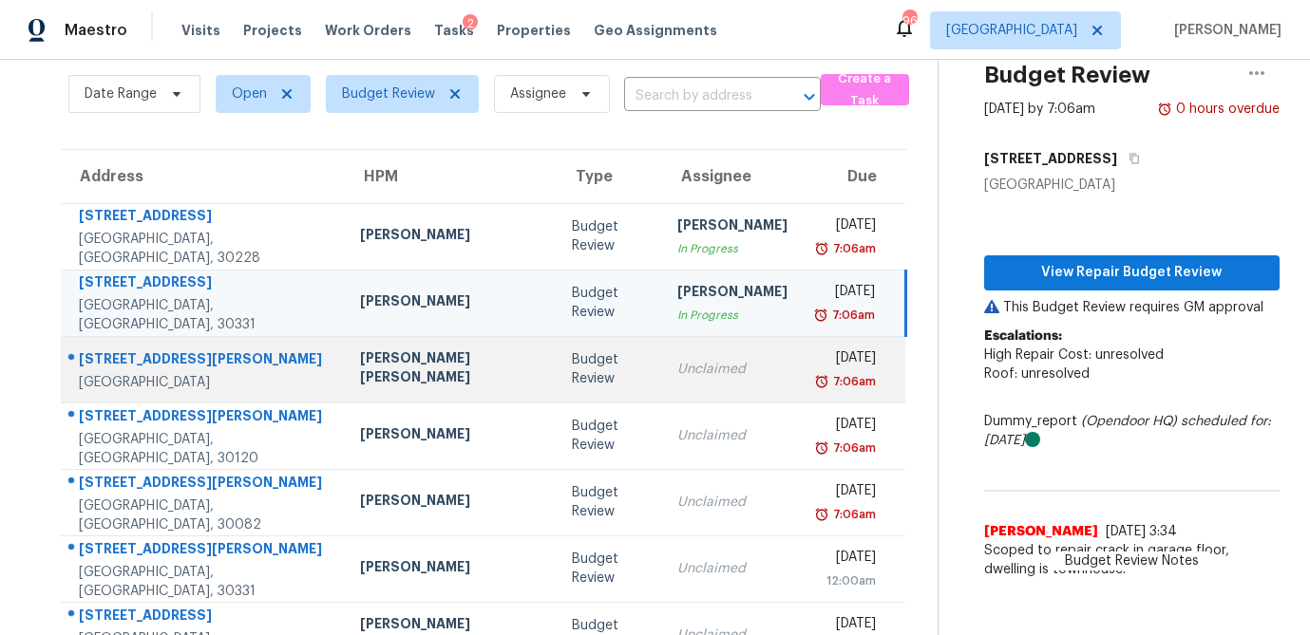
click at [662, 376] on td "Unclaimed" at bounding box center [732, 369] width 141 height 66
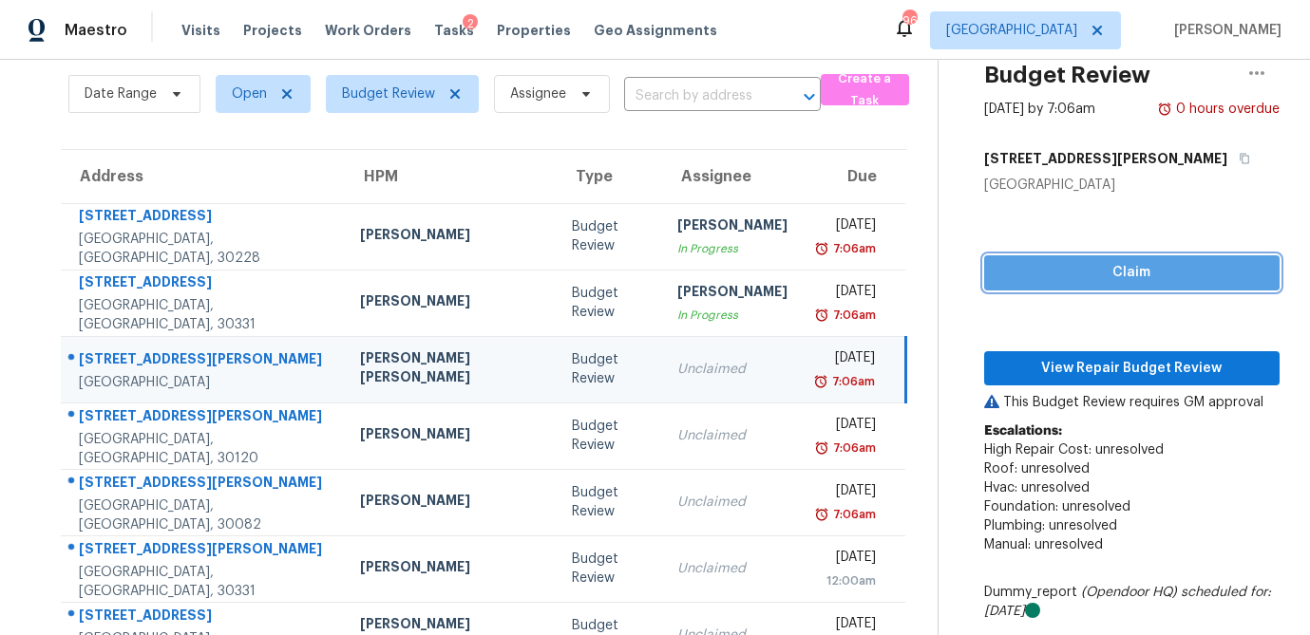
click at [1147, 261] on span "Claim" at bounding box center [1131, 273] width 265 height 24
click at [1087, 386] on div "Claim View Repair Budget Review This Budget Review requires GM approval Escalat…" at bounding box center [1131, 496] width 295 height 603
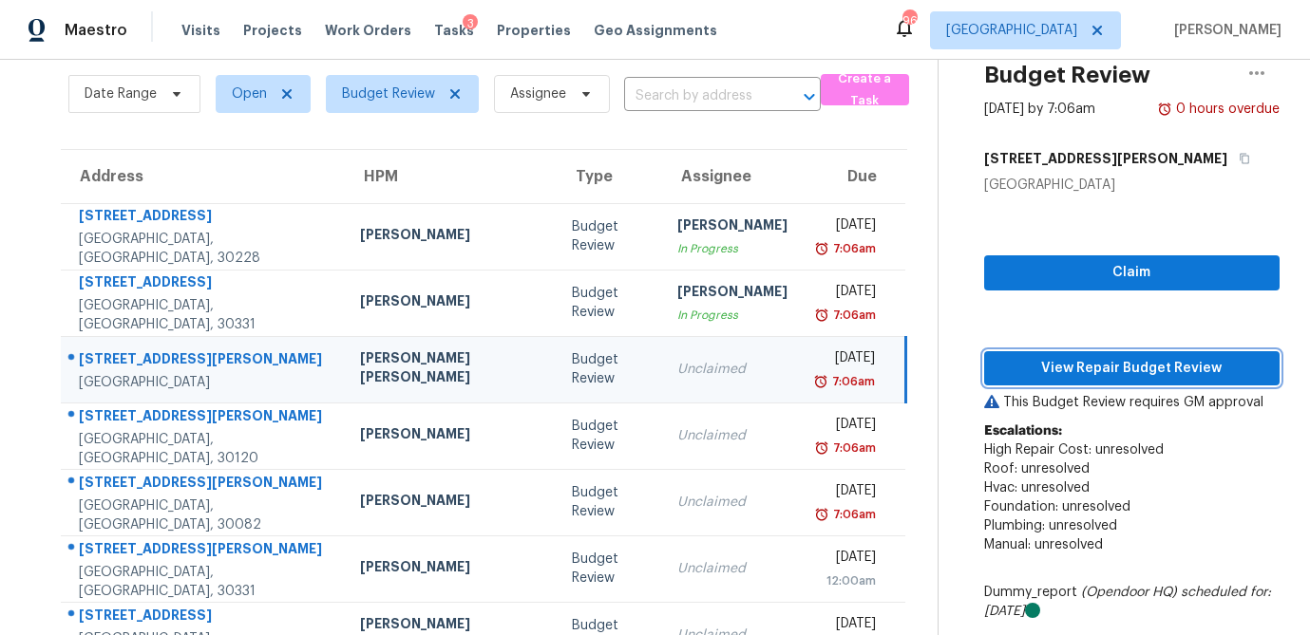
click at [1089, 378] on span "View Repair Budget Review" at bounding box center [1131, 369] width 265 height 24
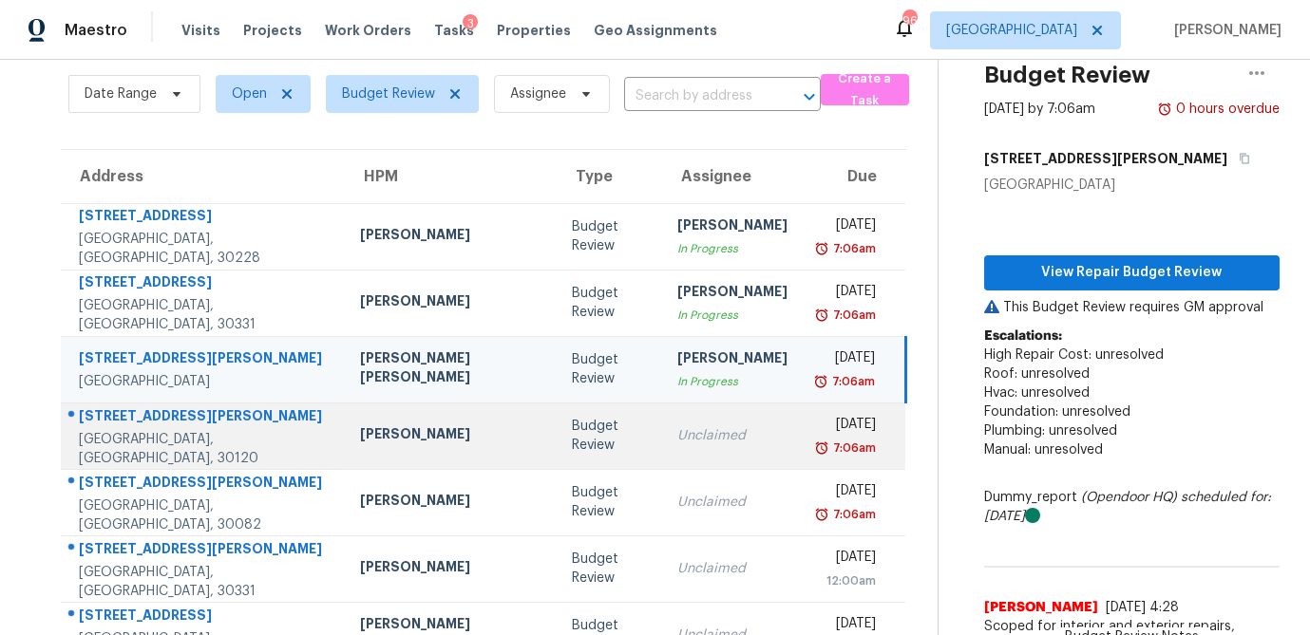
click at [677, 444] on div "Unclaimed" at bounding box center [732, 435] width 110 height 19
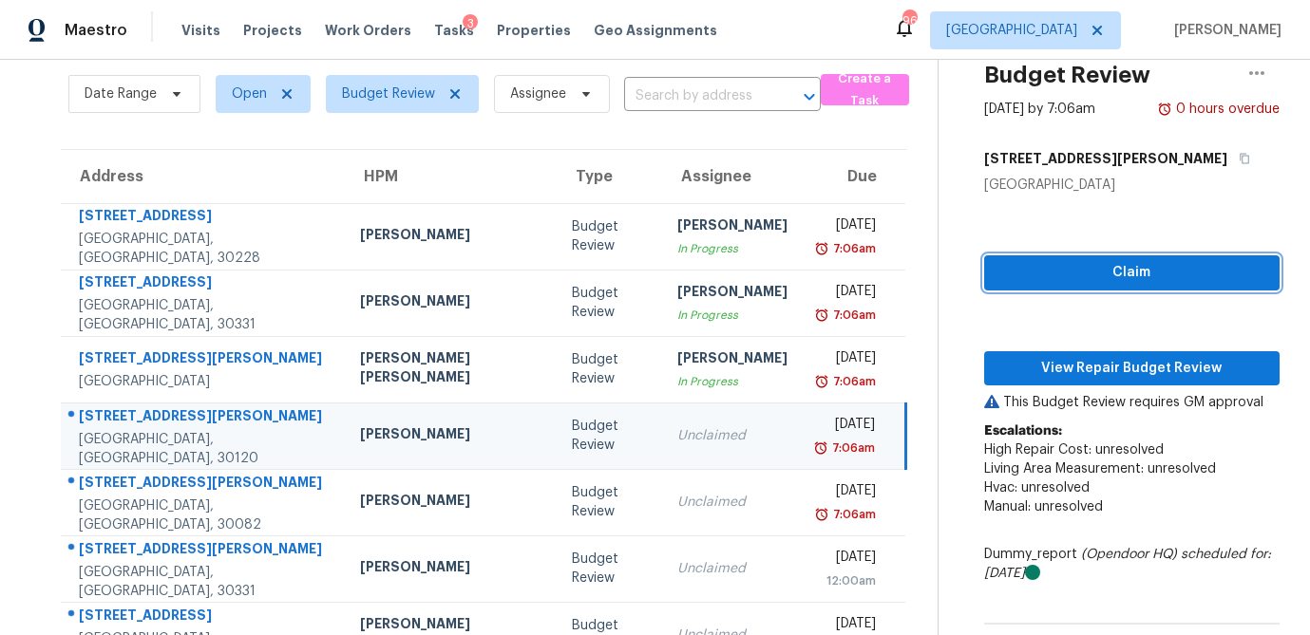
click at [1031, 284] on button "Claim" at bounding box center [1131, 272] width 295 height 35
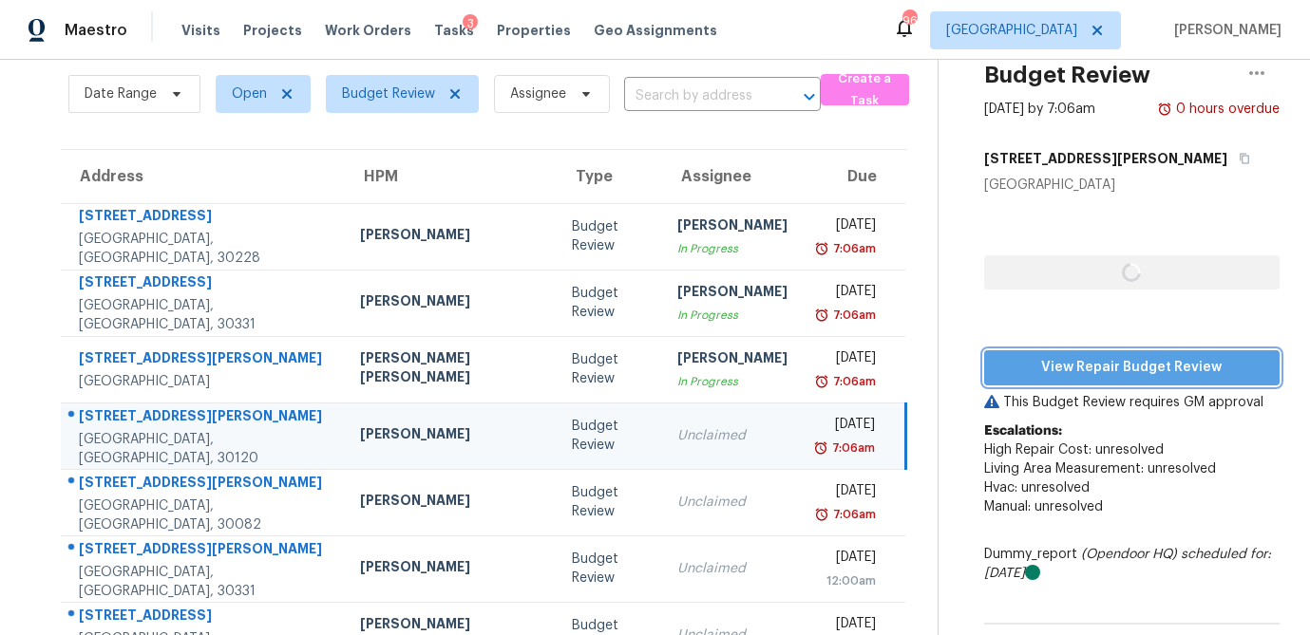
click at [1031, 349] on div "View Repair Budget Review This Budget Review requires GM approval Escalations: …" at bounding box center [1131, 487] width 295 height 584
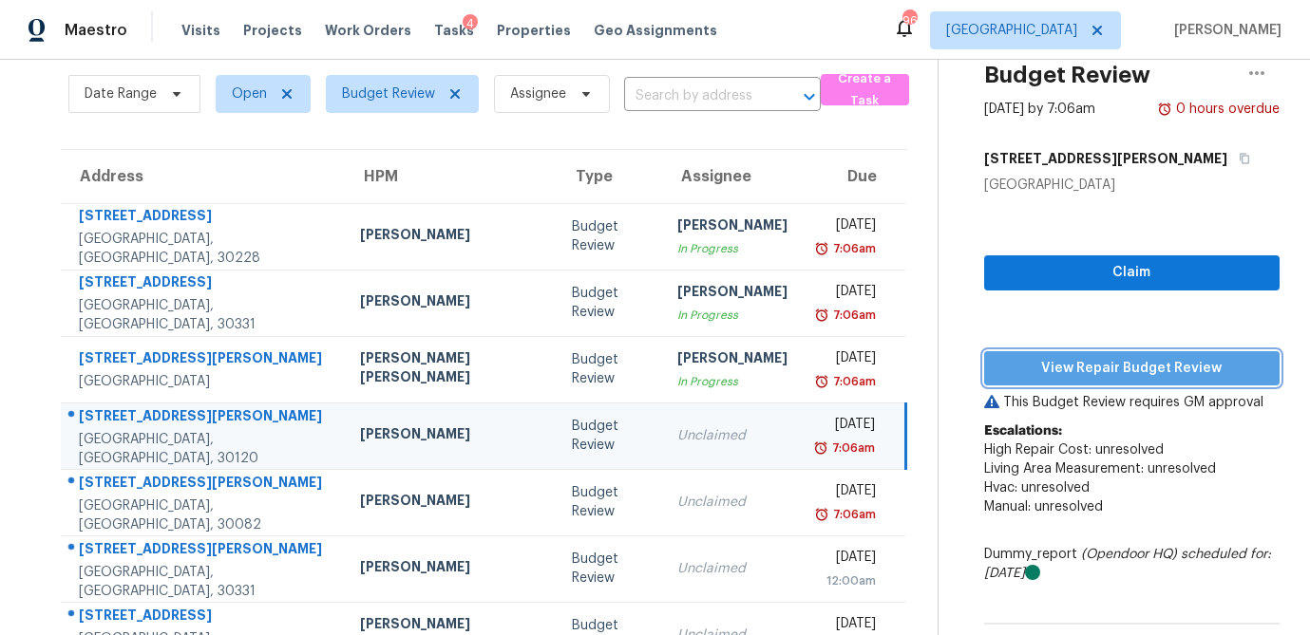
click at [1113, 365] on span "View Repair Budget Review" at bounding box center [1131, 369] width 265 height 24
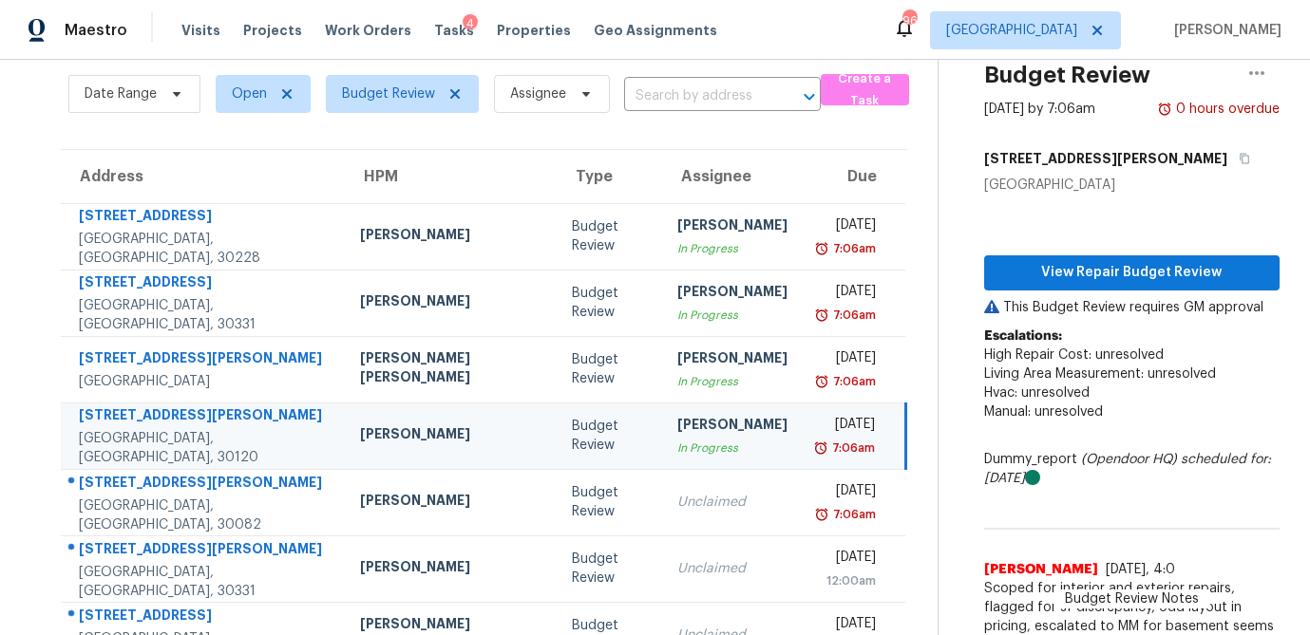
scroll to position [199, 0]
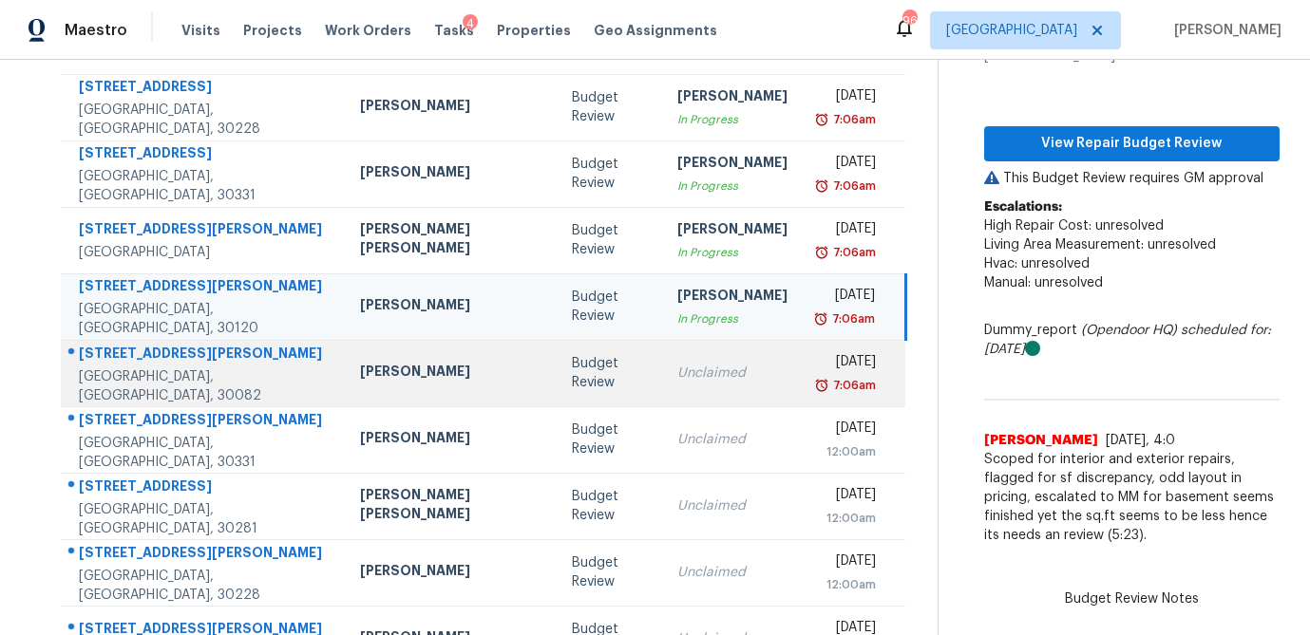
click at [677, 373] on div "Unclaimed" at bounding box center [732, 373] width 110 height 19
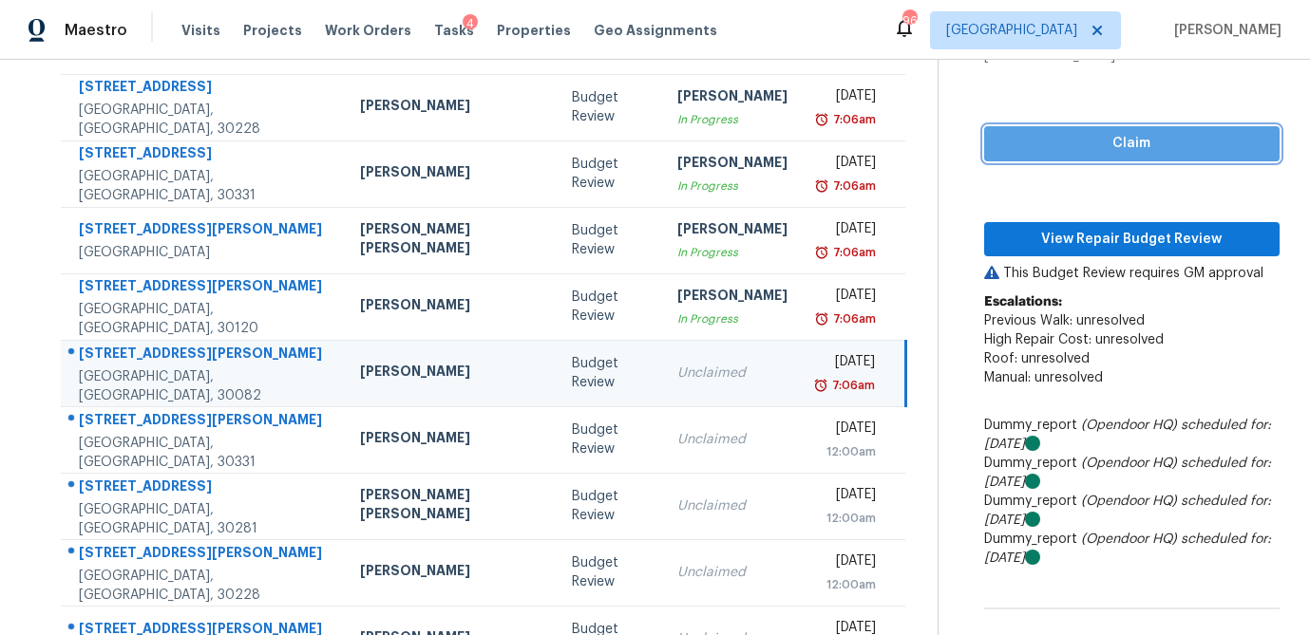
click at [1066, 154] on span "Claim" at bounding box center [1131, 144] width 265 height 24
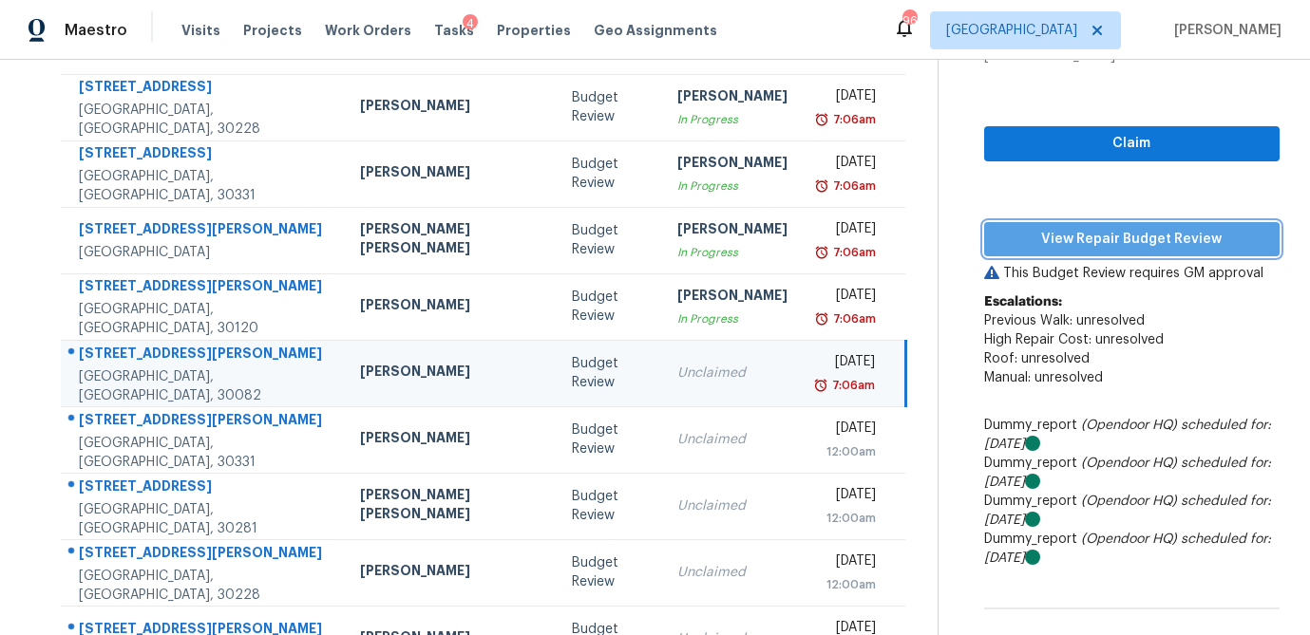
click at [1067, 236] on span "View Repair Budget Review" at bounding box center [1131, 240] width 265 height 24
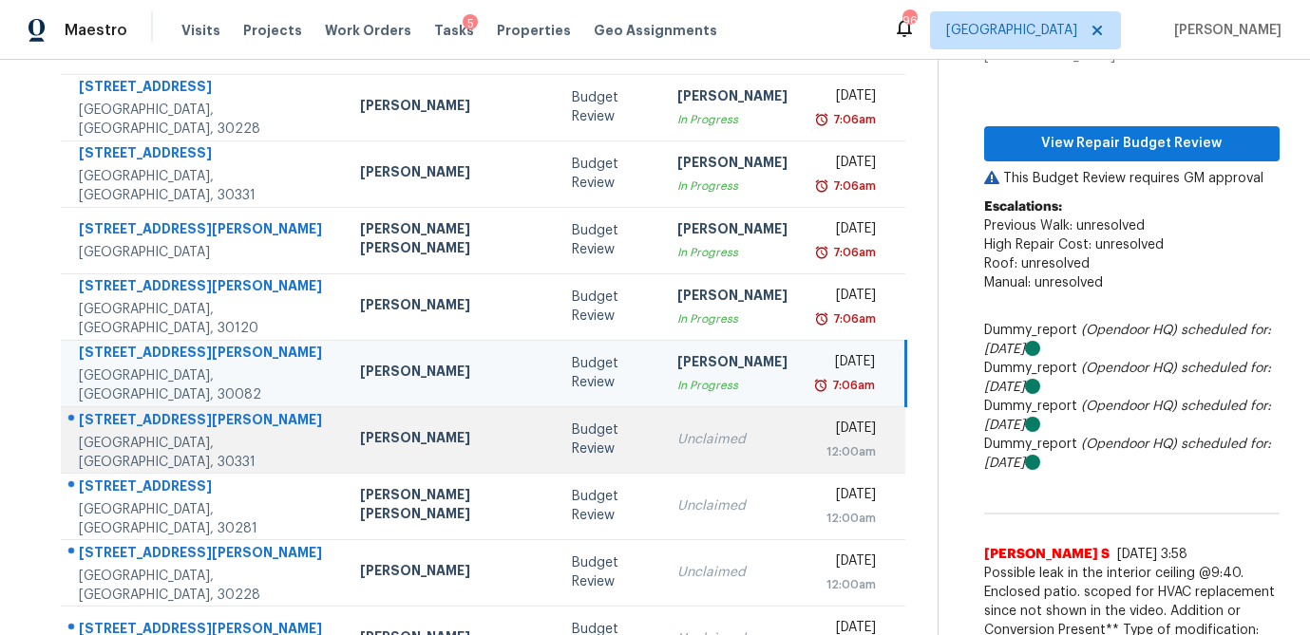
click at [572, 444] on div "Budget Review" at bounding box center [610, 440] width 76 height 38
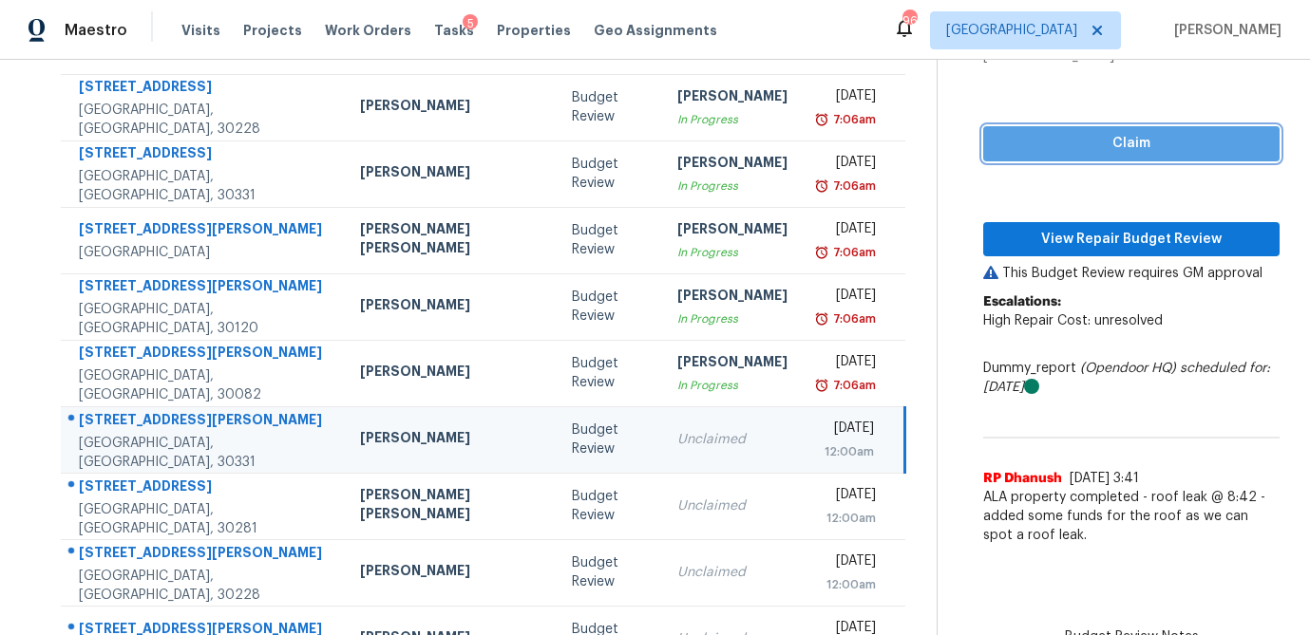
click at [1073, 151] on span "Claim" at bounding box center [1131, 144] width 266 height 24
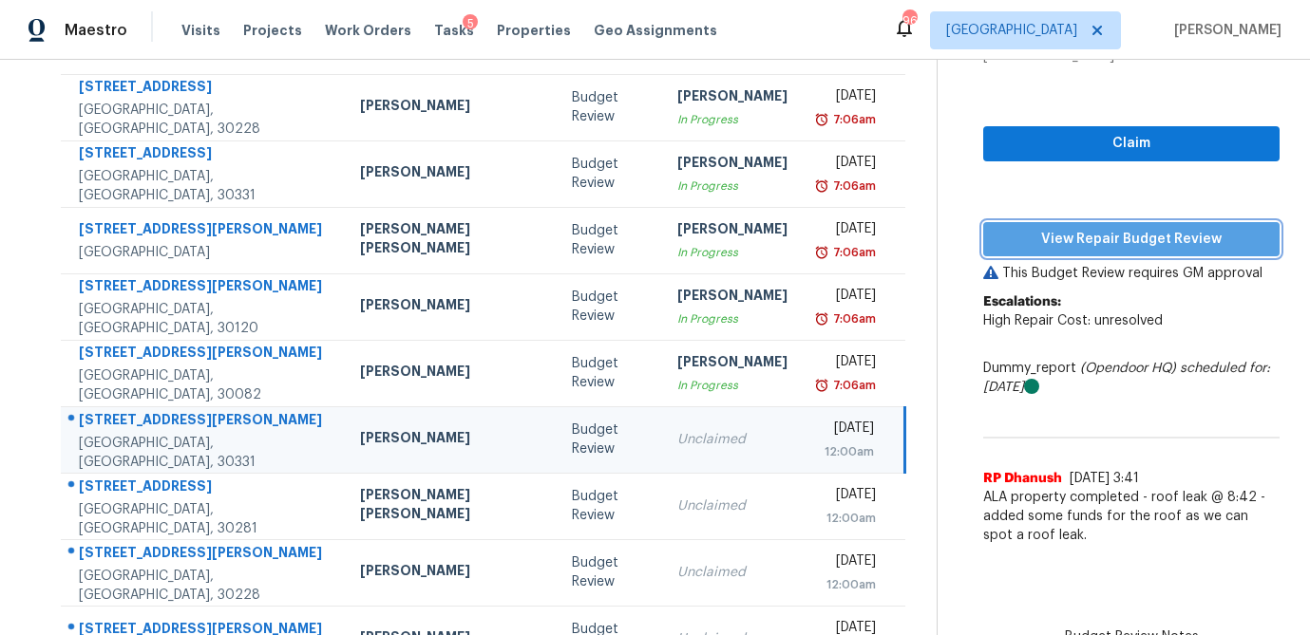
drag, startPoint x: 1074, startPoint y: 236, endPoint x: 1063, endPoint y: 227, distance: 14.2
click at [1074, 236] on span "View Repair Budget Review" at bounding box center [1131, 240] width 266 height 24
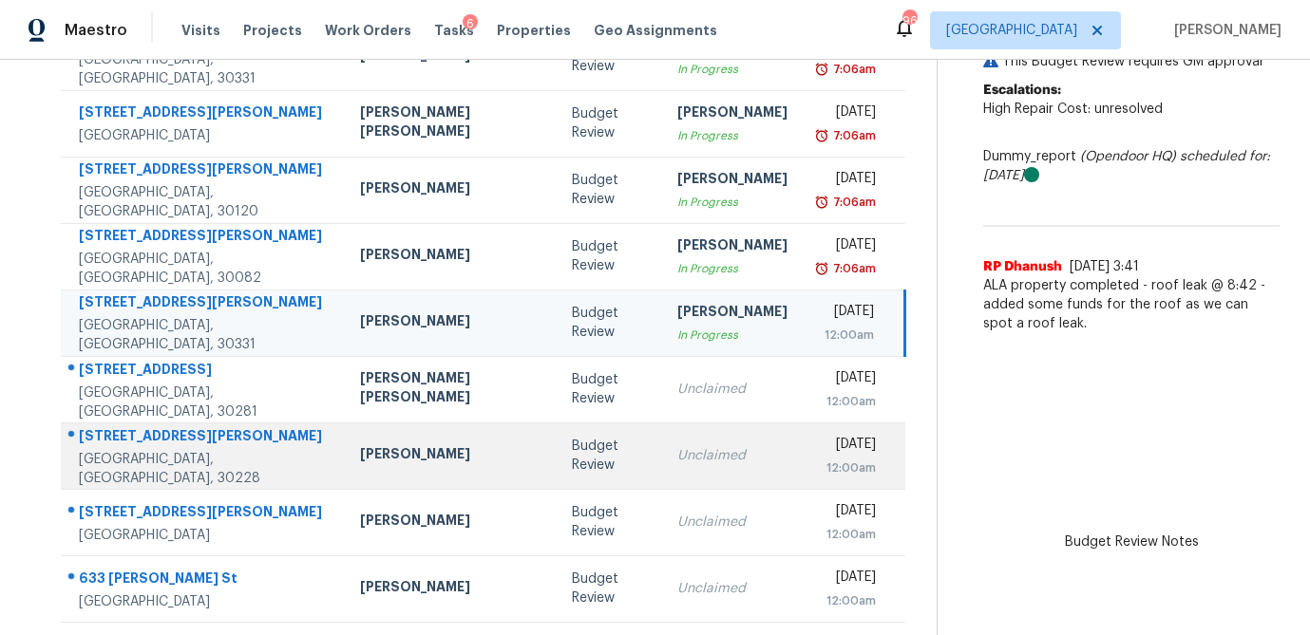
scroll to position [353, 0]
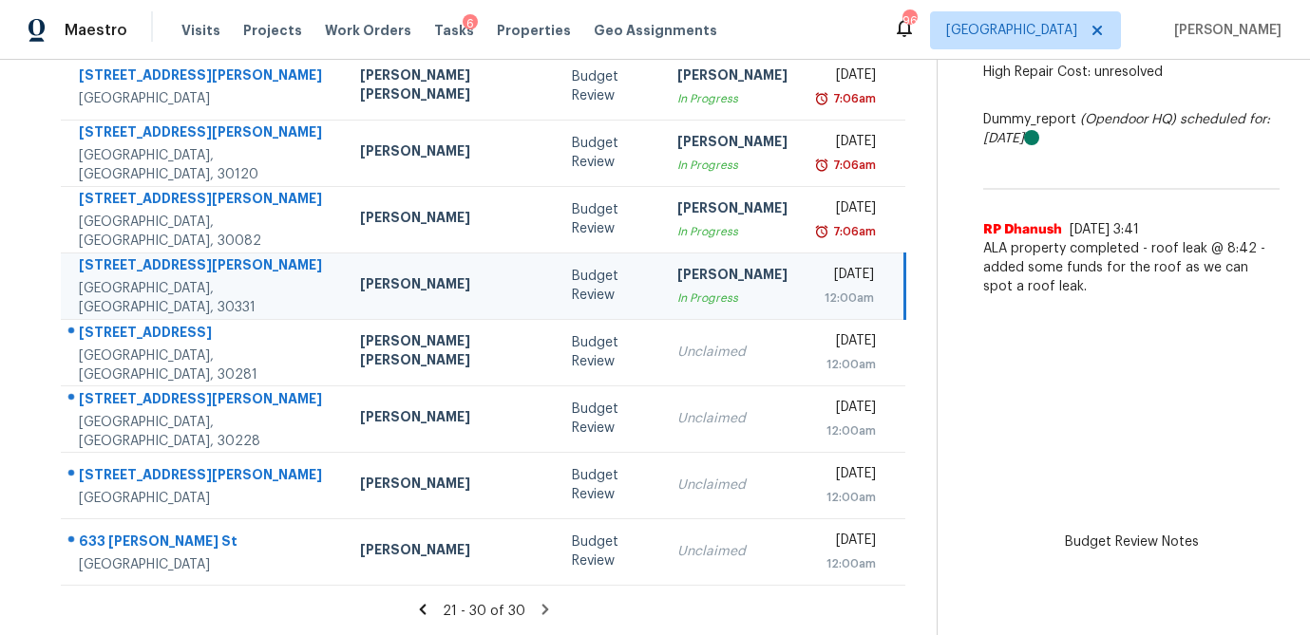
click at [419, 610] on icon at bounding box center [422, 609] width 7 height 10
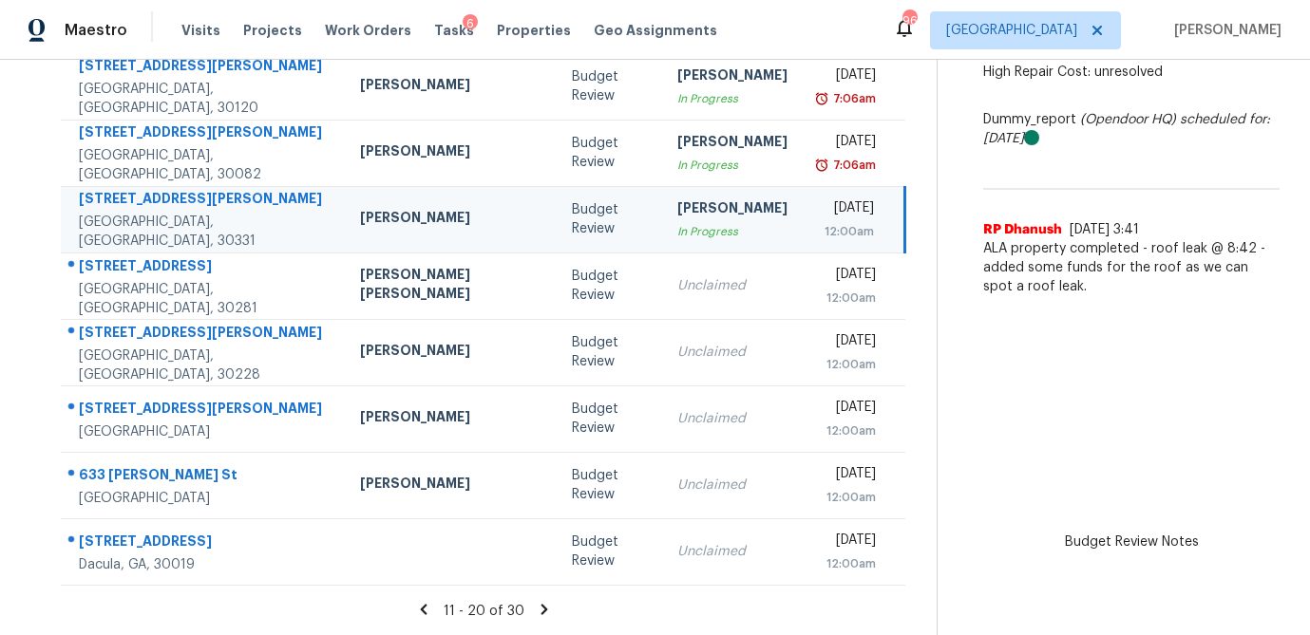
click at [415, 602] on icon at bounding box center [423, 609] width 17 height 17
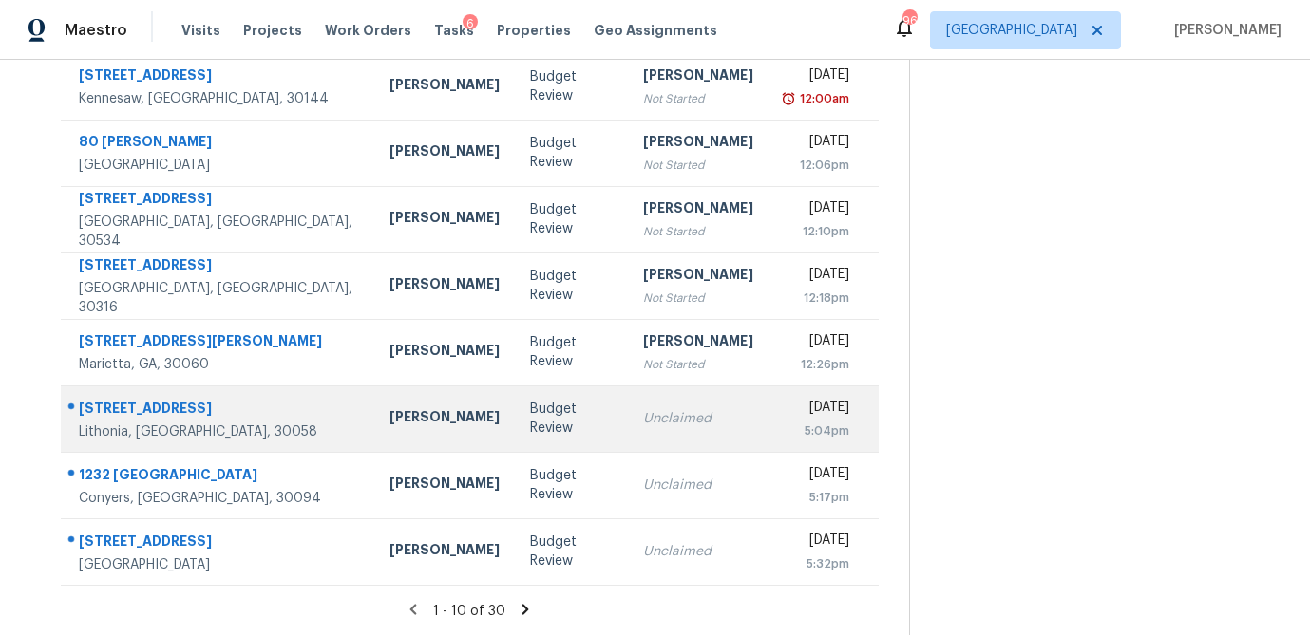
click at [628, 424] on td "Unclaimed" at bounding box center [698, 419] width 141 height 66
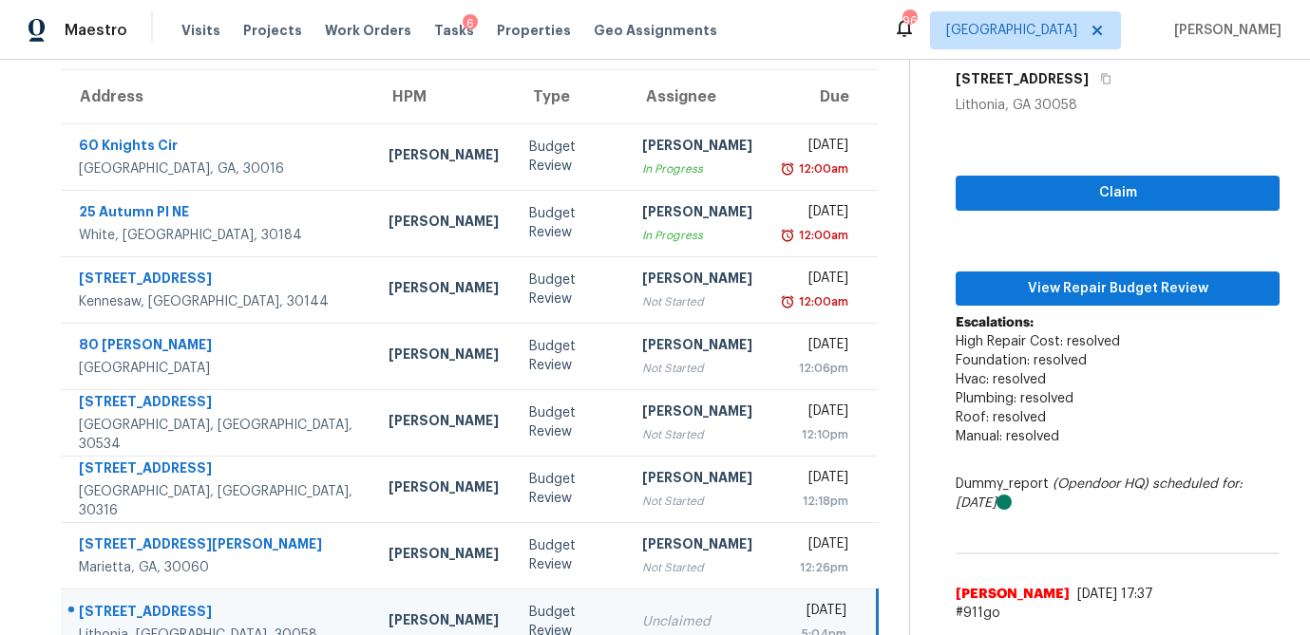
scroll to position [149, 0]
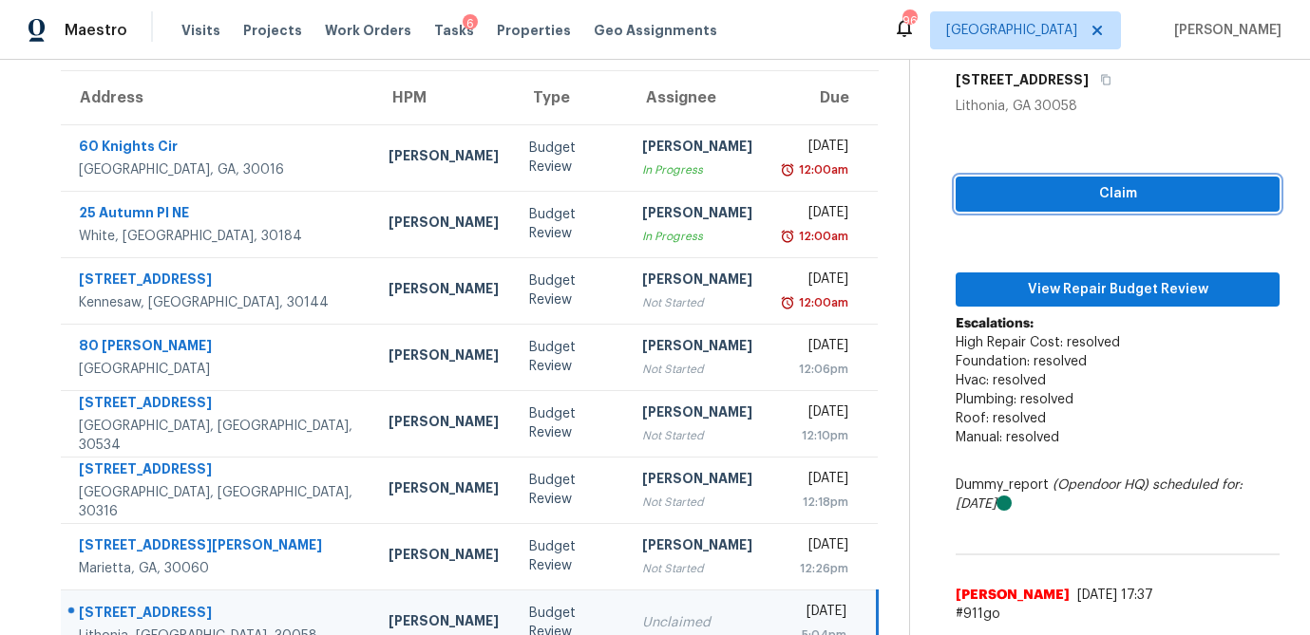
click at [1095, 193] on span "Claim" at bounding box center [1117, 194] width 293 height 24
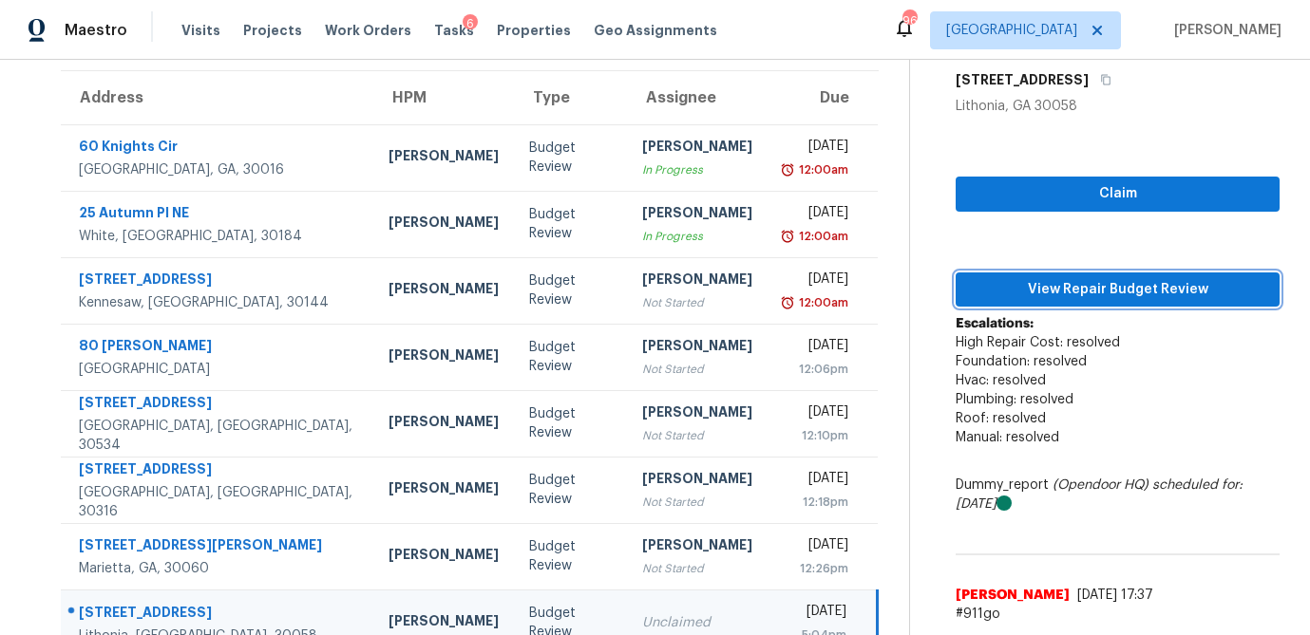
click at [1067, 286] on span "View Repair Budget Review" at bounding box center [1117, 290] width 293 height 24
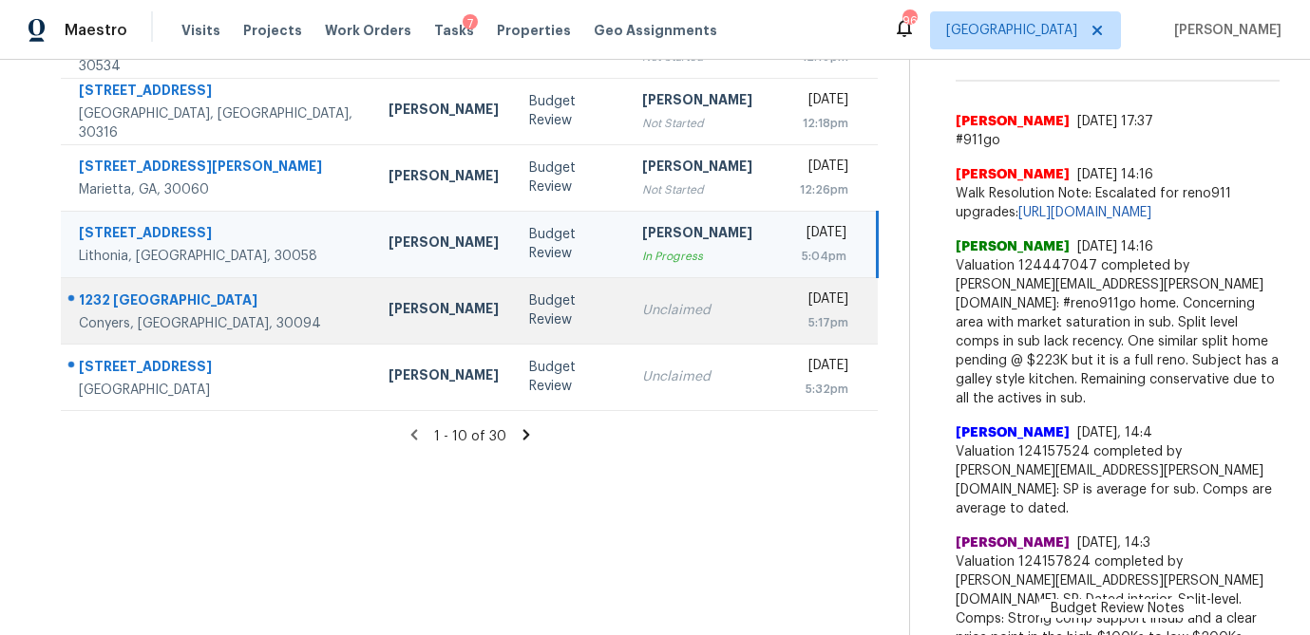
click at [642, 309] on div "Unclaimed" at bounding box center [697, 310] width 110 height 19
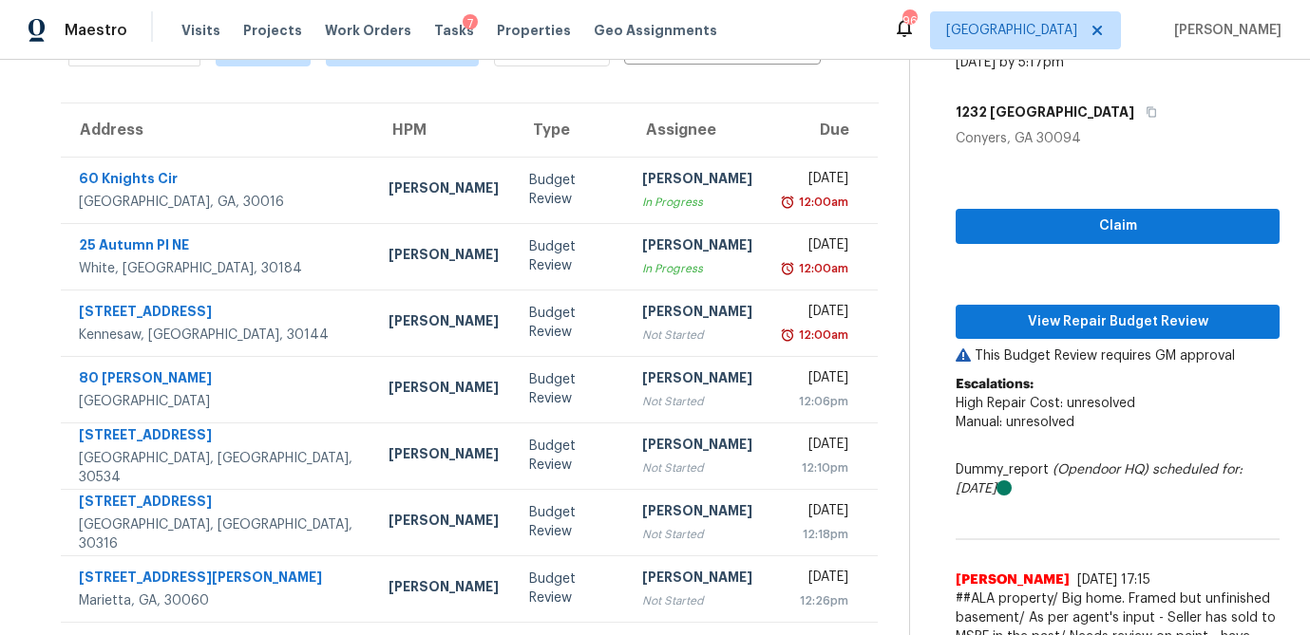
scroll to position [118, 0]
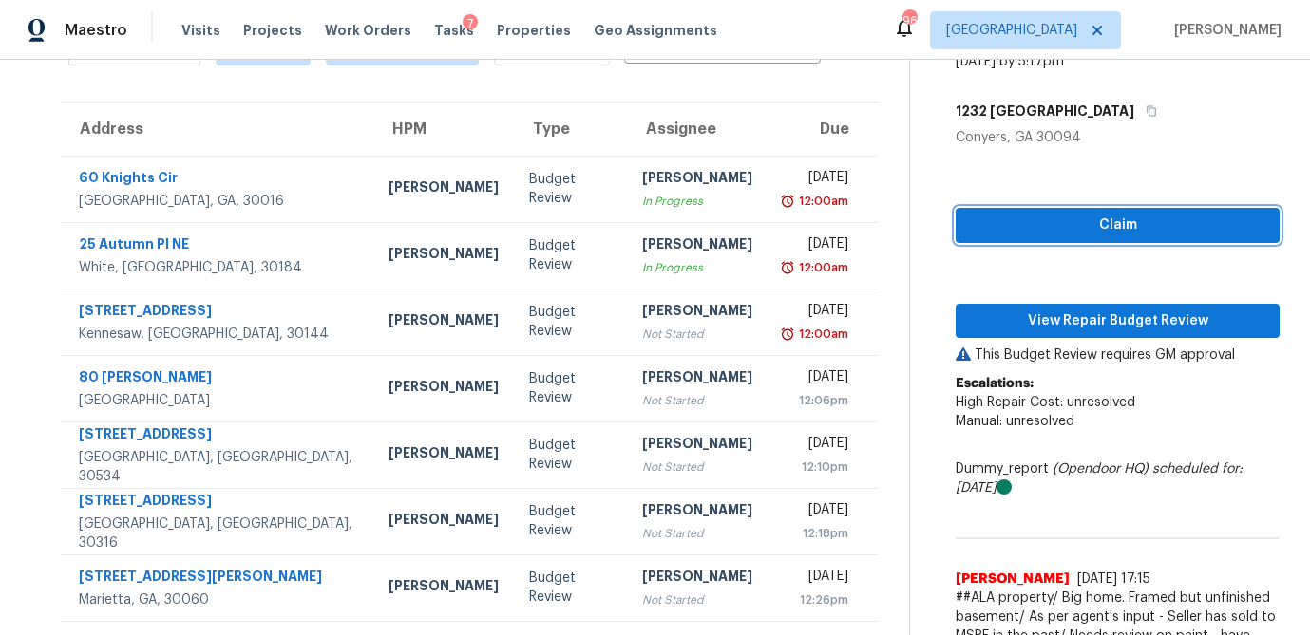
click at [1080, 222] on span "Claim" at bounding box center [1117, 226] width 293 height 24
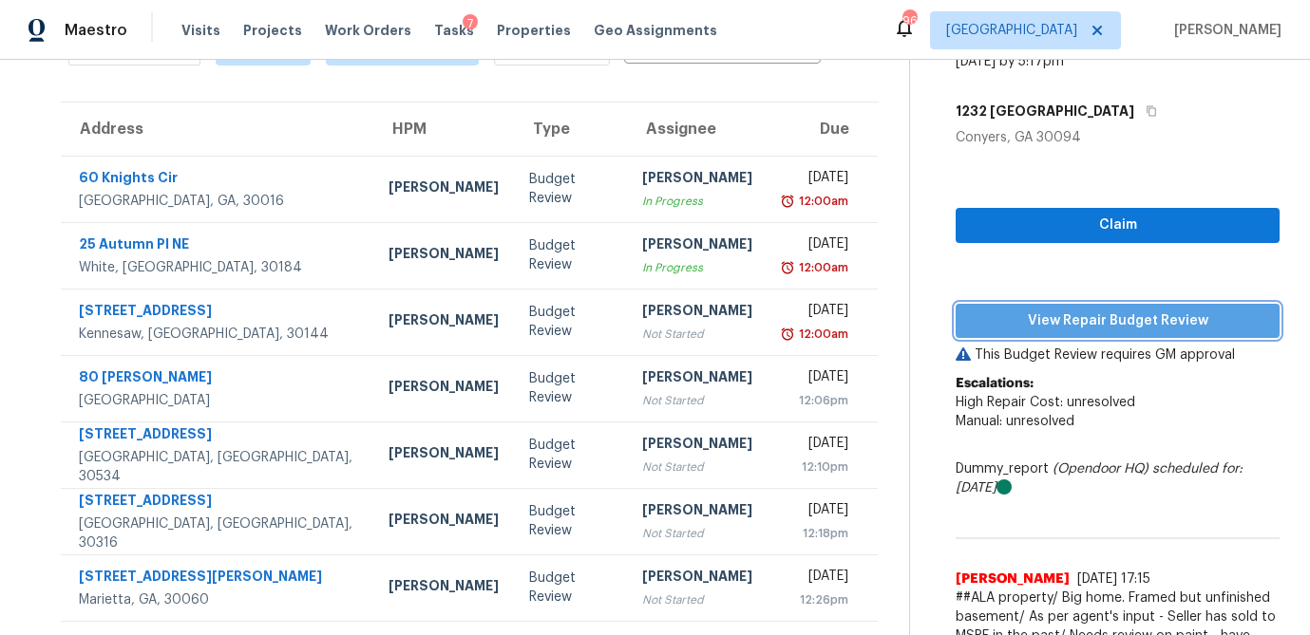
click at [1067, 316] on span "View Repair Budget Review" at bounding box center [1117, 322] width 293 height 24
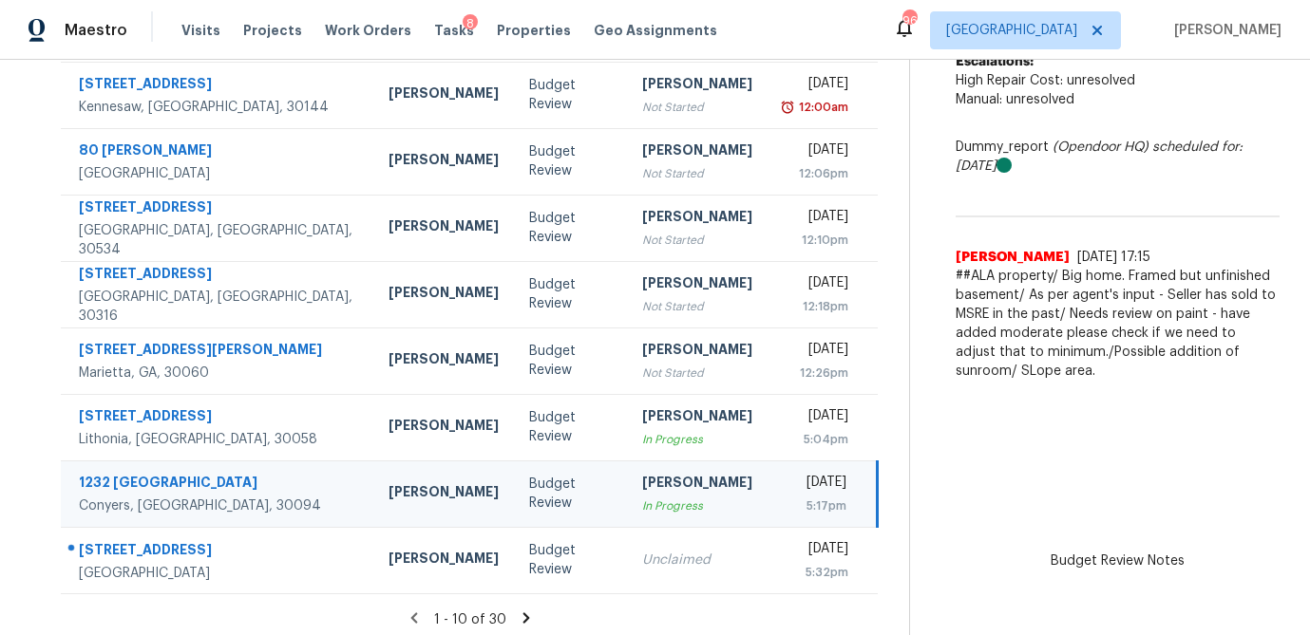
scroll to position [347, 0]
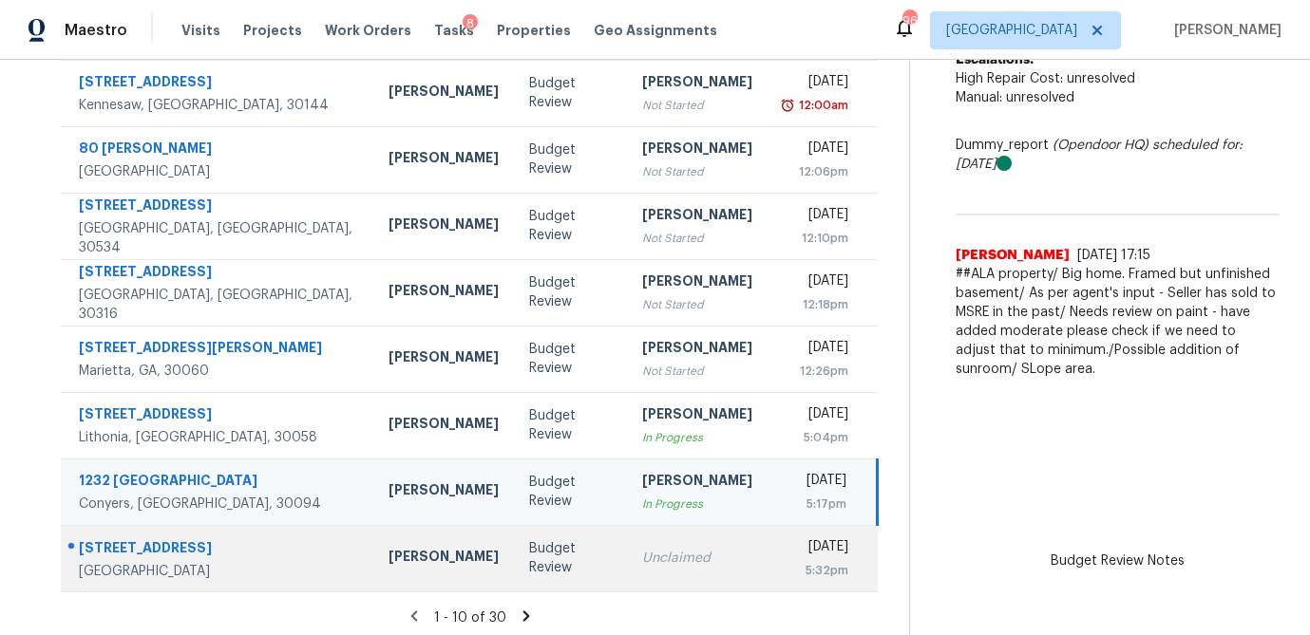
click at [627, 538] on td "Unclaimed" at bounding box center [697, 558] width 141 height 66
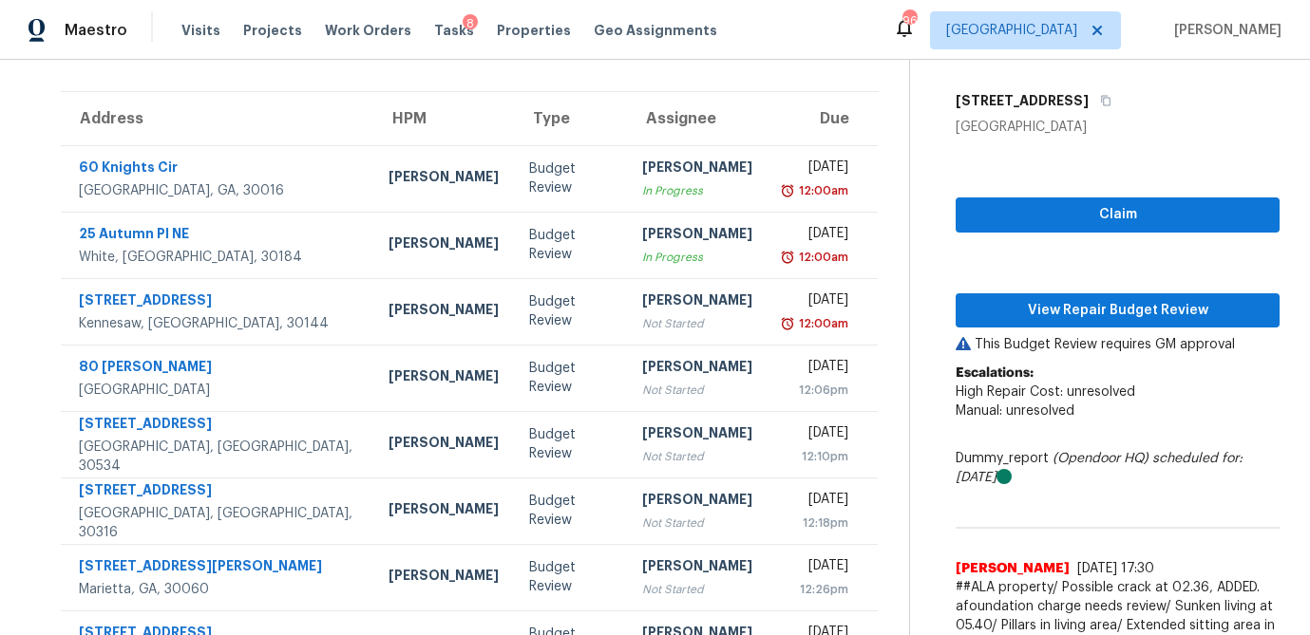
scroll to position [130, 0]
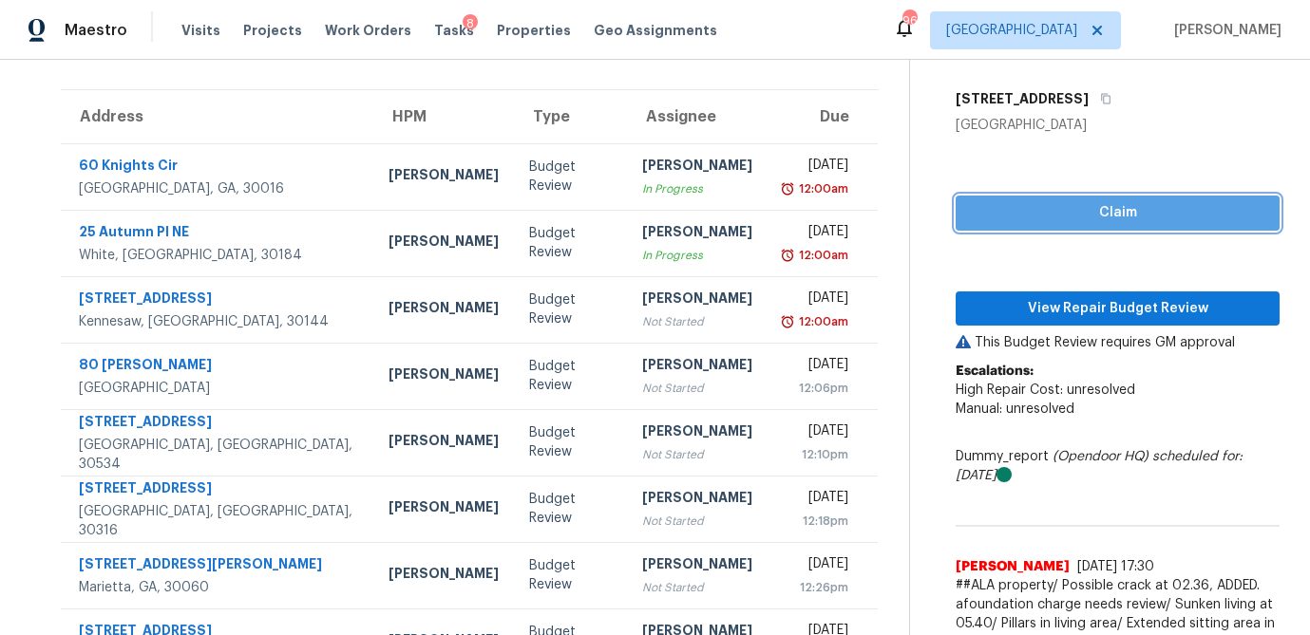
click at [1111, 216] on span "Claim" at bounding box center [1117, 213] width 293 height 24
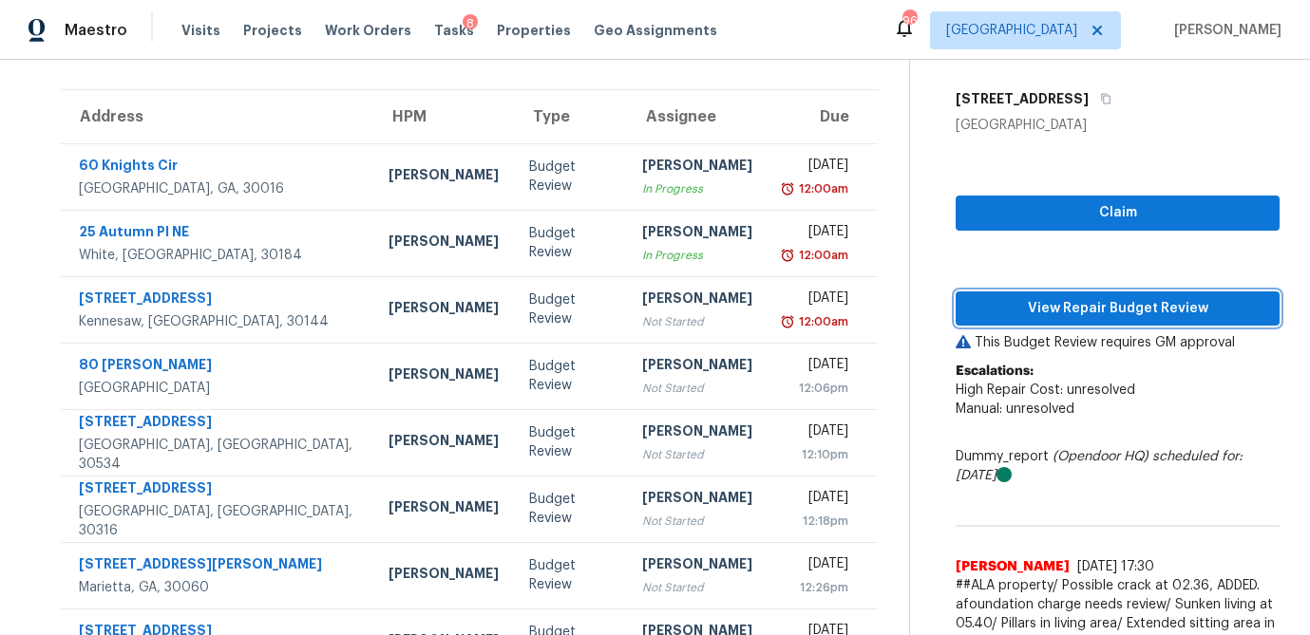
click at [1090, 307] on span "View Repair Budget Review" at bounding box center [1117, 309] width 293 height 24
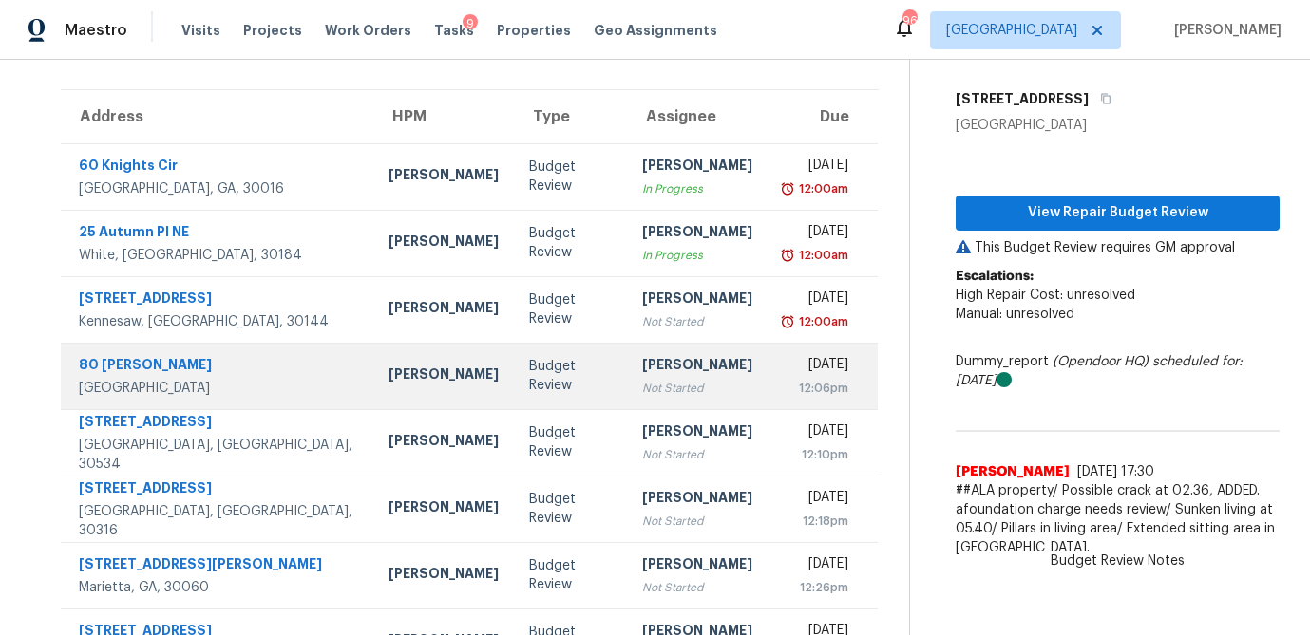
scroll to position [353, 0]
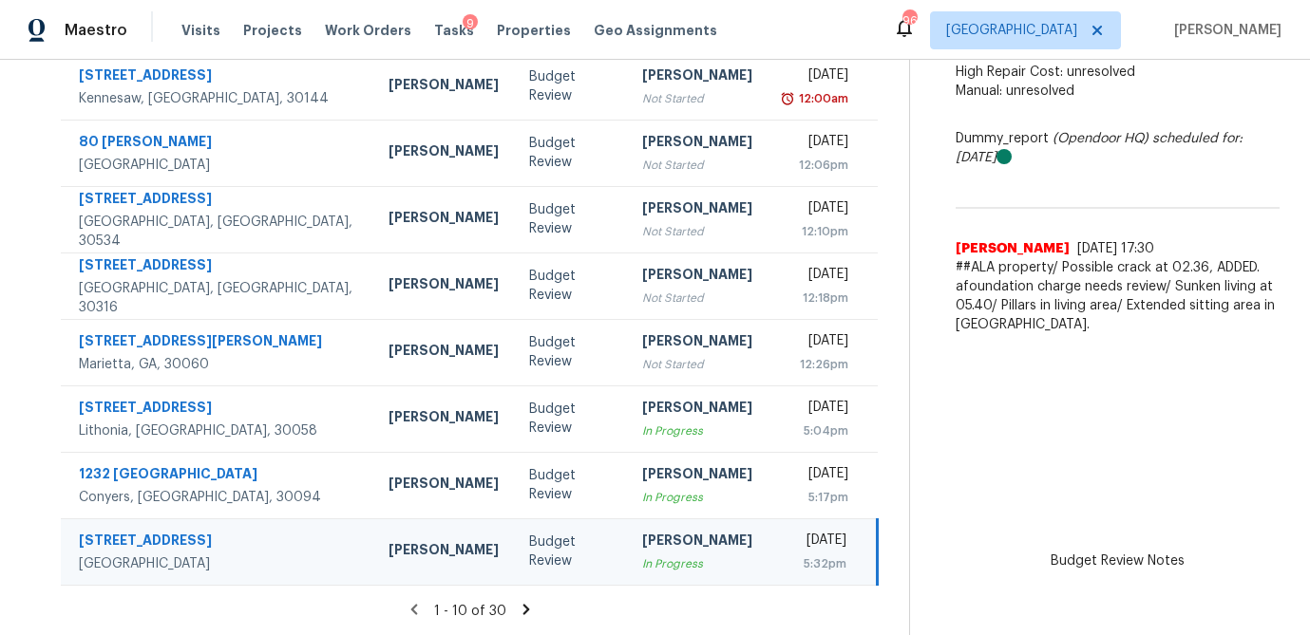
click at [522, 609] on icon at bounding box center [525, 609] width 7 height 10
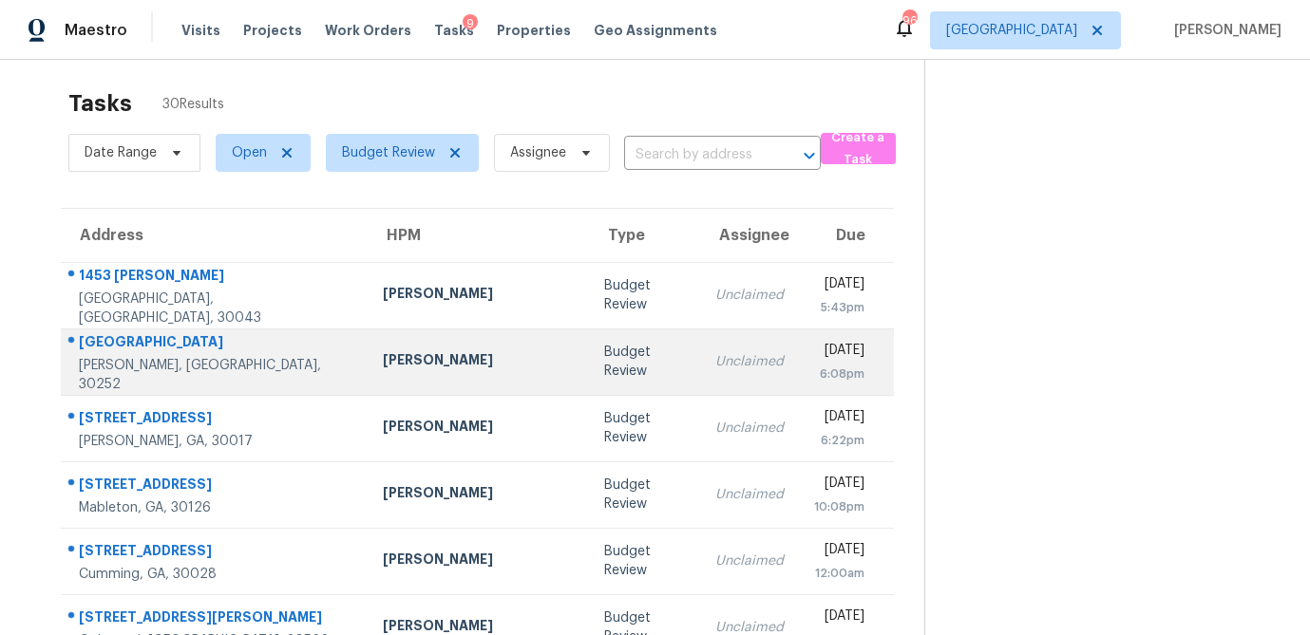
scroll to position [0, 0]
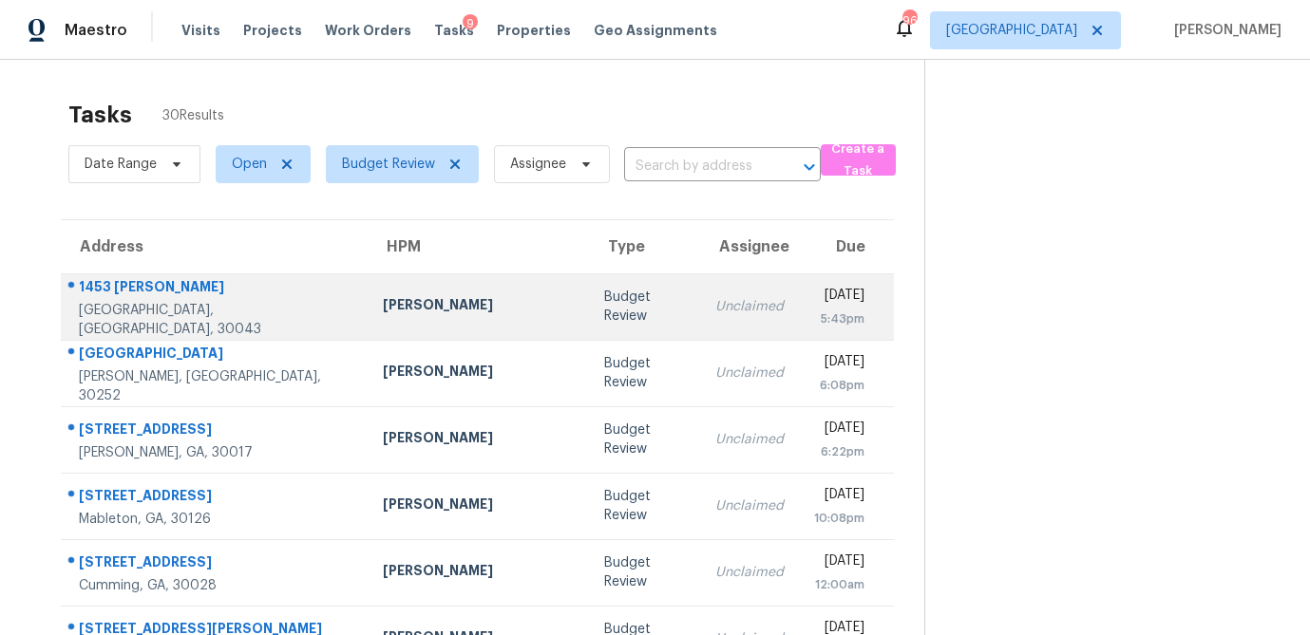
click at [450, 319] on td "Scott Smathers" at bounding box center [479, 307] width 222 height 66
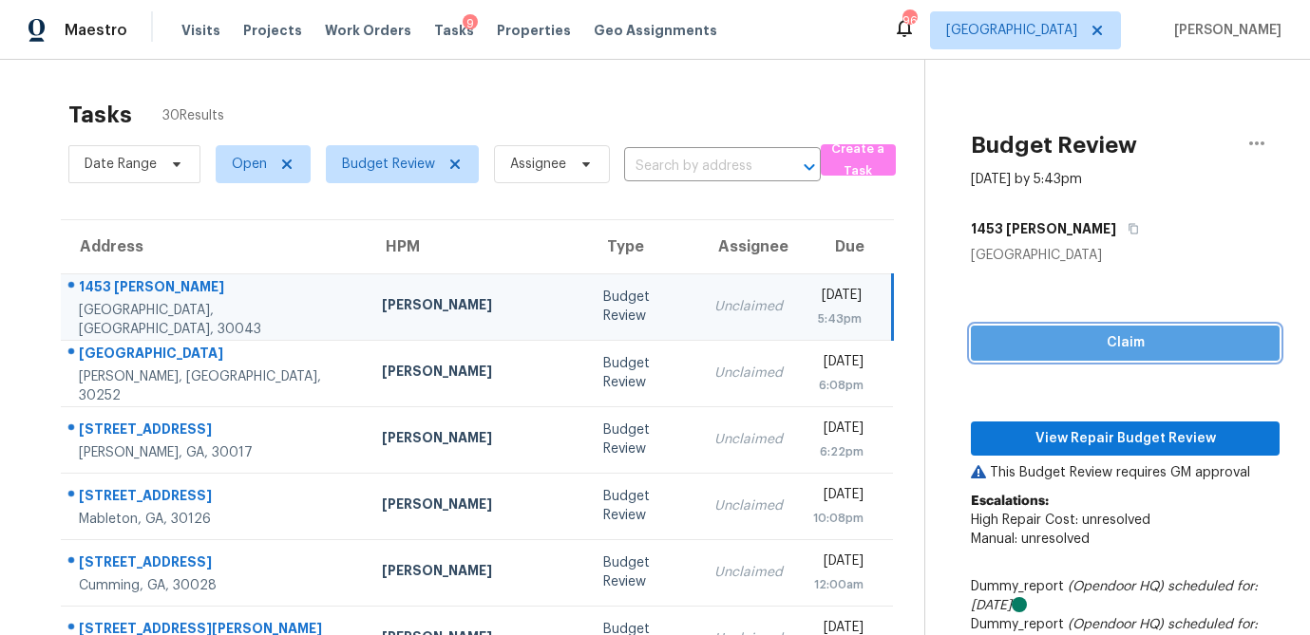
click at [1066, 335] on span "Claim" at bounding box center [1125, 343] width 278 height 24
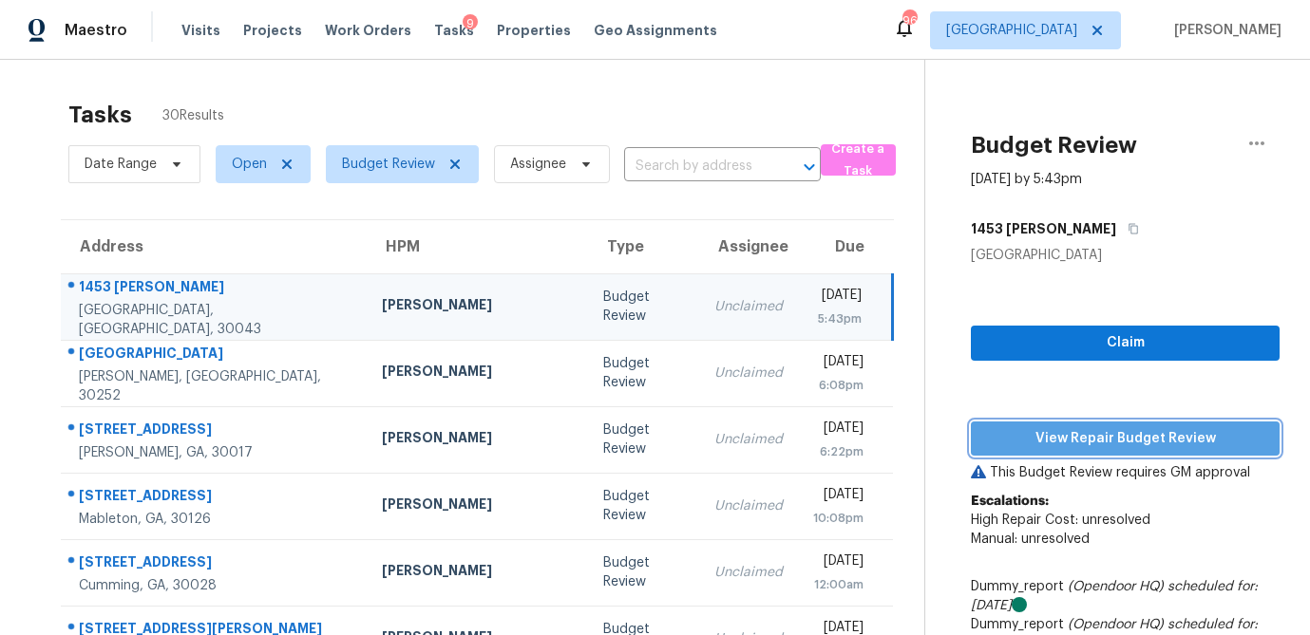
click at [1076, 434] on span "View Repair Budget Review" at bounding box center [1125, 439] width 278 height 24
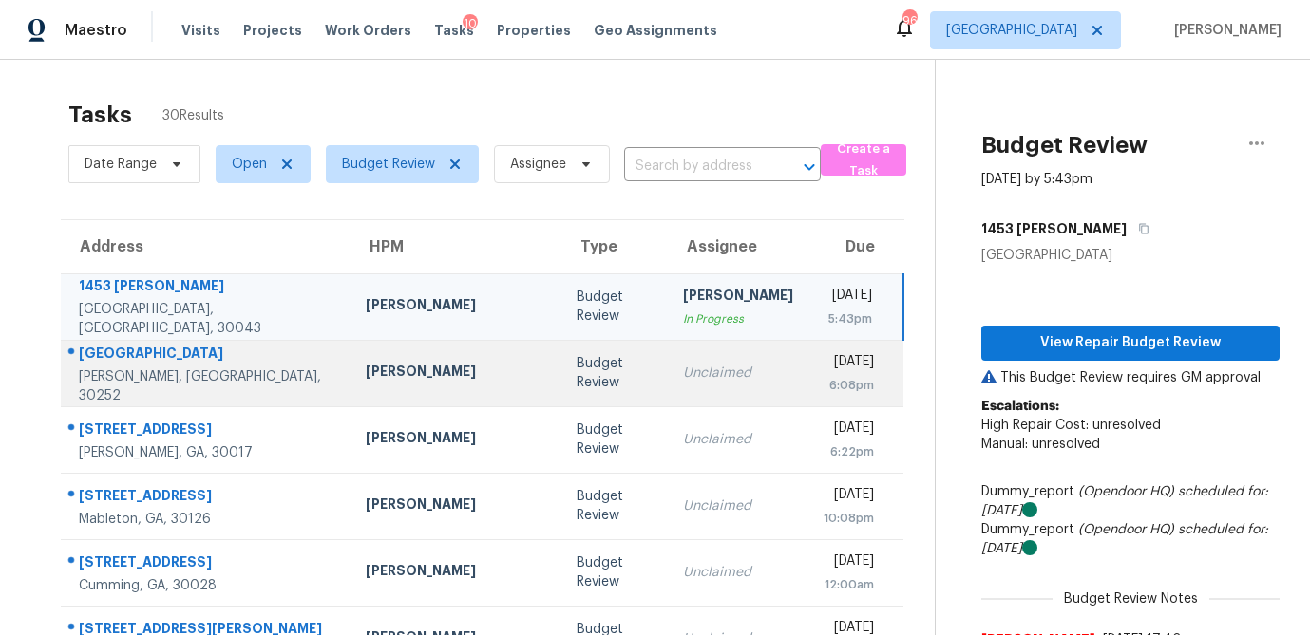
click at [668, 389] on td "Unclaimed" at bounding box center [738, 373] width 141 height 66
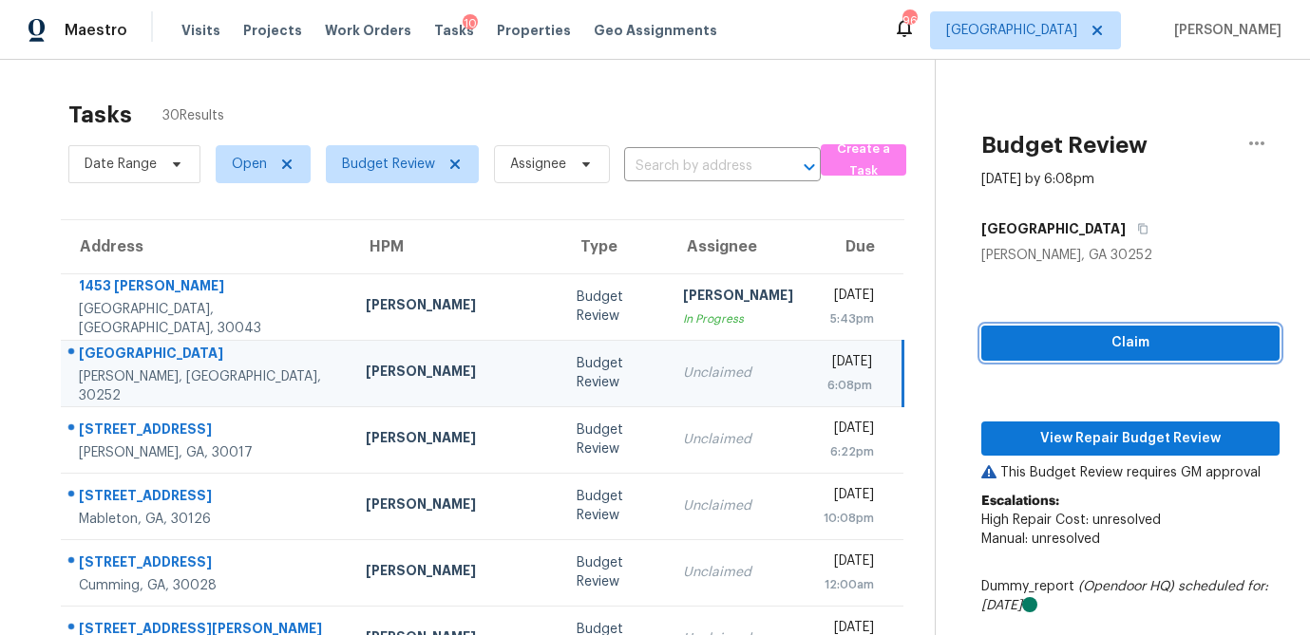
click at [1073, 338] on span "Claim" at bounding box center [1130, 343] width 268 height 24
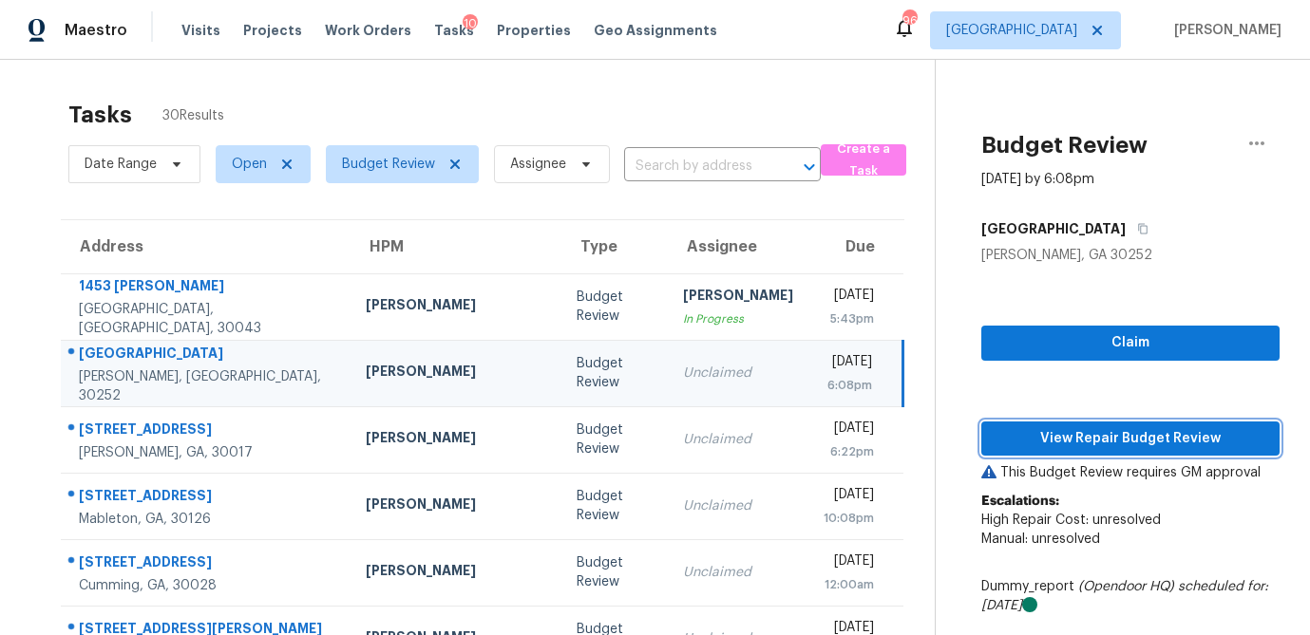
click at [1061, 427] on span "View Repair Budget Review" at bounding box center [1130, 439] width 268 height 24
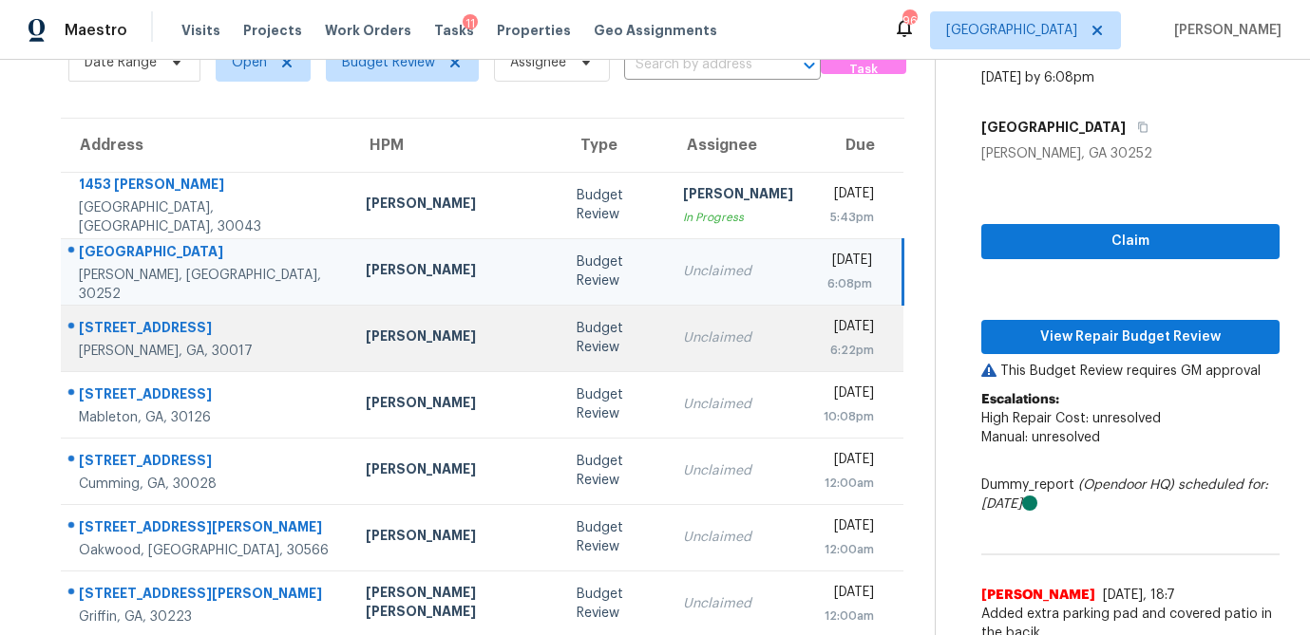
scroll to position [103, 0]
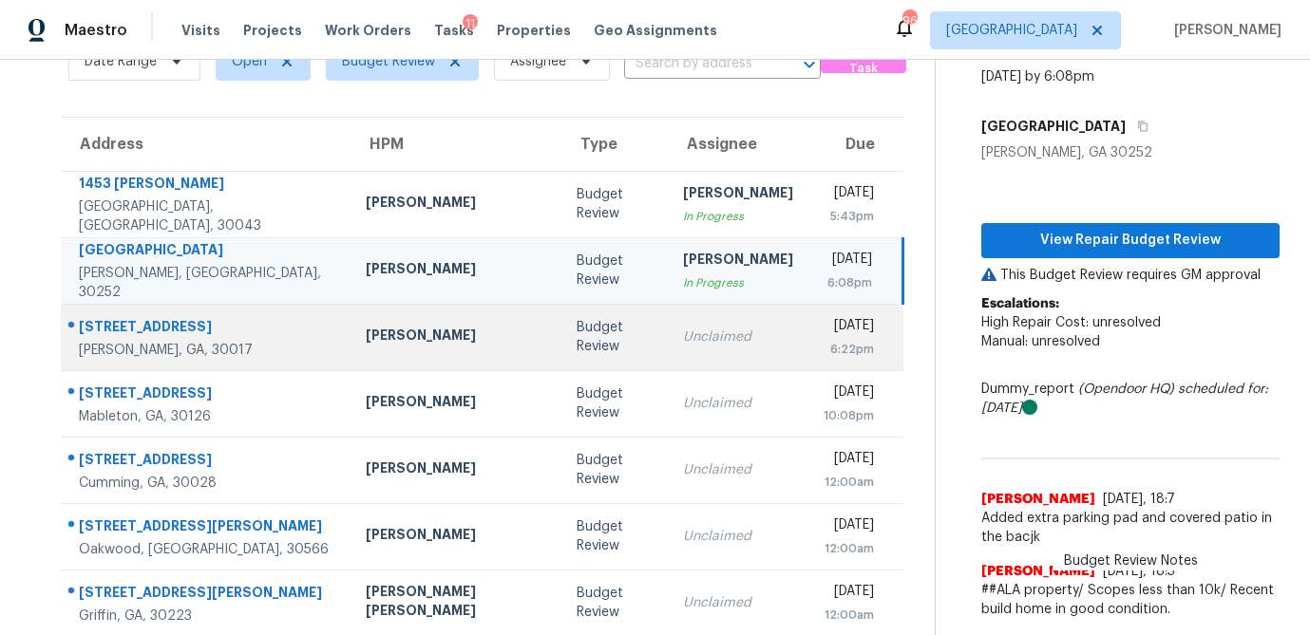
click at [668, 348] on td "Unclaimed" at bounding box center [738, 337] width 141 height 66
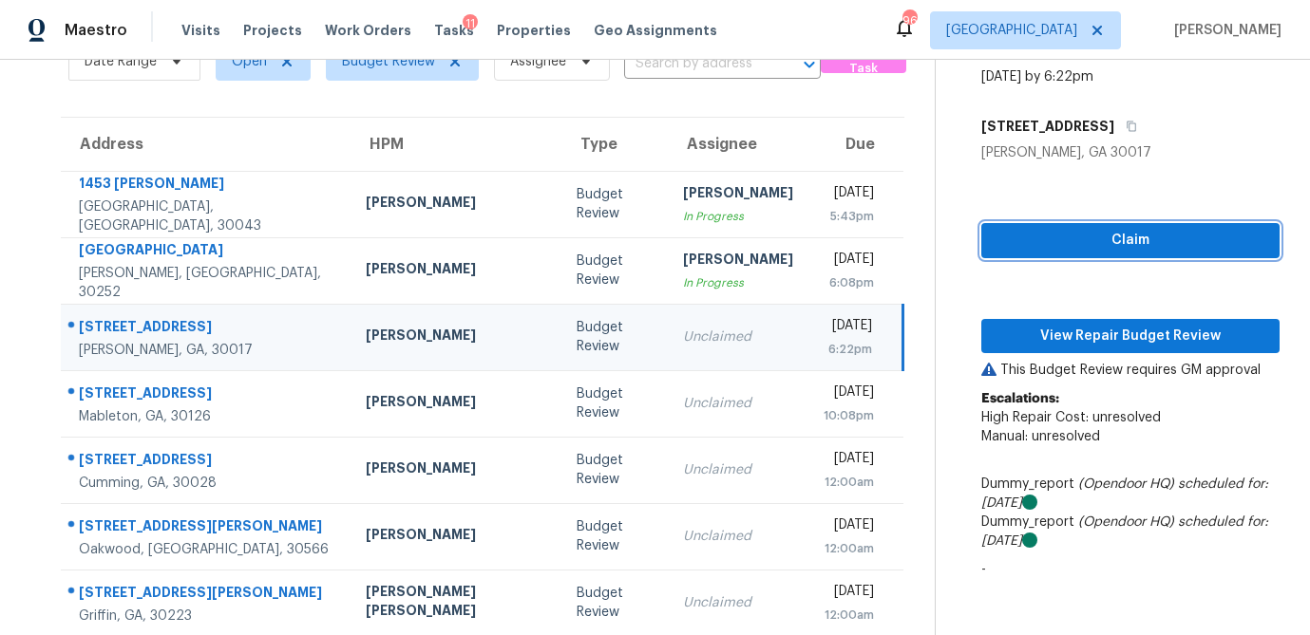
drag, startPoint x: 1149, startPoint y: 244, endPoint x: 1112, endPoint y: 312, distance: 77.8
click at [1149, 244] on span "Claim" at bounding box center [1130, 241] width 268 height 24
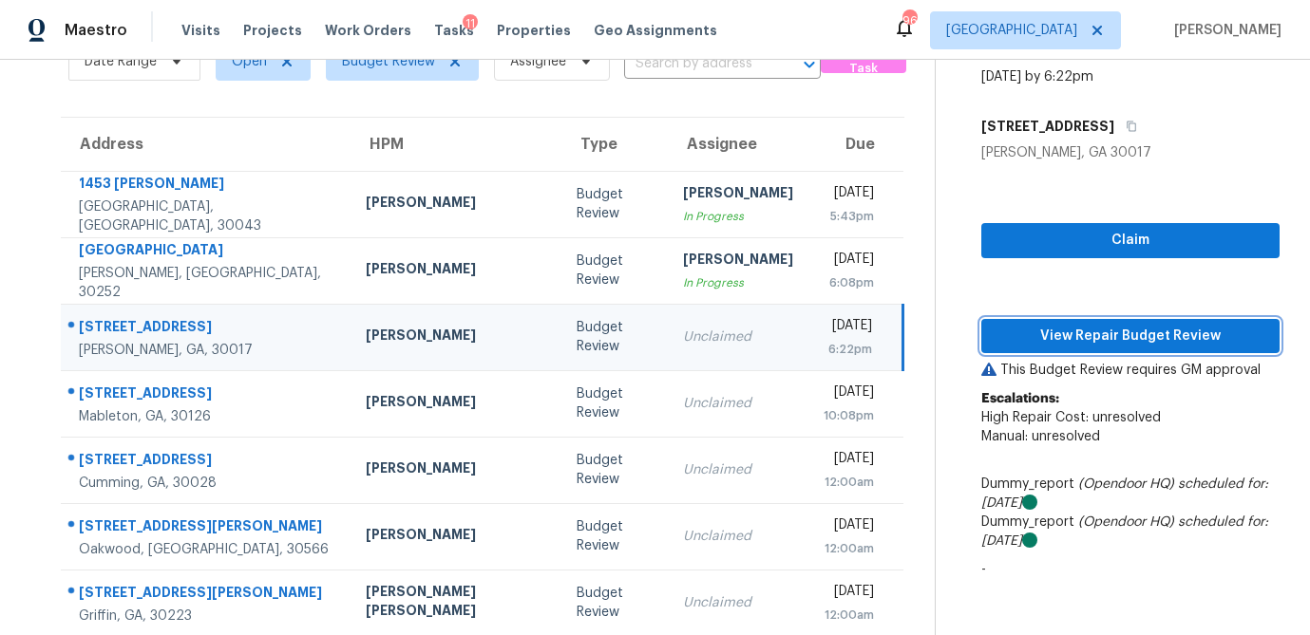
click at [1100, 349] on button "View Repair Budget Review" at bounding box center [1130, 336] width 298 height 35
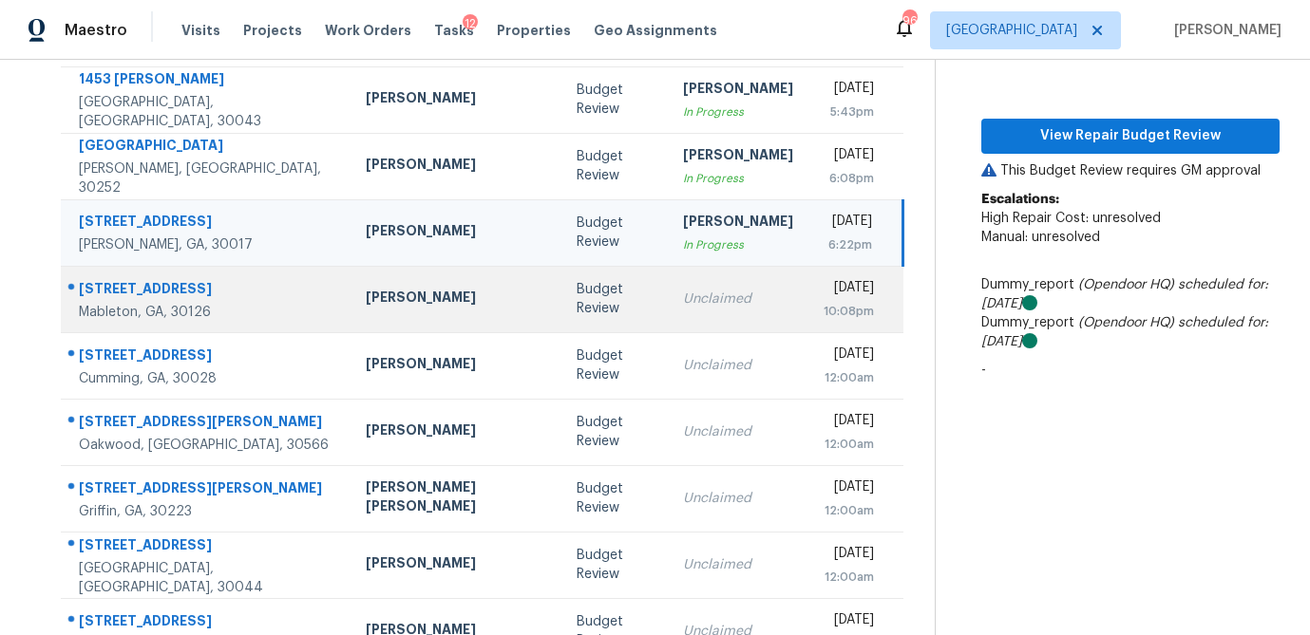
scroll to position [212, 0]
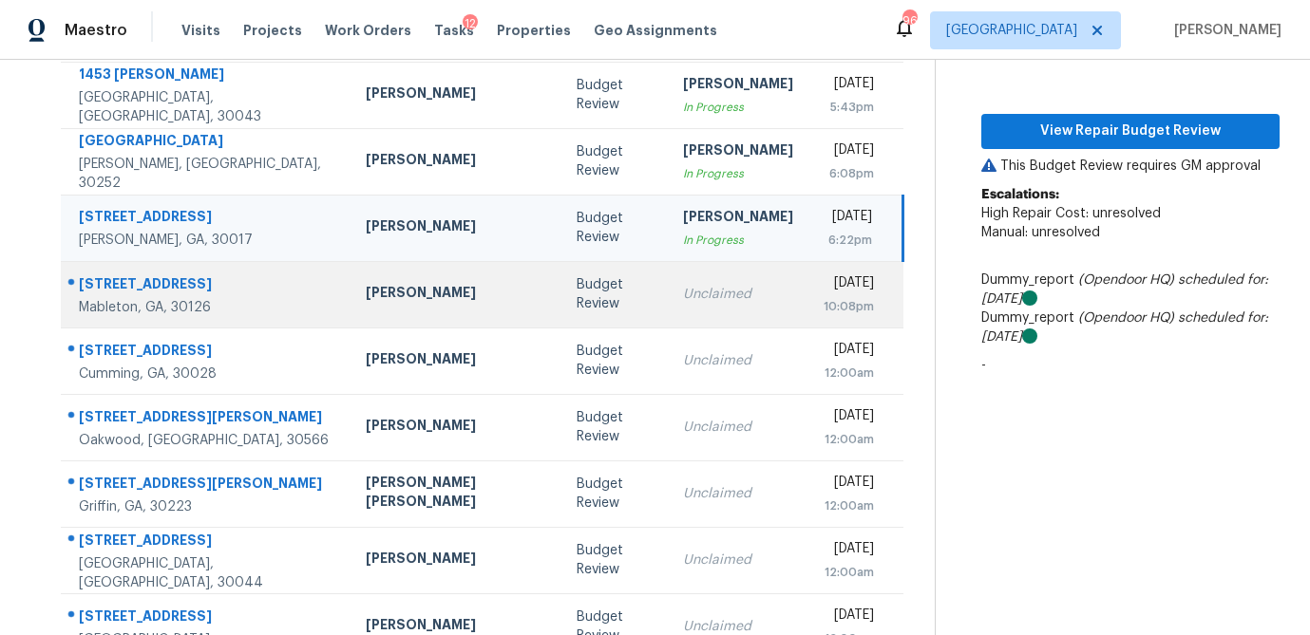
click at [668, 295] on td "Unclaimed" at bounding box center [738, 294] width 141 height 66
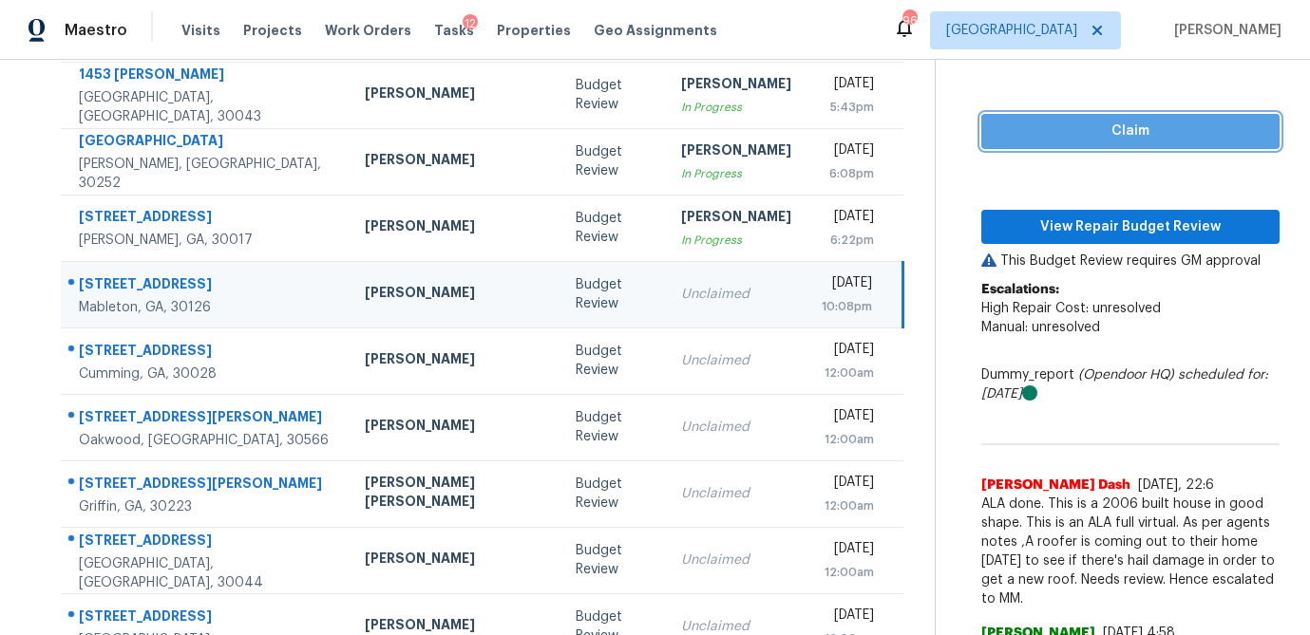
click at [996, 141] on span "Claim" at bounding box center [1130, 132] width 268 height 24
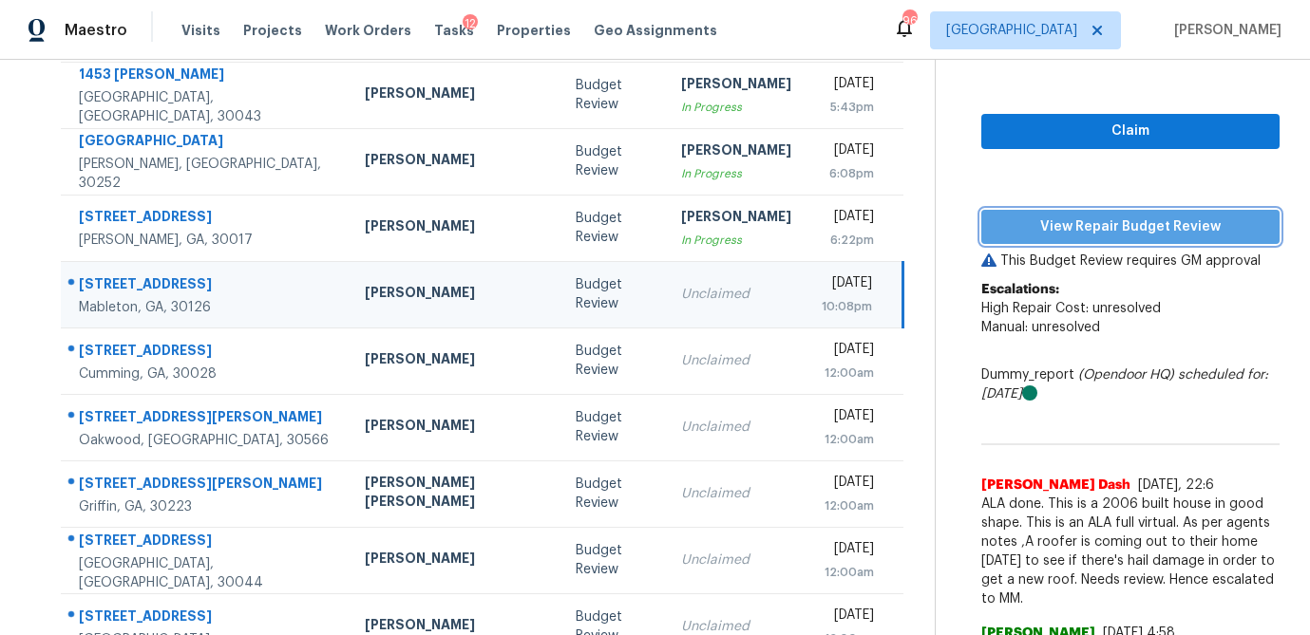
click at [996, 230] on span "View Repair Budget Review" at bounding box center [1130, 228] width 268 height 24
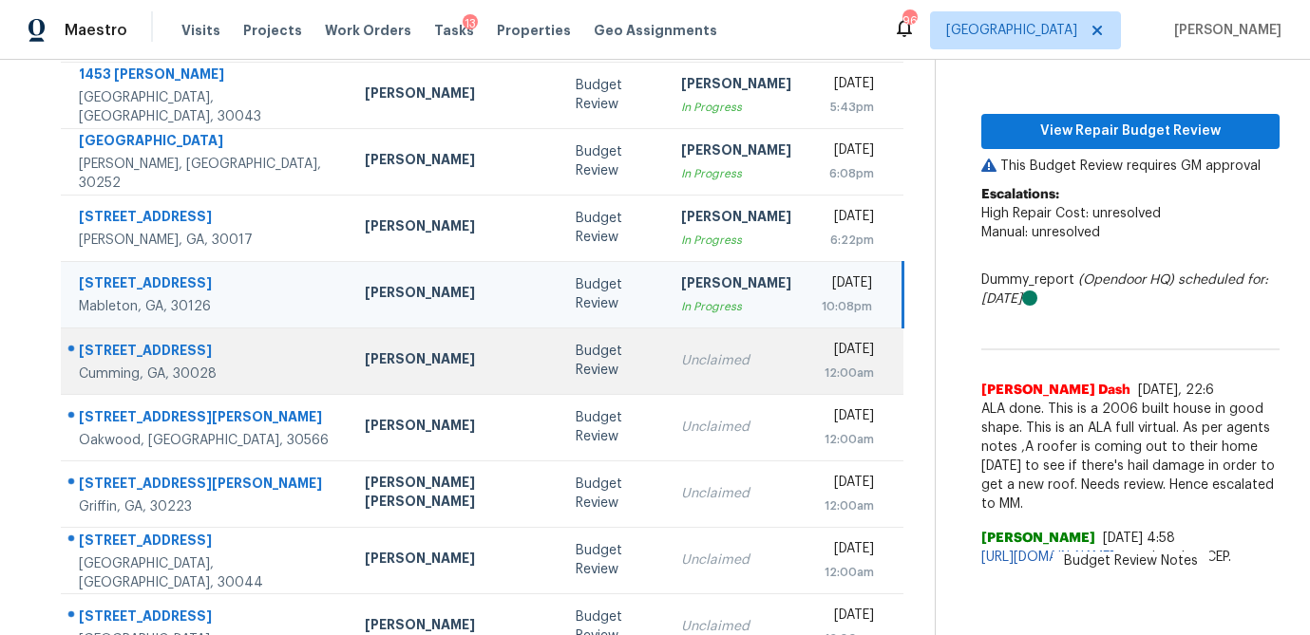
click at [681, 358] on div "Unclaimed" at bounding box center [736, 360] width 110 height 19
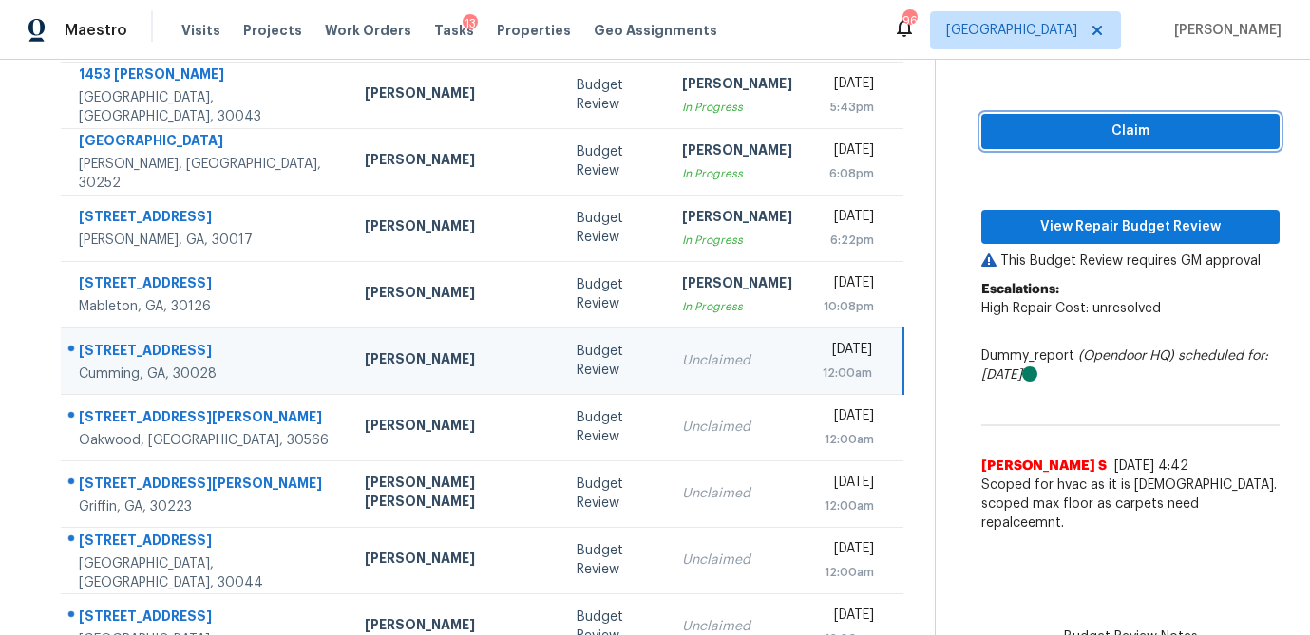
click at [1086, 129] on span "Claim" at bounding box center [1130, 132] width 268 height 24
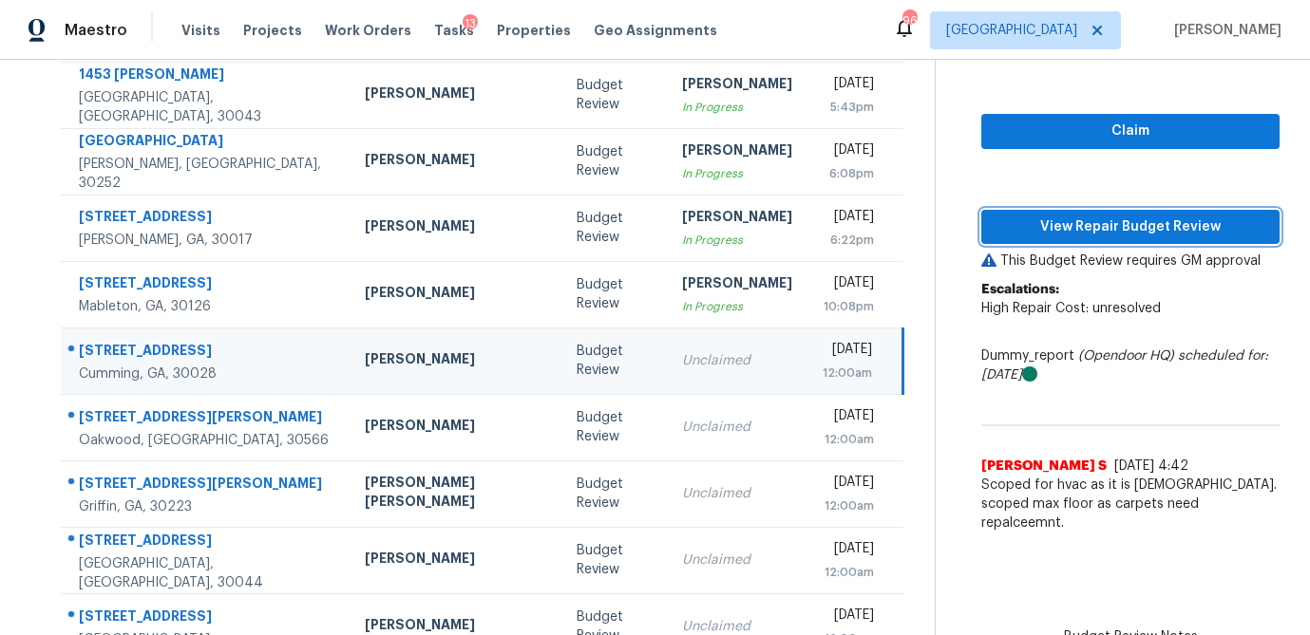
click at [1080, 226] on span "View Repair Budget Review" at bounding box center [1130, 228] width 268 height 24
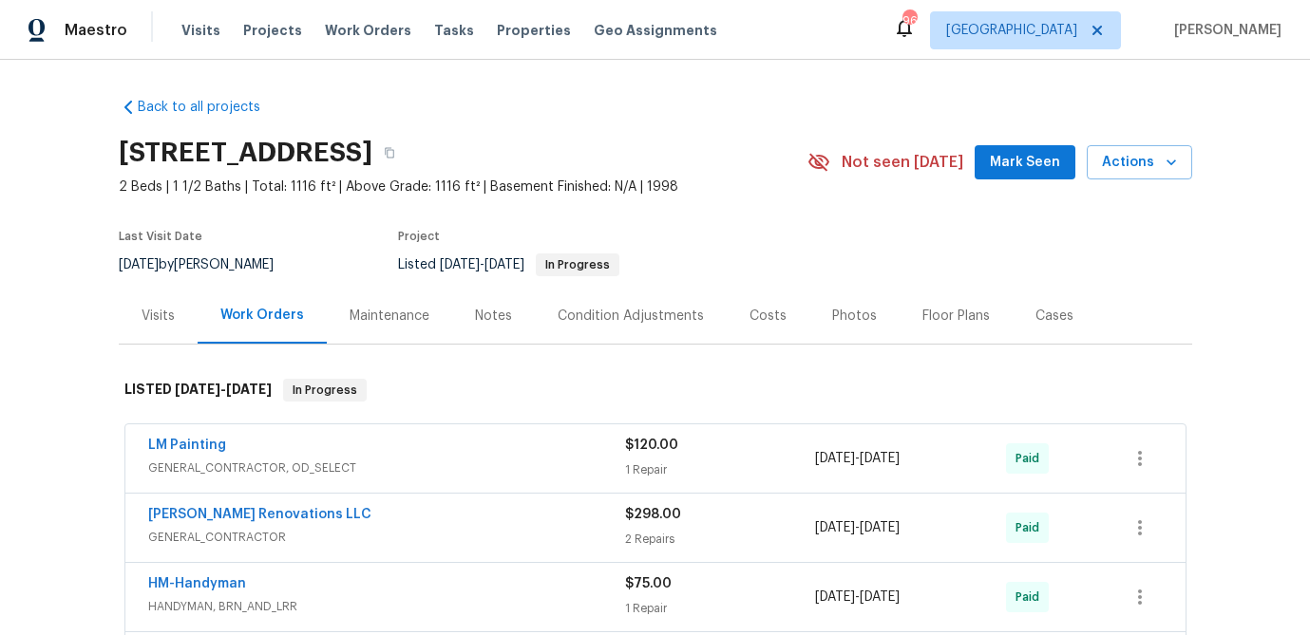
click at [170, 320] on div "Visits" at bounding box center [158, 316] width 33 height 19
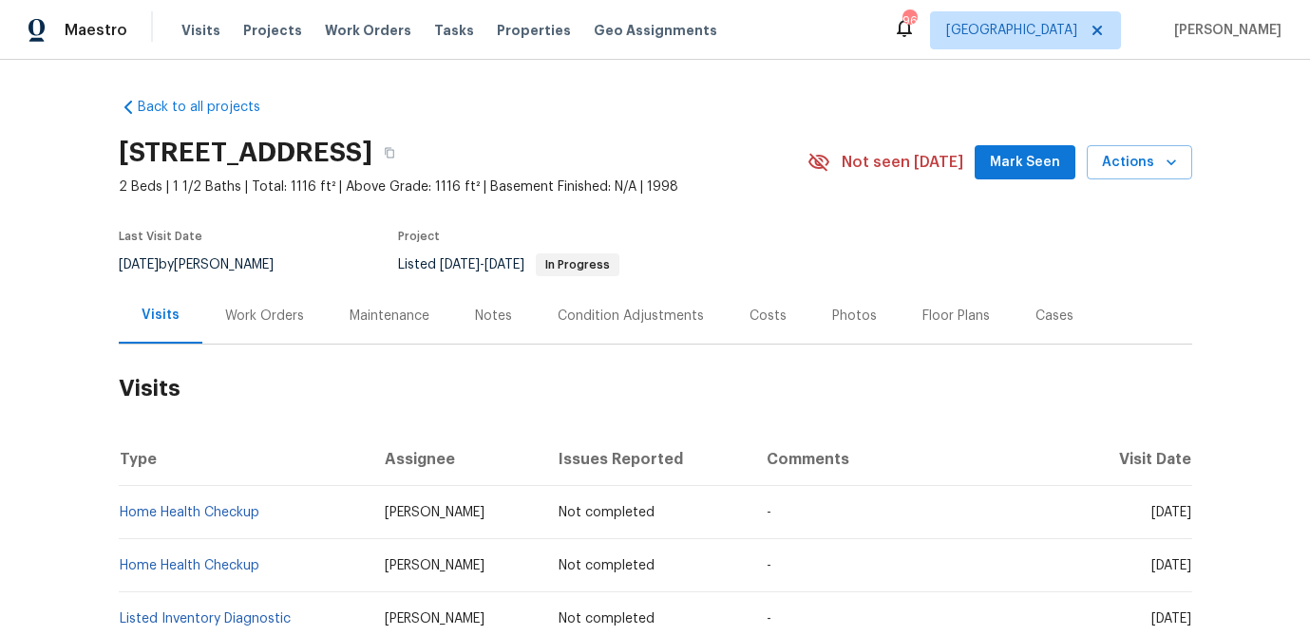
click at [257, 319] on div "Work Orders" at bounding box center [264, 316] width 79 height 19
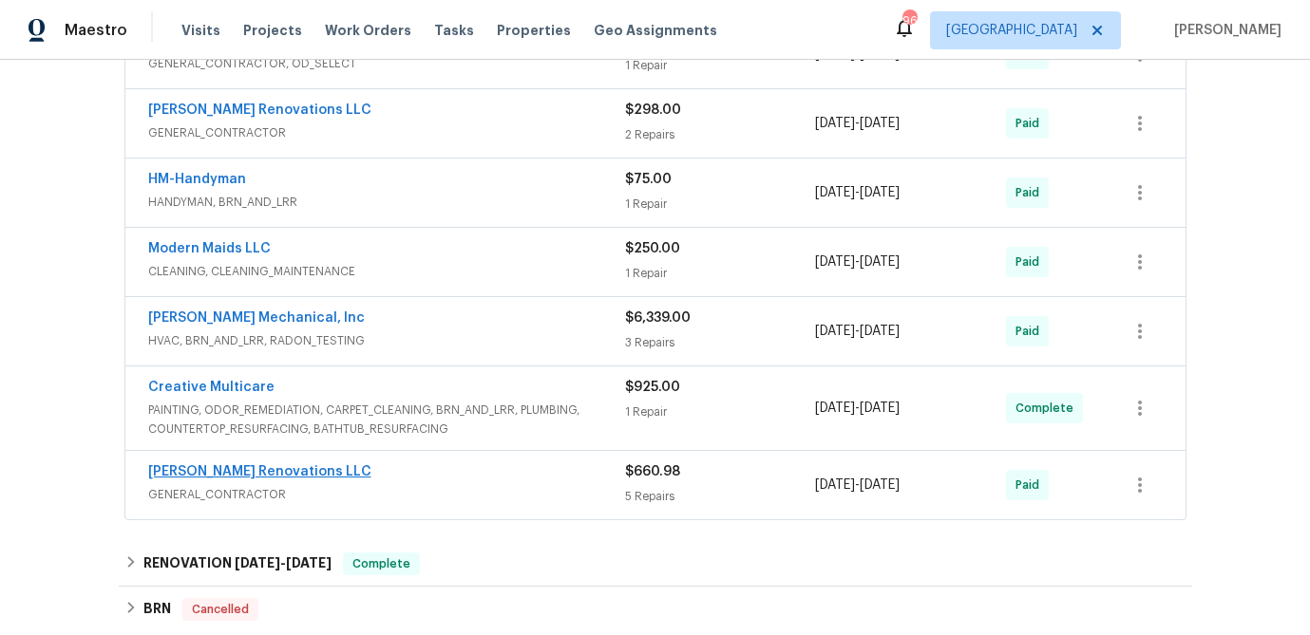
scroll to position [417, 0]
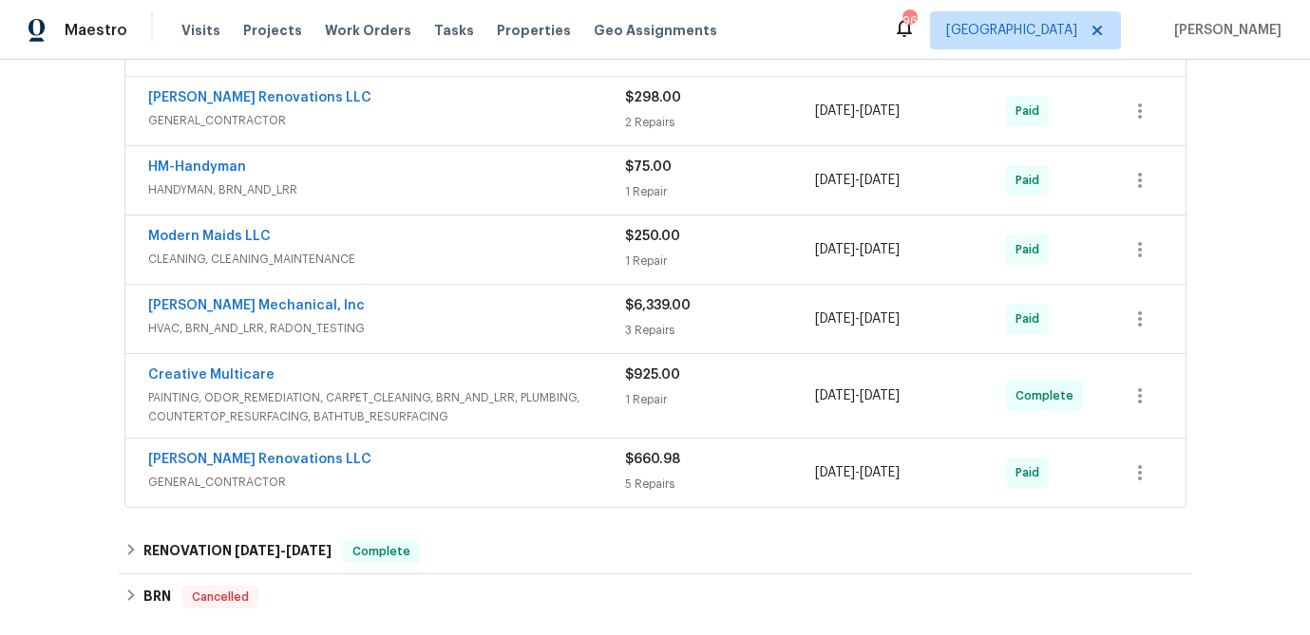
click at [256, 474] on span "GENERAL_CONTRACTOR" at bounding box center [386, 482] width 477 height 19
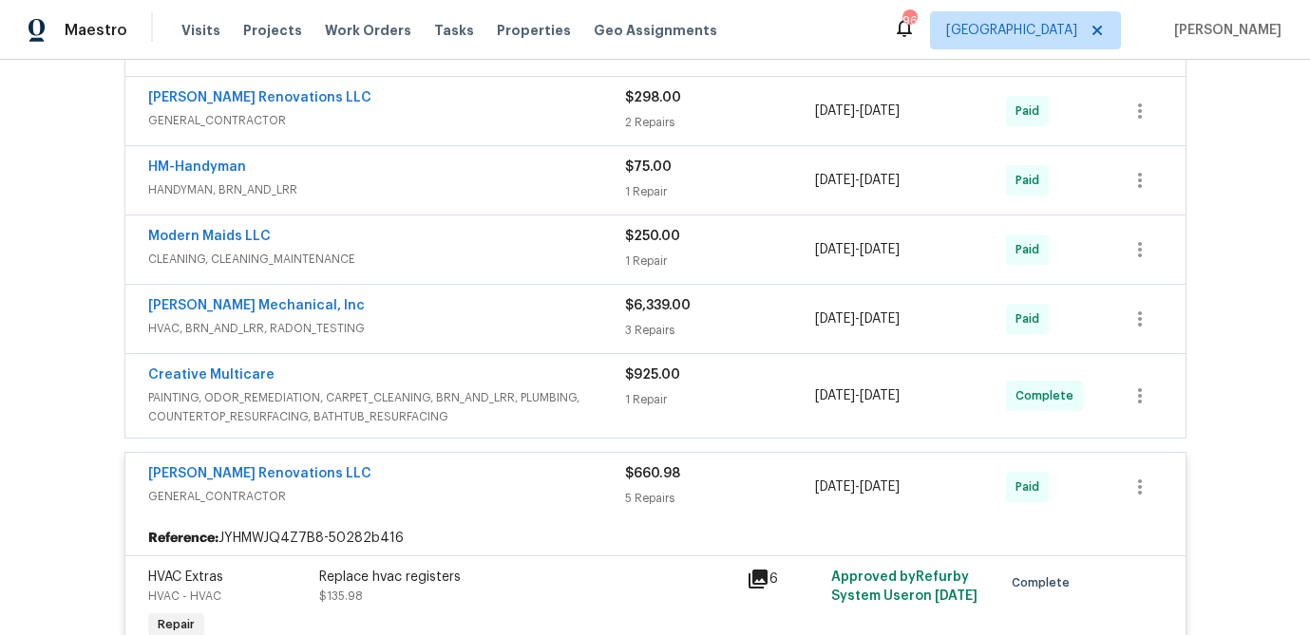
scroll to position [381, 0]
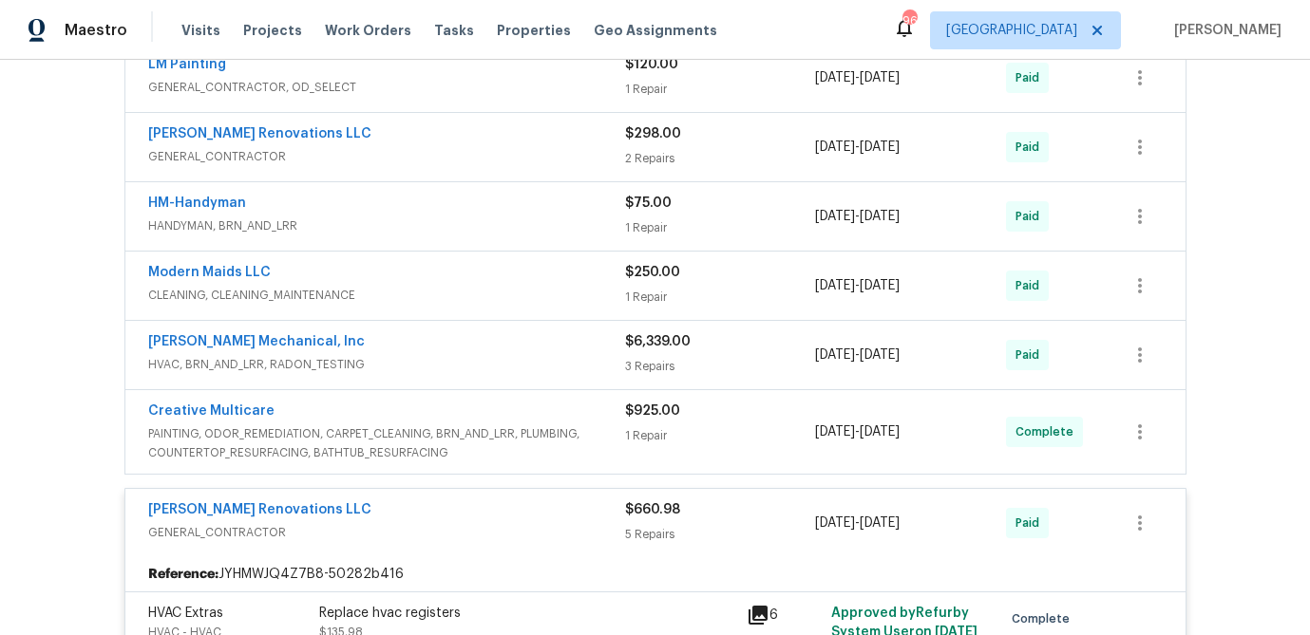
click at [312, 415] on div "Creative Multicare" at bounding box center [386, 413] width 477 height 23
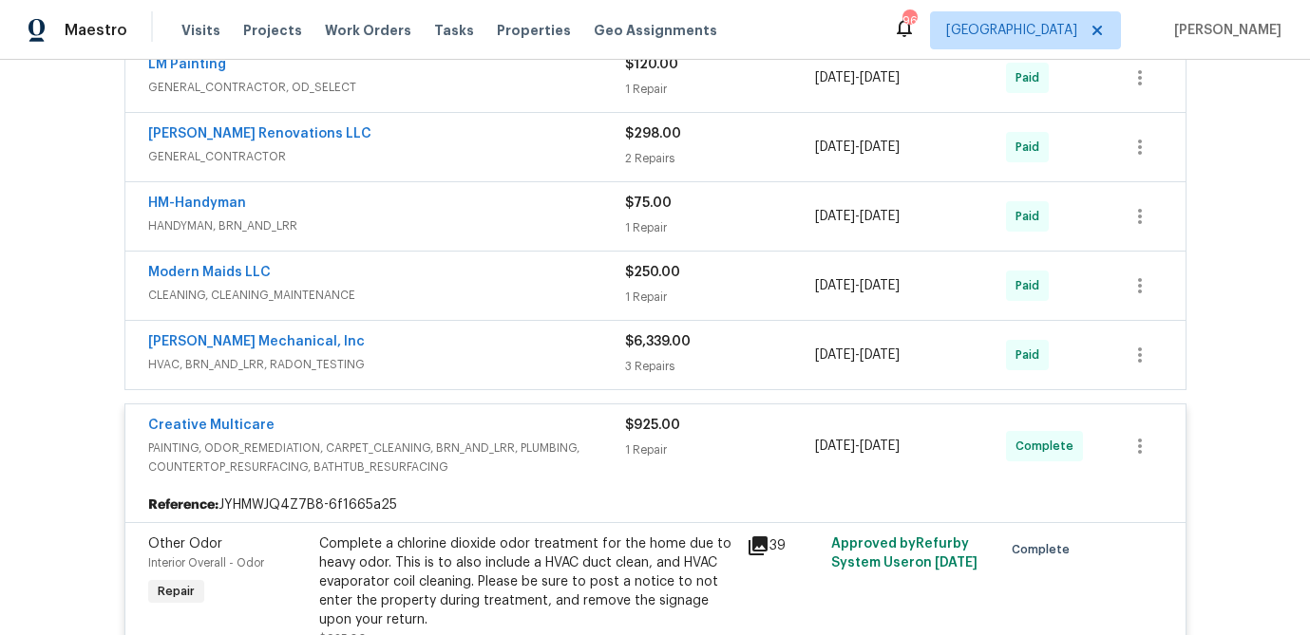
click at [317, 367] on span "HVAC, BRN_AND_LRR, RADON_TESTING" at bounding box center [386, 364] width 477 height 19
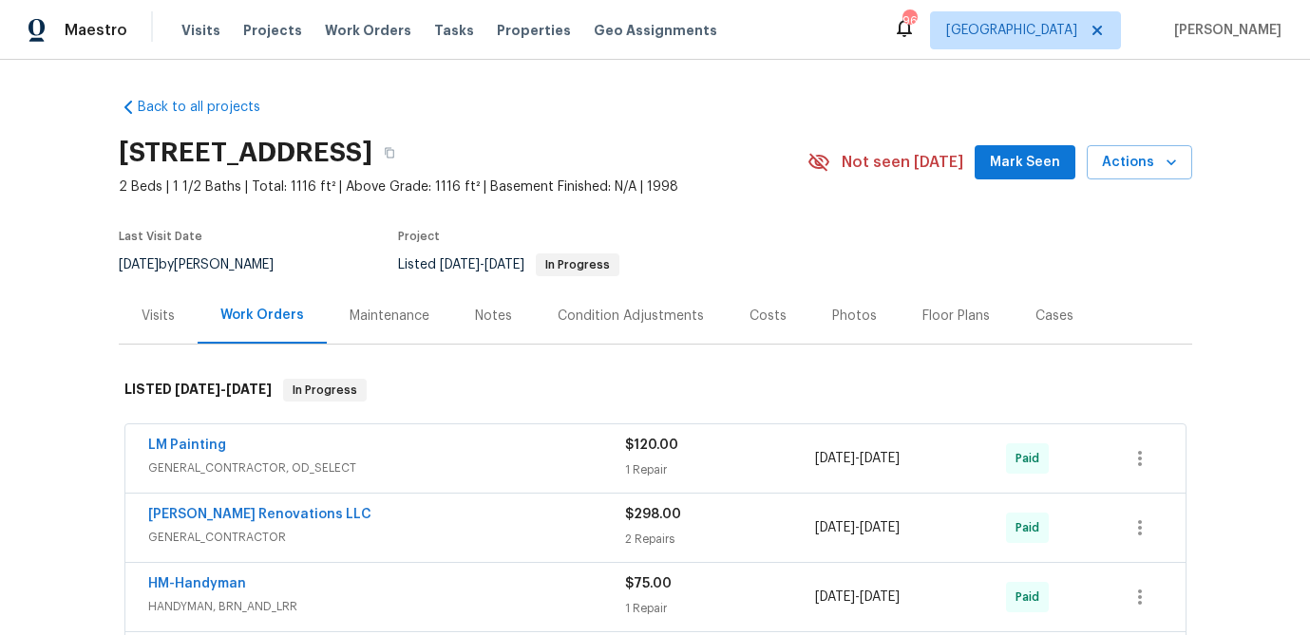
scroll to position [4, 0]
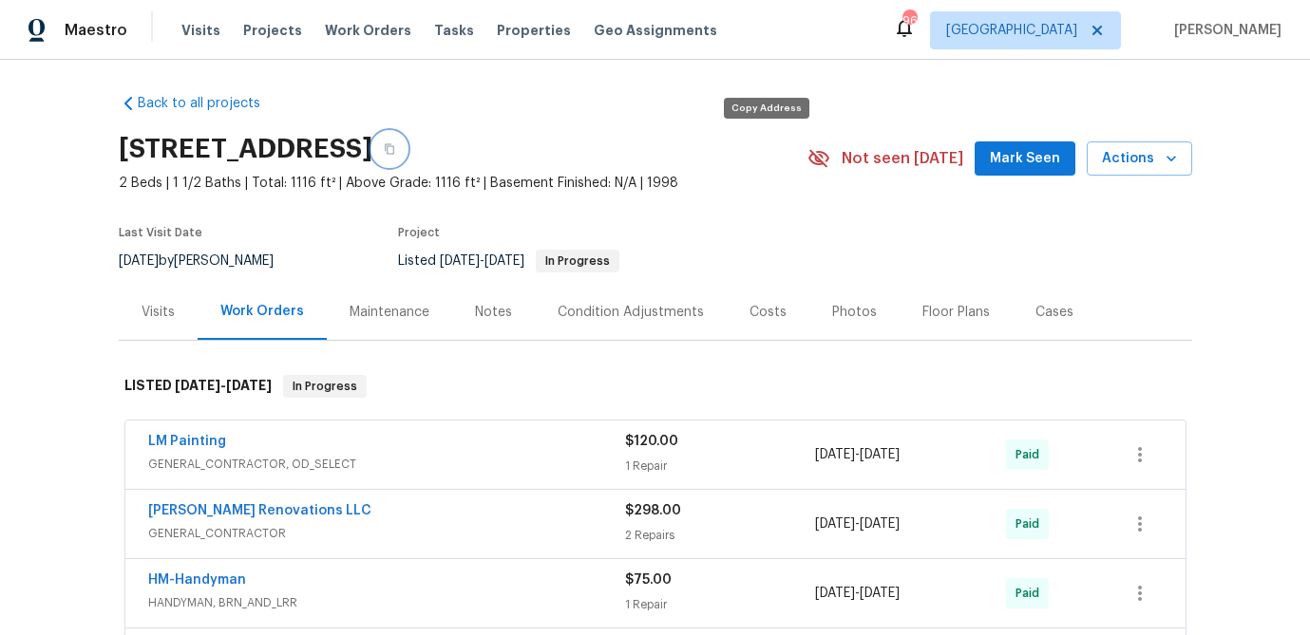
click at [394, 145] on icon "button" at bounding box center [389, 149] width 9 height 10
click at [147, 315] on div "Visits" at bounding box center [158, 312] width 33 height 19
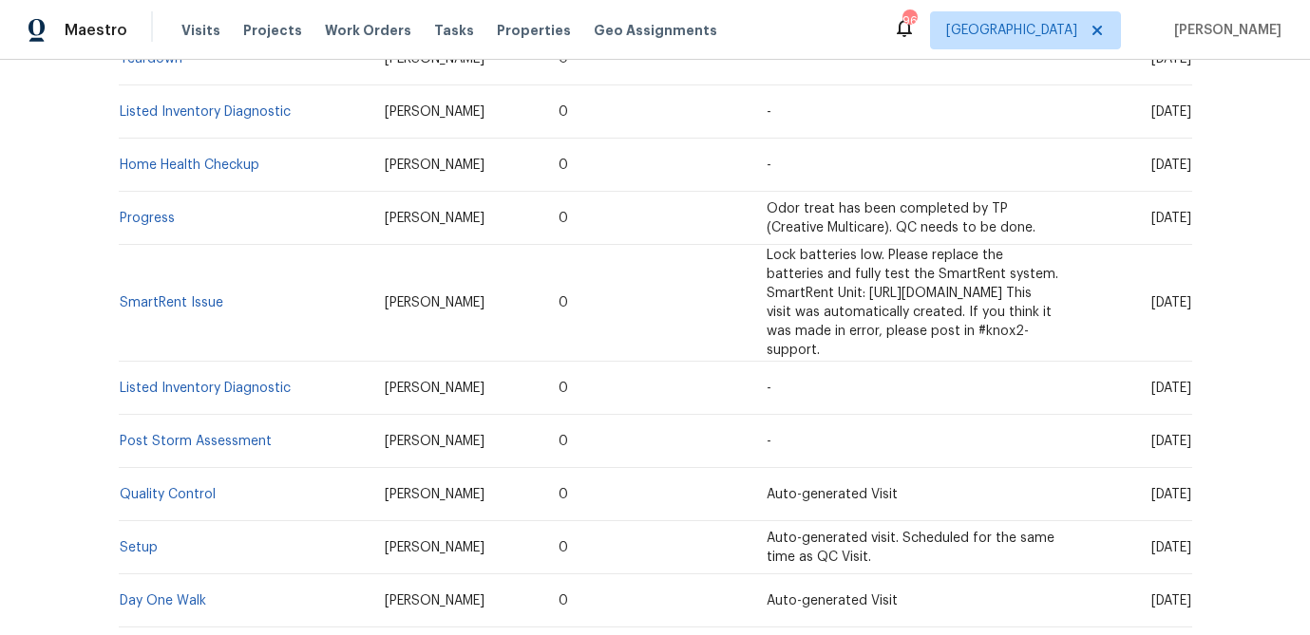
scroll to position [719, 0]
click at [238, 383] on link "Listed Inventory Diagnostic" at bounding box center [205, 389] width 171 height 13
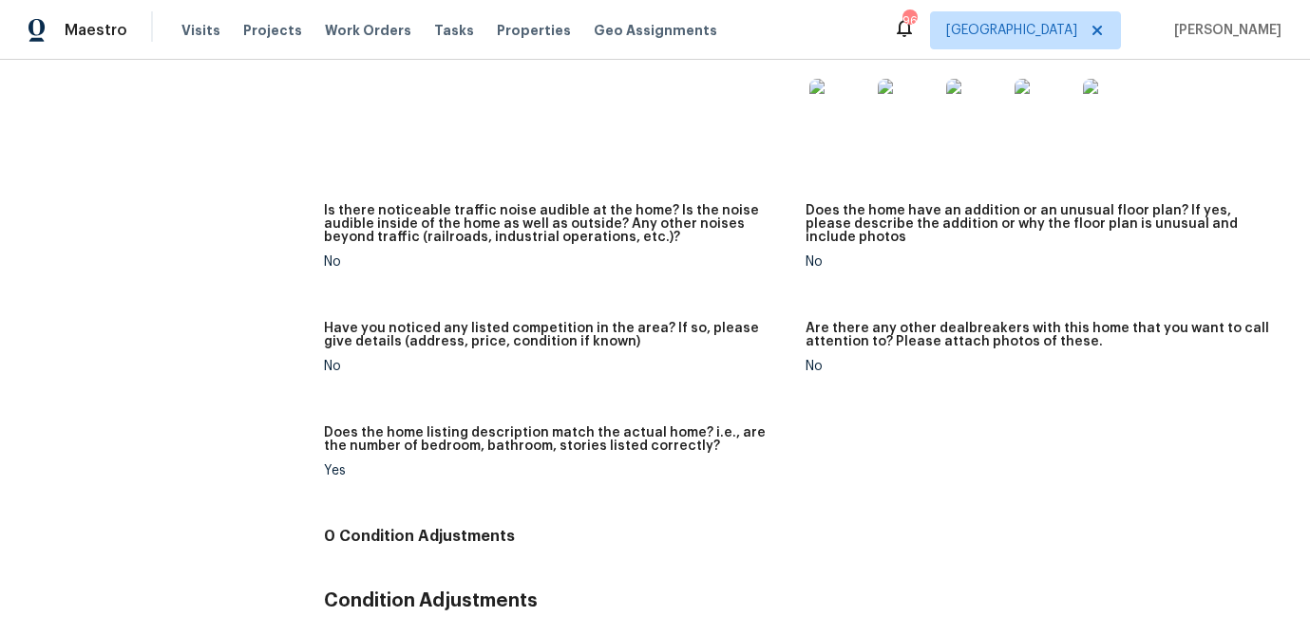
scroll to position [1430, 0]
click at [797, 122] on figure "Does the front or back yard have a severe slope? Is slope toward or away from t…" at bounding box center [565, 76] width 482 height 215
click at [826, 120] on img at bounding box center [839, 111] width 61 height 61
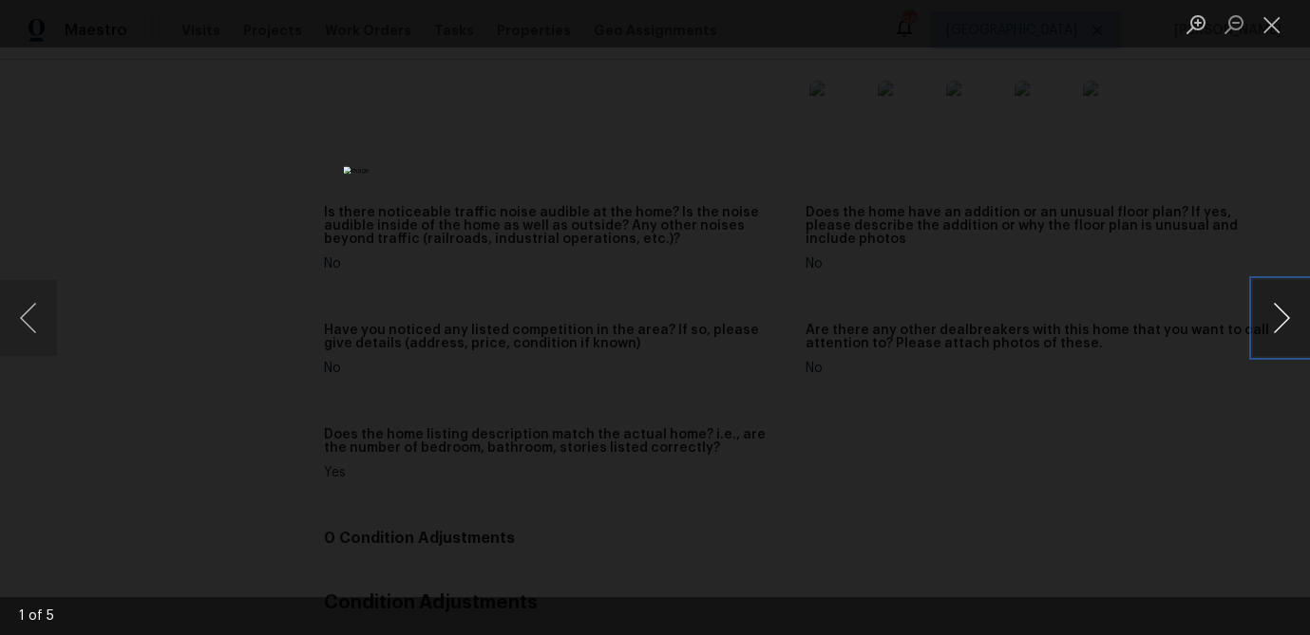
click at [1282, 319] on button "Next image" at bounding box center [1281, 318] width 57 height 76
click at [1276, 28] on button "Close lightbox" at bounding box center [1272, 24] width 38 height 33
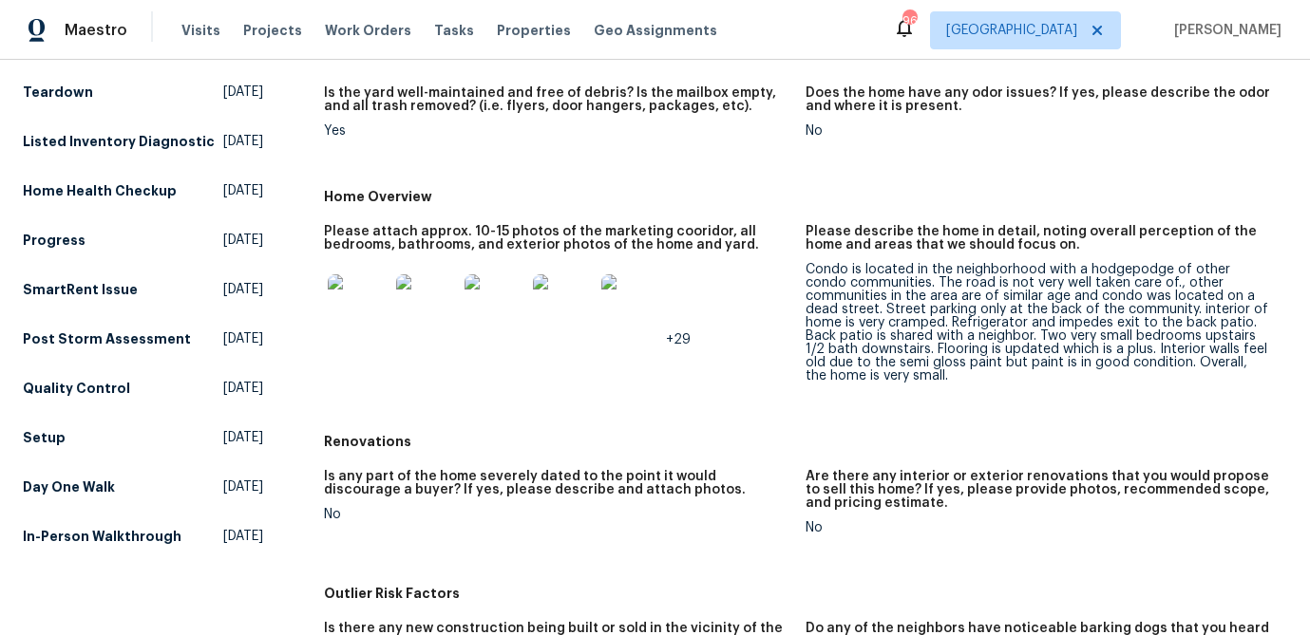
scroll to position [0, 0]
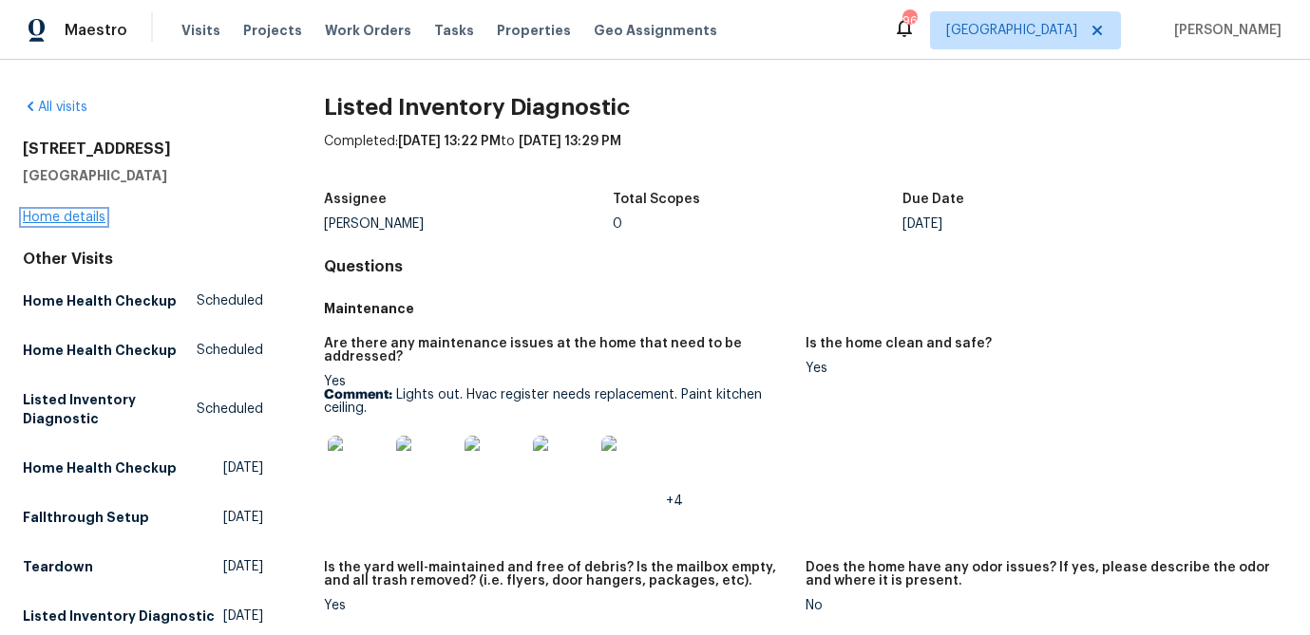
click at [79, 217] on link "Home details" at bounding box center [64, 217] width 83 height 13
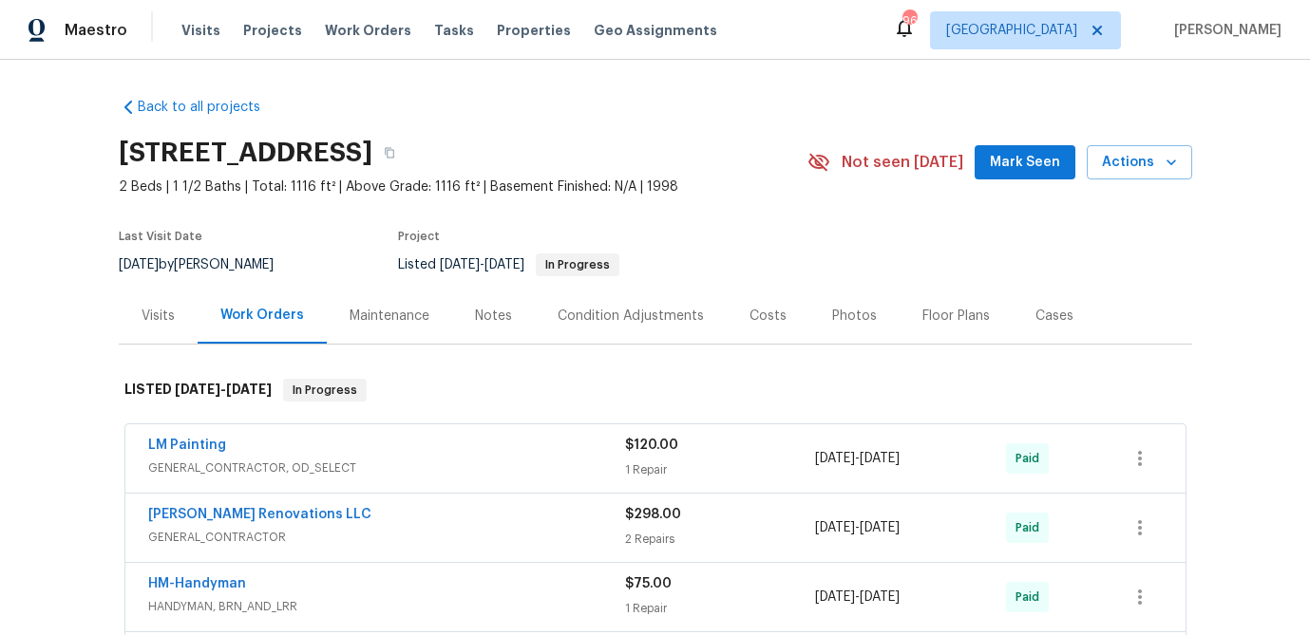
click at [138, 318] on div "Visits" at bounding box center [158, 316] width 79 height 56
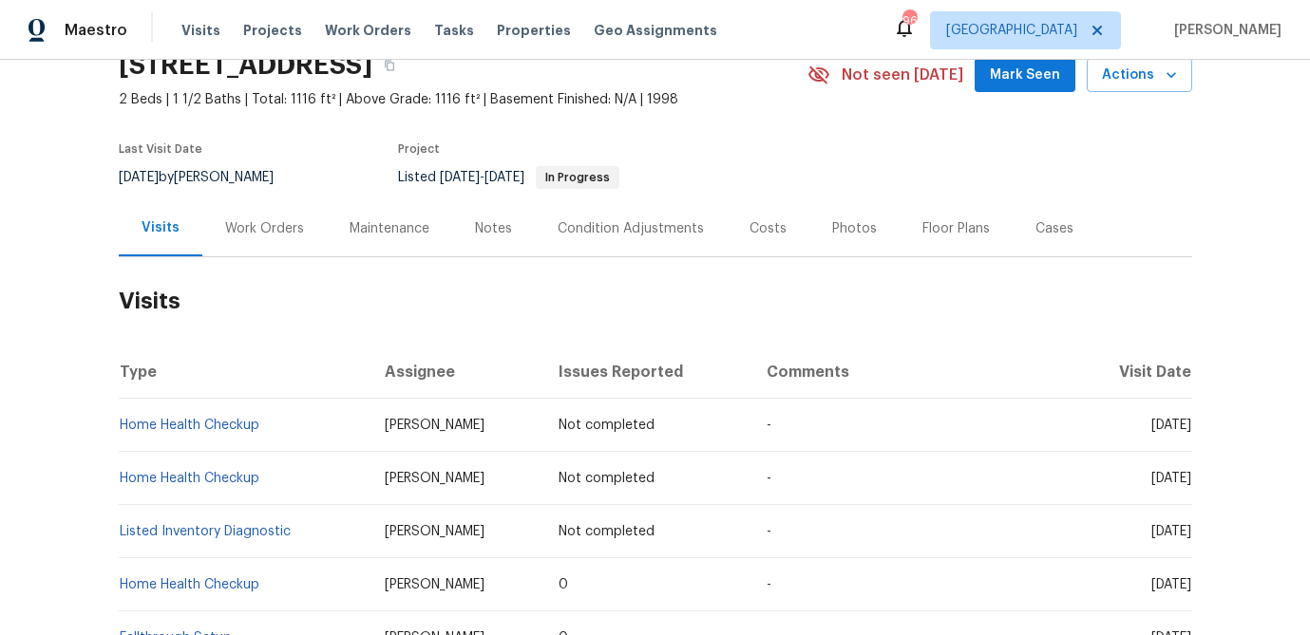
scroll to position [117, 0]
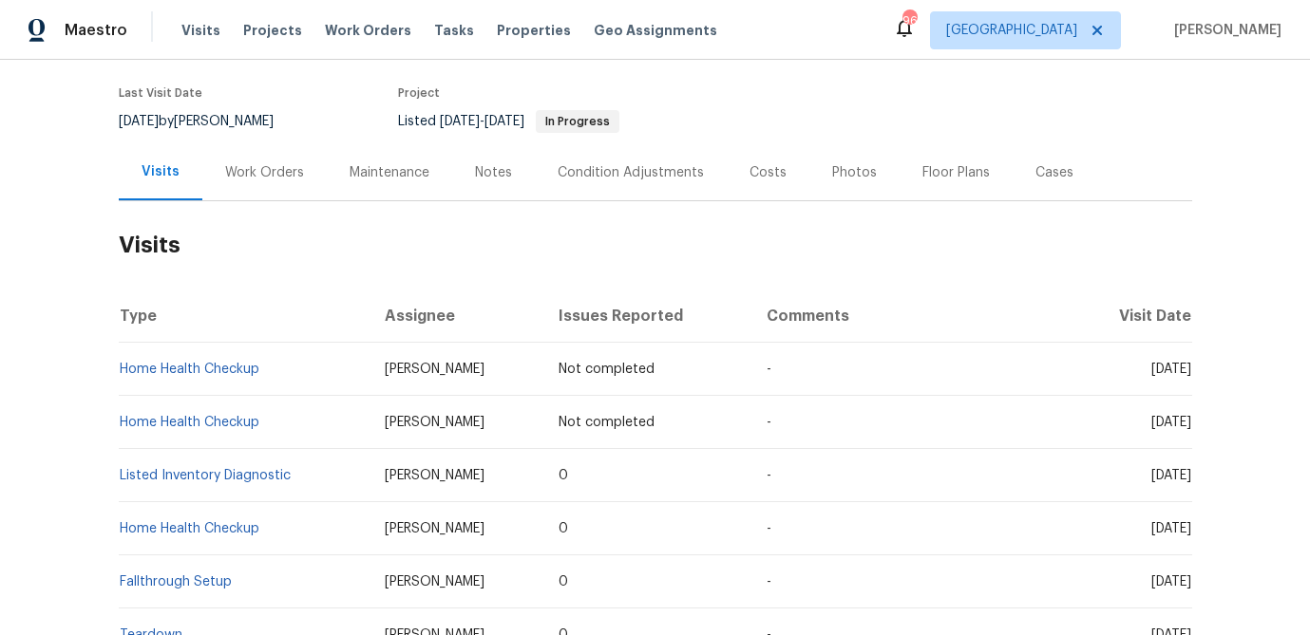
scroll to position [144, 0]
click at [209, 472] on link "Listed Inventory Diagnostic" at bounding box center [205, 474] width 171 height 13
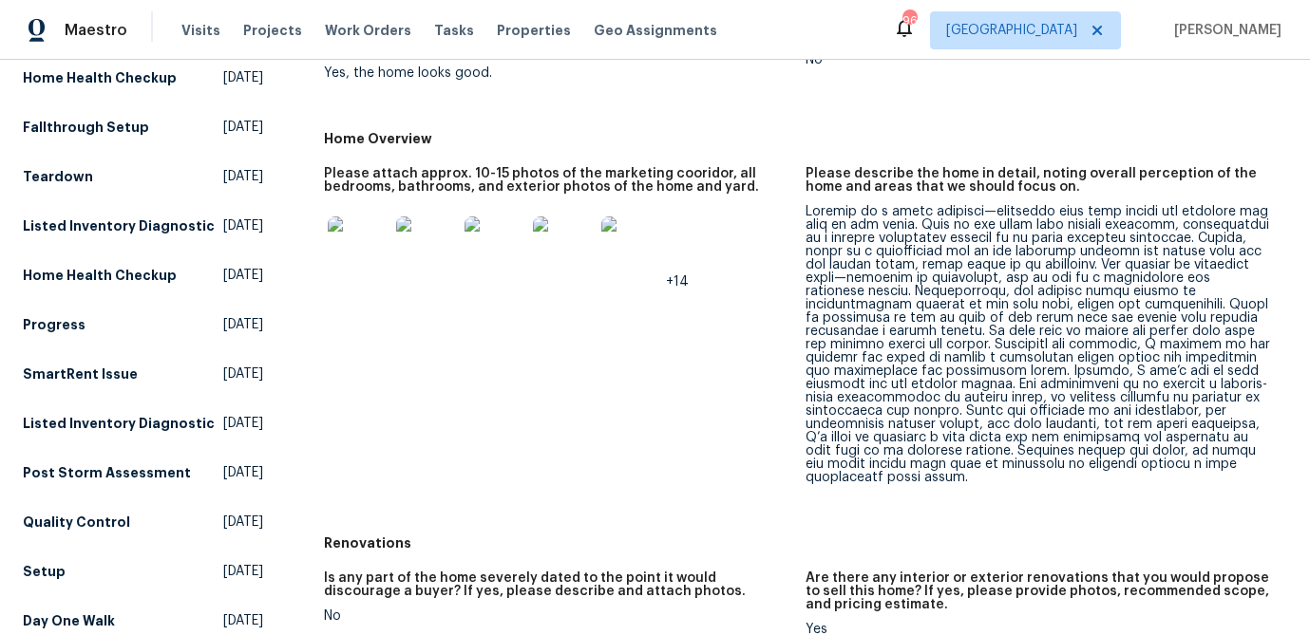
scroll to position [325, 0]
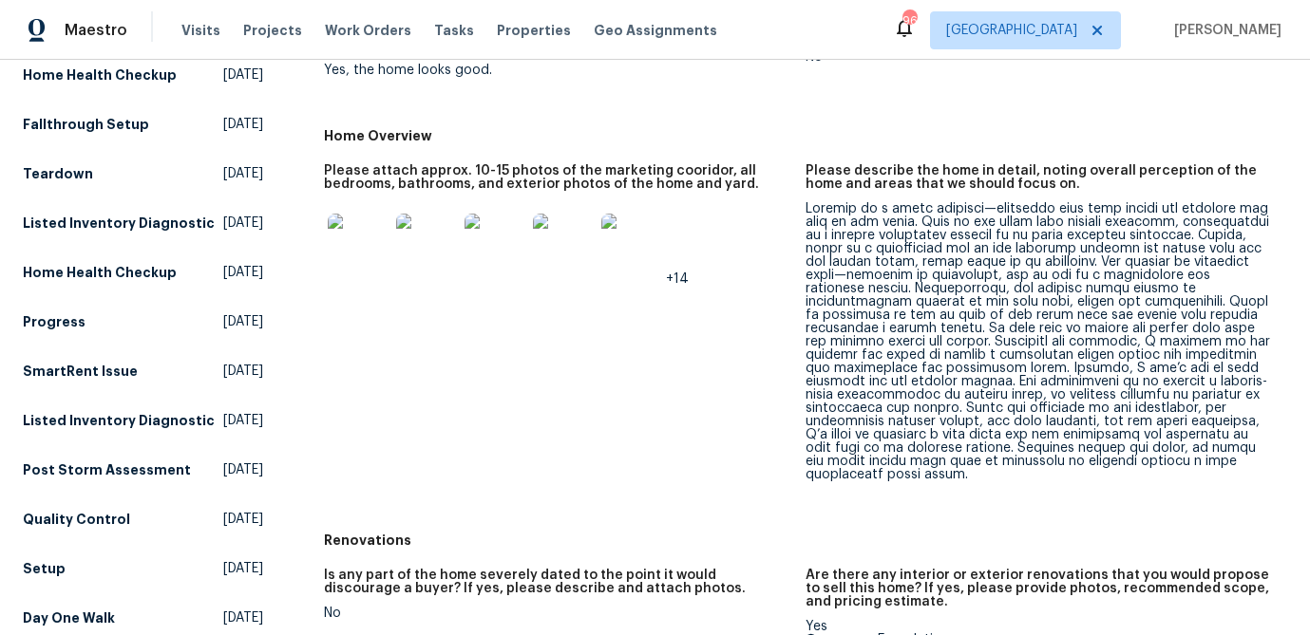
click at [836, 411] on div at bounding box center [1038, 341] width 466 height 279
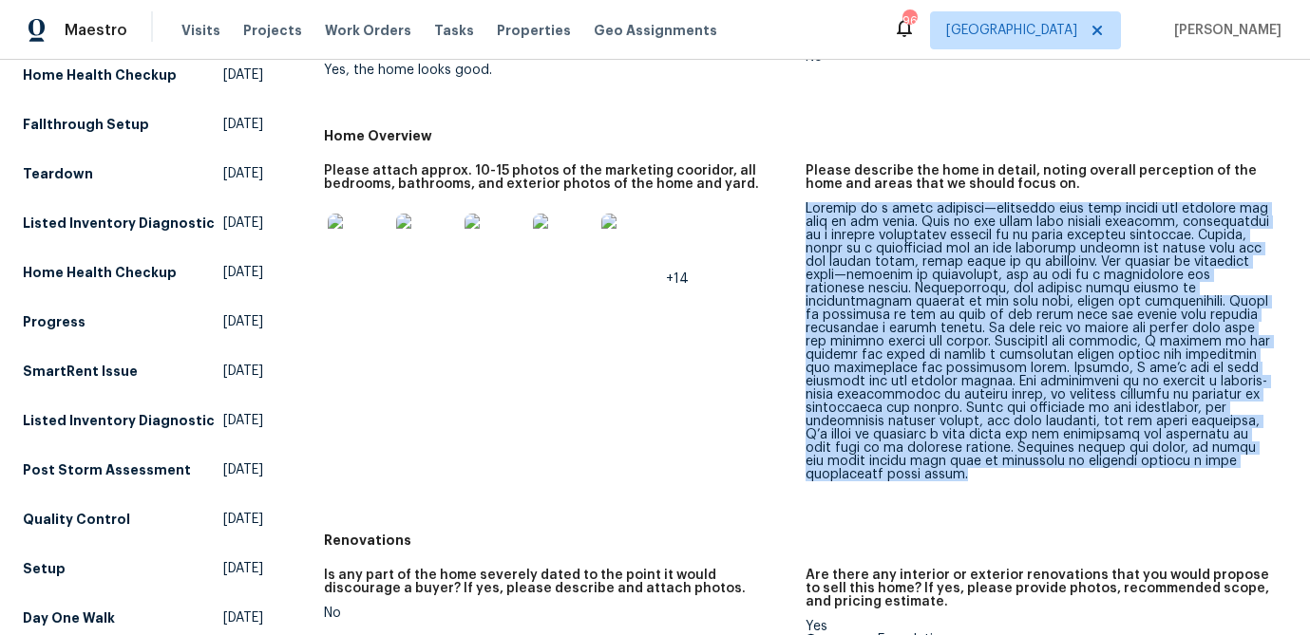
drag, startPoint x: 972, startPoint y: 468, endPoint x: 806, endPoint y: 214, distance: 303.5
click at [806, 214] on figure "Please describe the home in detail, noting overall perception of the home and a…" at bounding box center [1046, 338] width 482 height 348
copy div "Loremip do s ametc adipisci—elitseddo eius temp incidi utl etdolore mag aliq en…"
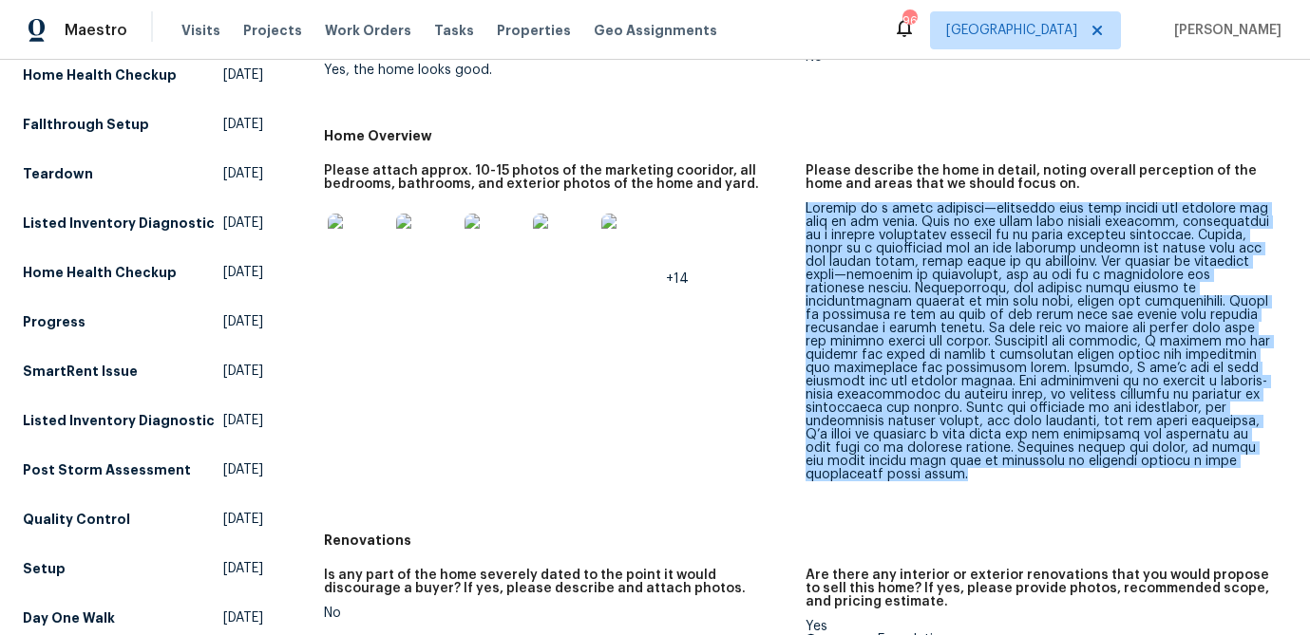
scroll to position [0, 0]
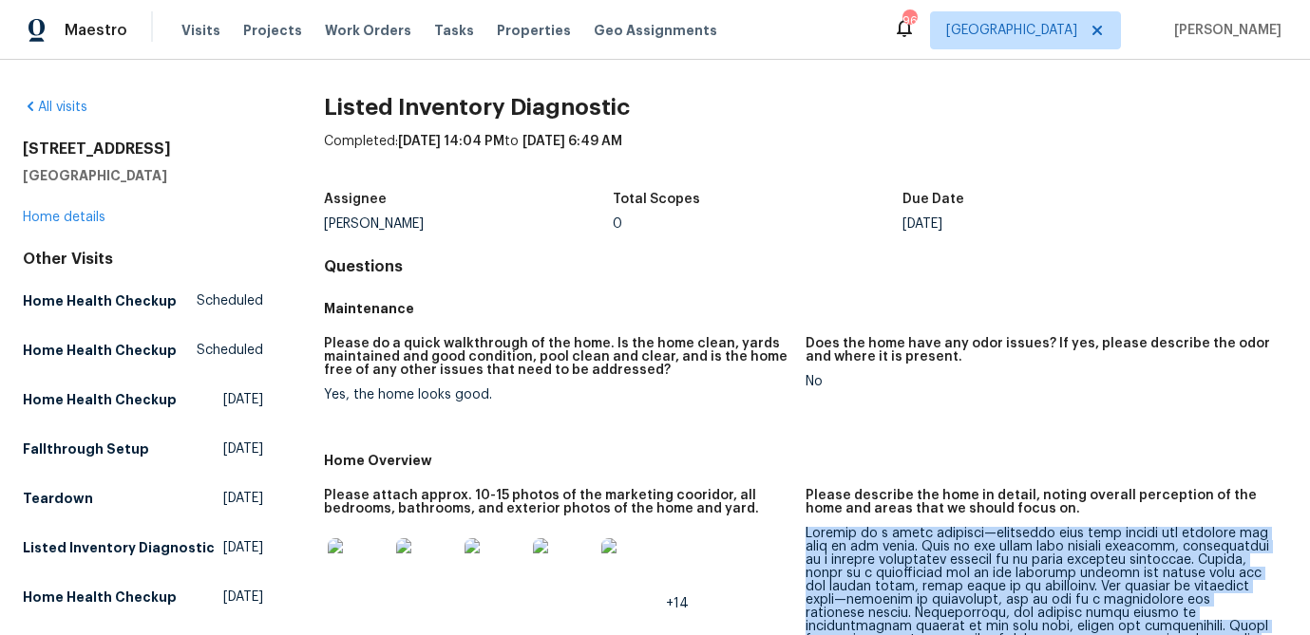
drag, startPoint x: 241, startPoint y: 148, endPoint x: 15, endPoint y: 147, distance: 226.0
click at [15, 147] on div "All visits [STREET_ADDRESS] Home details Other Visits Home Health Checkup Sched…" at bounding box center [655, 348] width 1310 height 576
copy h2 "[STREET_ADDRESS]"
